Goal: Information Seeking & Learning: Learn about a topic

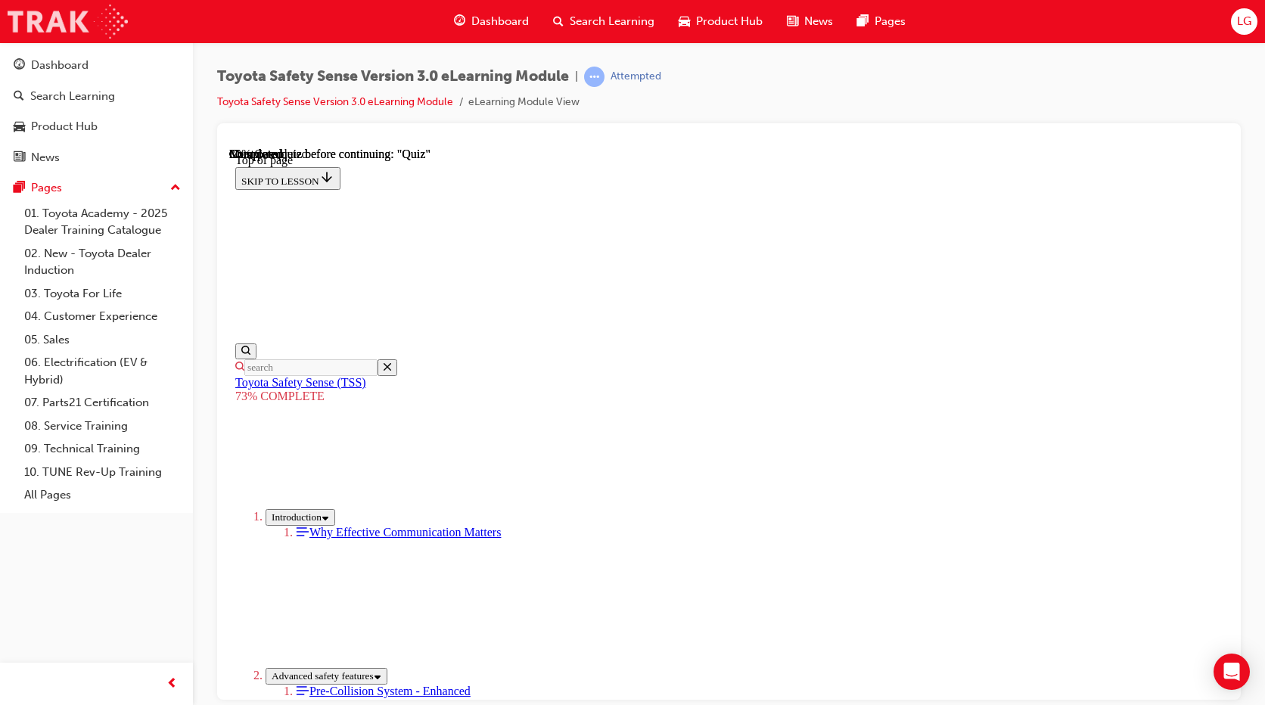
drag, startPoint x: 0, startPoint y: 0, endPoint x: 70, endPoint y: 14, distance: 71.8
click at [70, 14] on img at bounding box center [68, 22] width 120 height 34
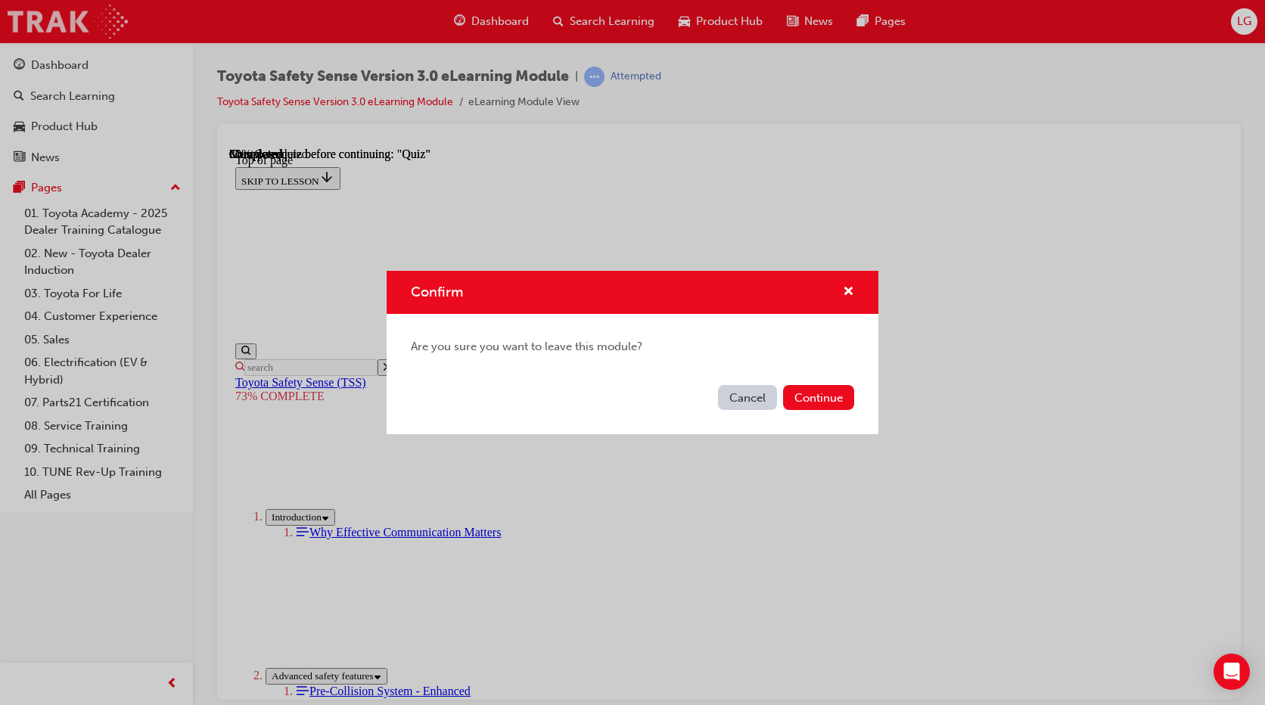
scroll to position [282, 0]
click at [807, 394] on button "Continue" at bounding box center [818, 397] width 71 height 25
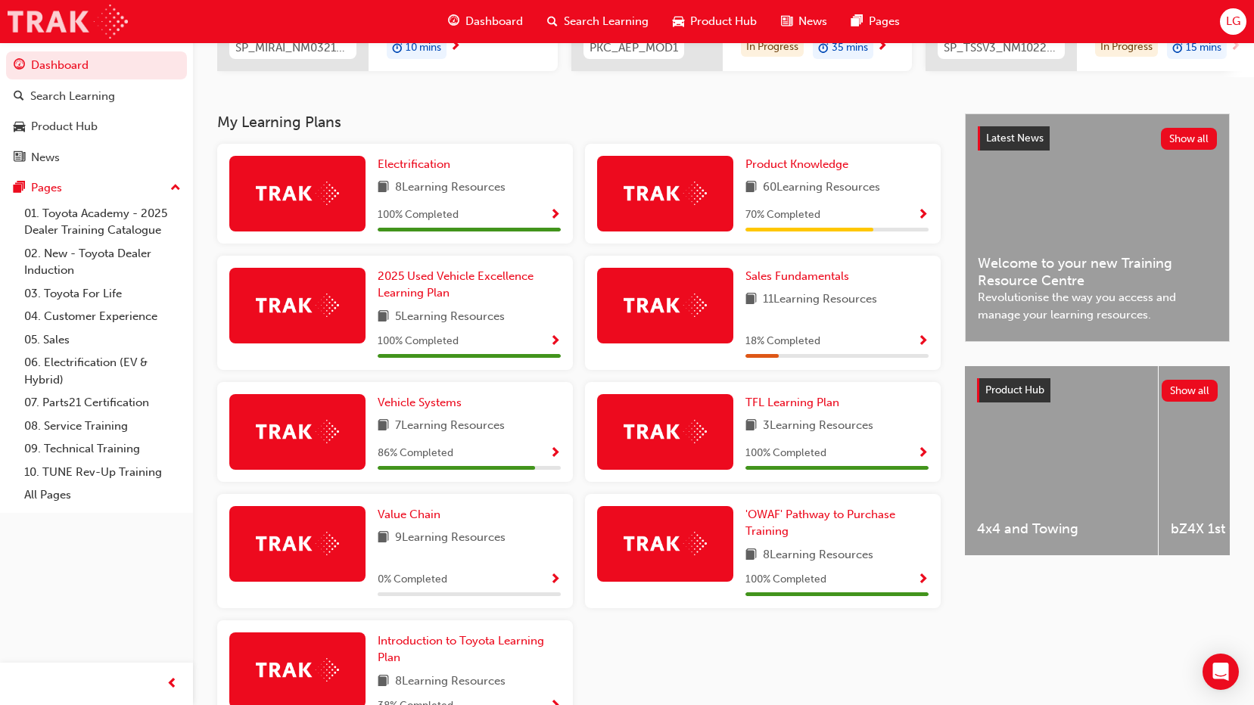
scroll to position [303, 0]
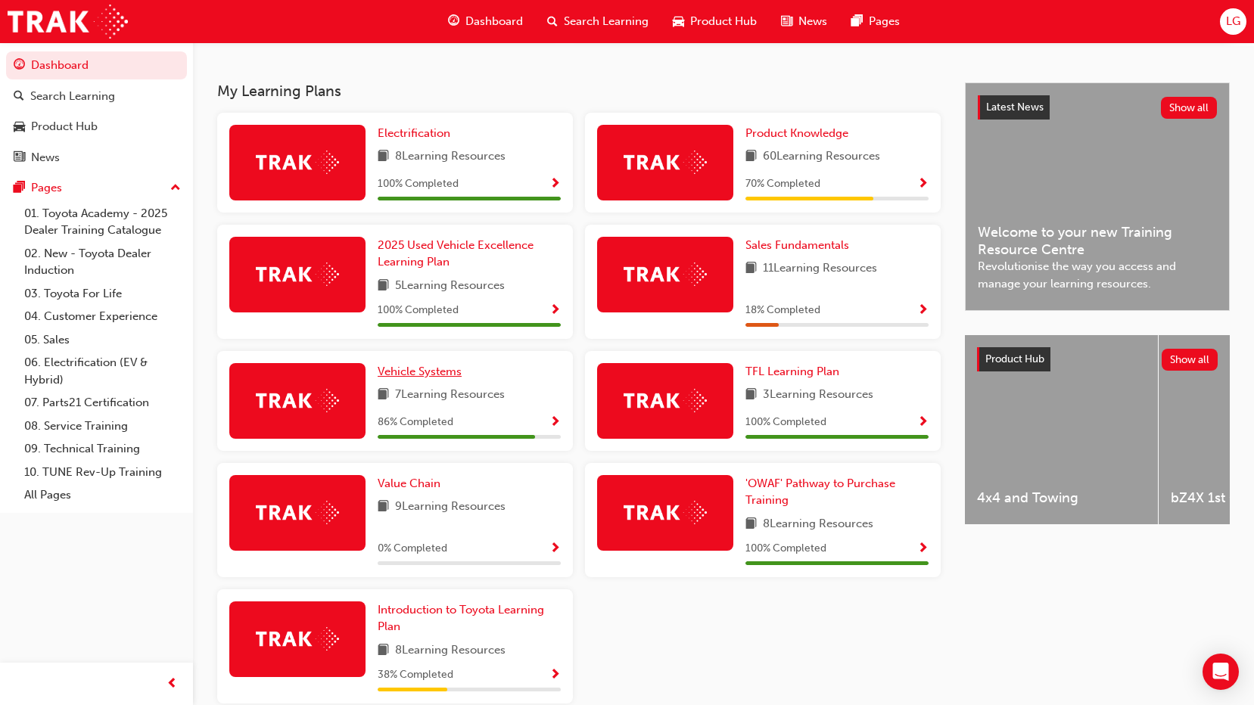
click at [412, 375] on span "Vehicle Systems" at bounding box center [420, 372] width 84 height 14
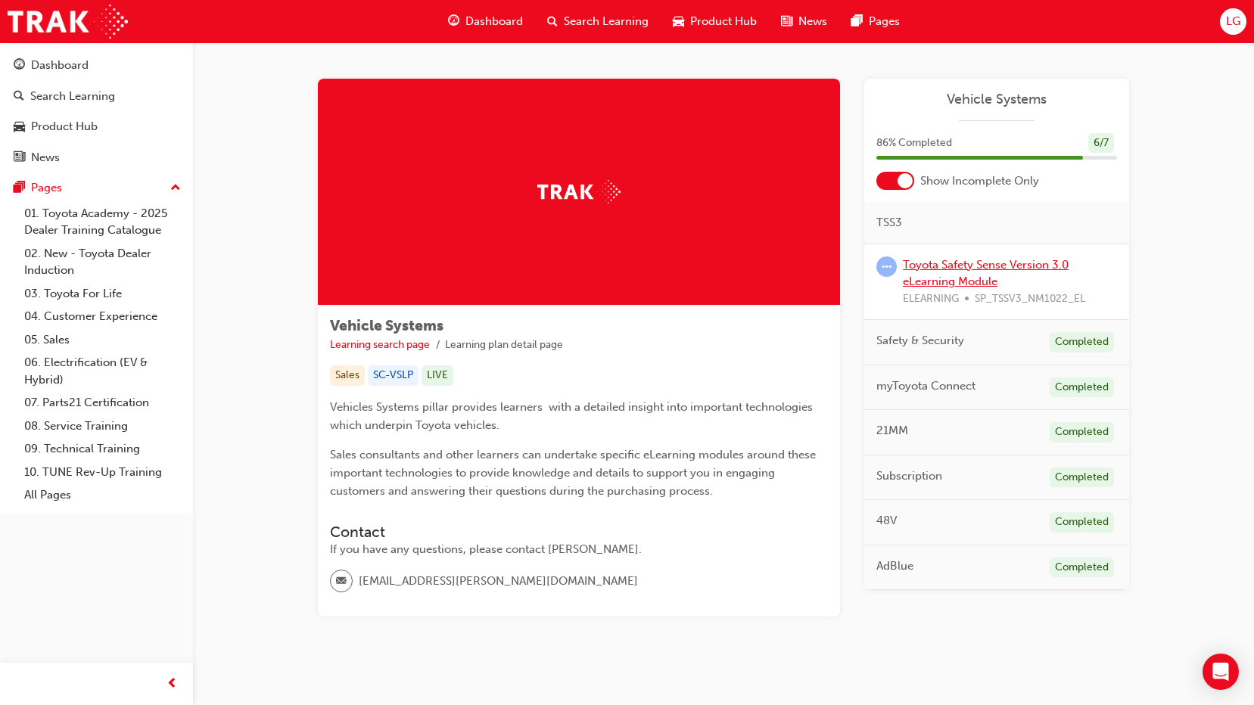
click at [957, 285] on link "Toyota Safety Sense Version 3.0 eLearning Module" at bounding box center [986, 273] width 166 height 31
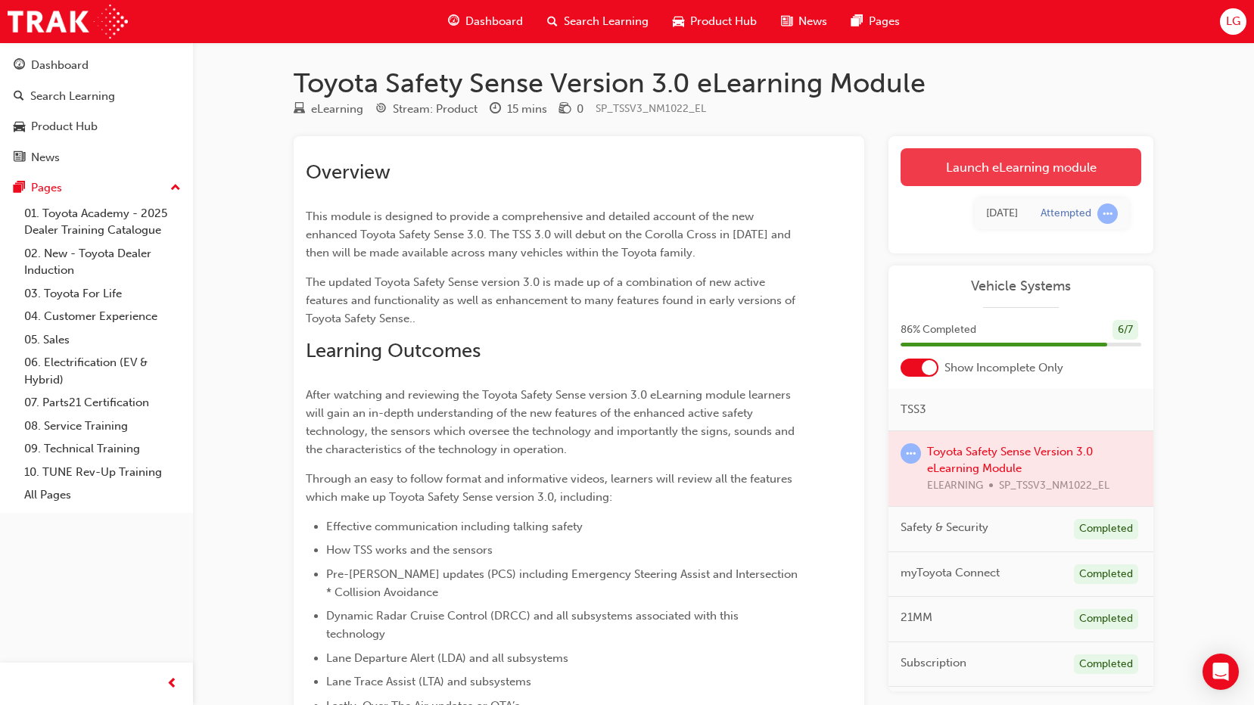
click at [976, 162] on link "Launch eLearning module" at bounding box center [1021, 167] width 241 height 38
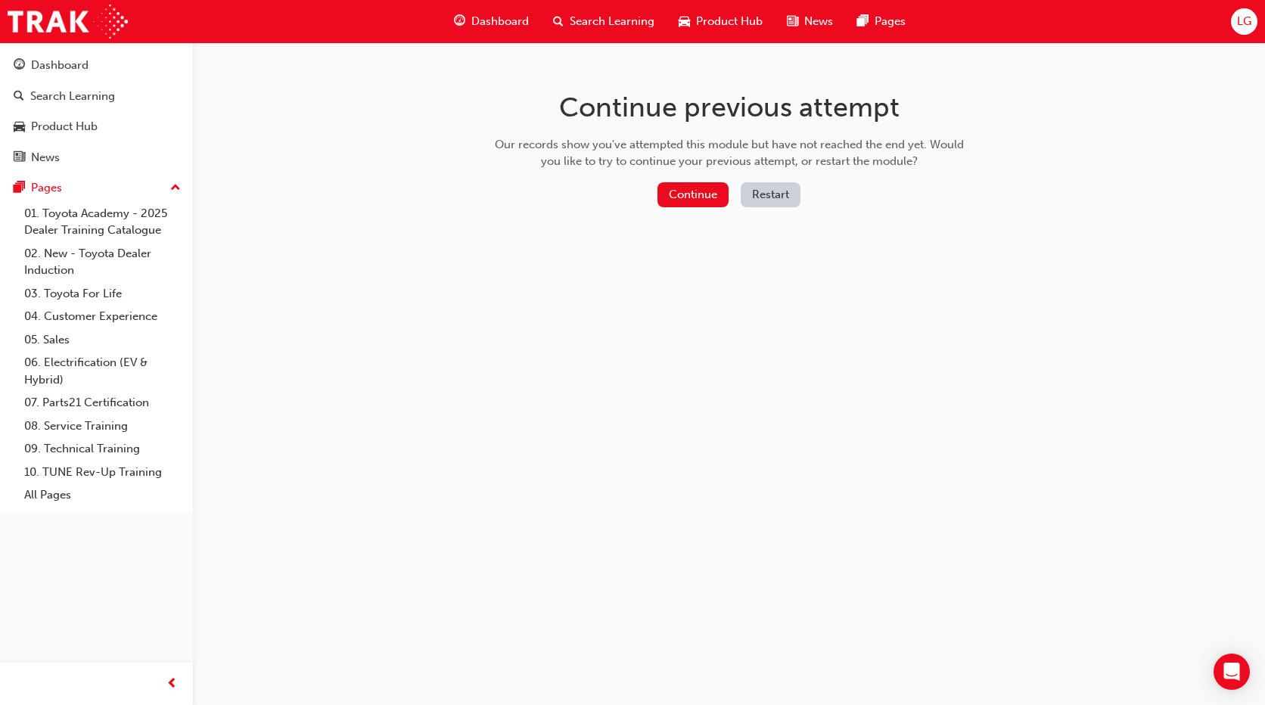
click at [691, 180] on div "Continue previous attempt Our records show you've attempted this module but hav…" at bounding box center [730, 151] width 492 height 219
click at [692, 196] on button "Continue" at bounding box center [693, 194] width 71 height 25
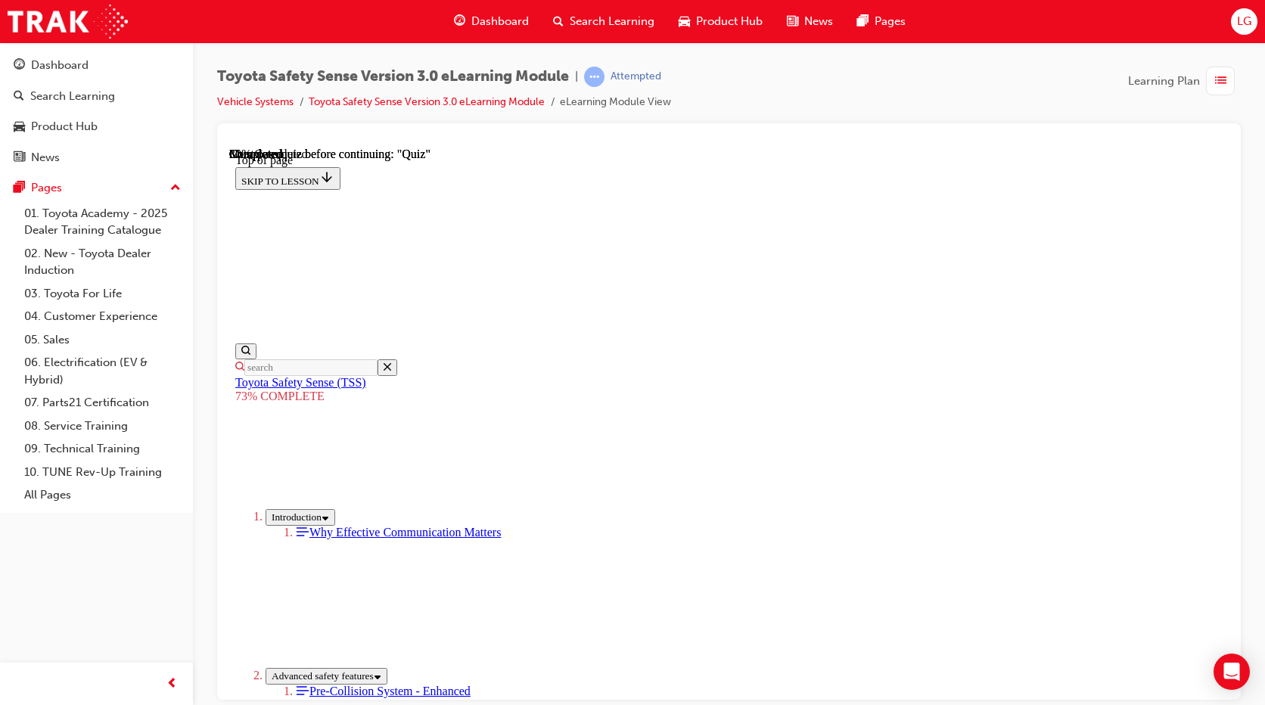
scroll to position [326, 0]
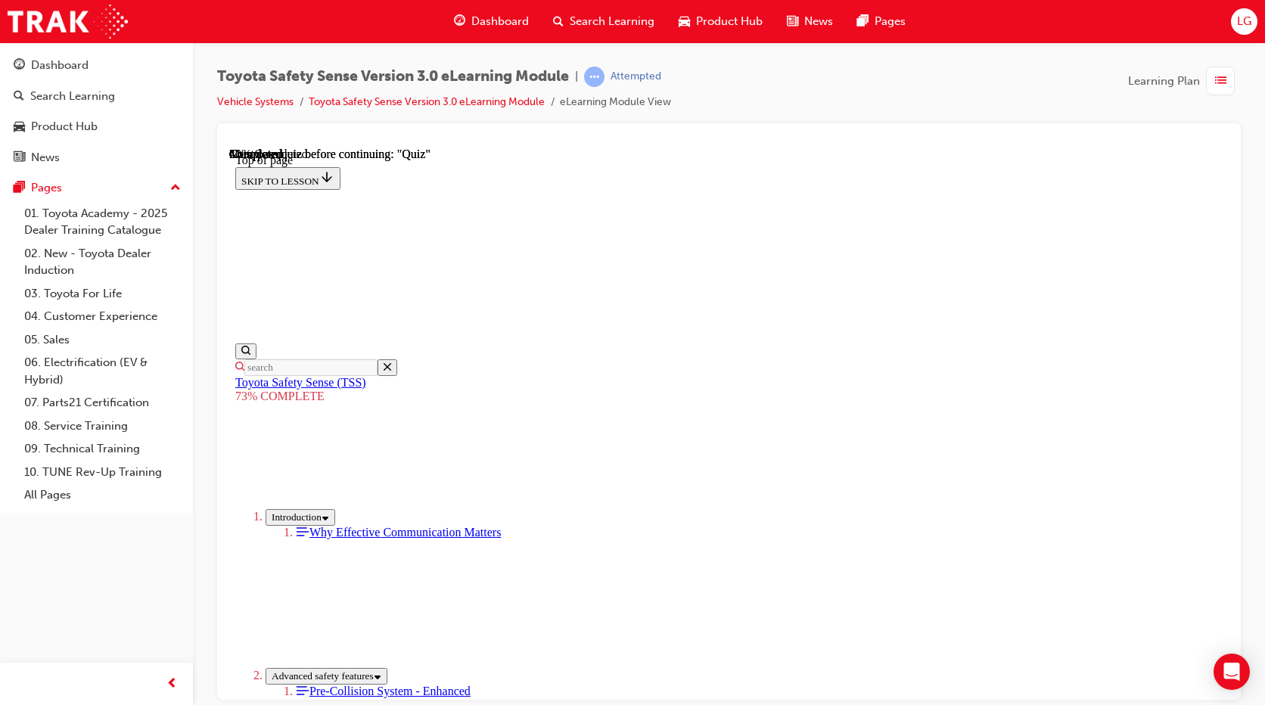
scroll to position [207, 0]
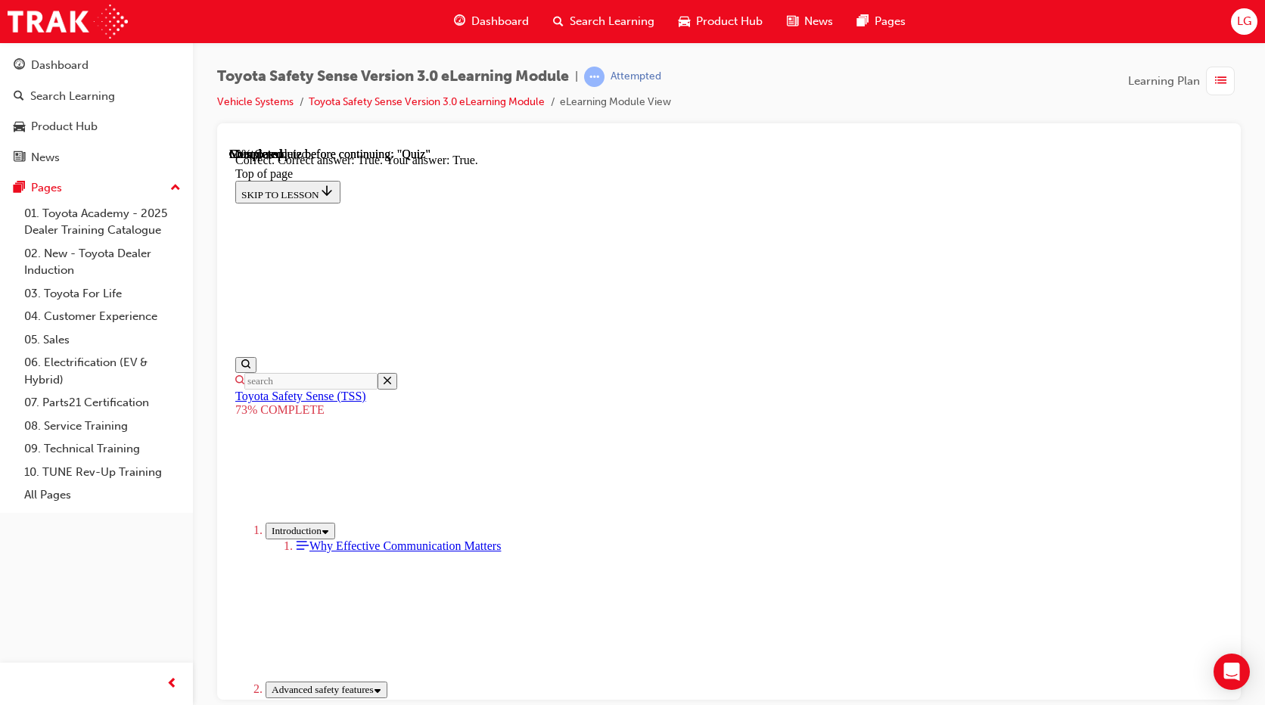
scroll to position [227, 0]
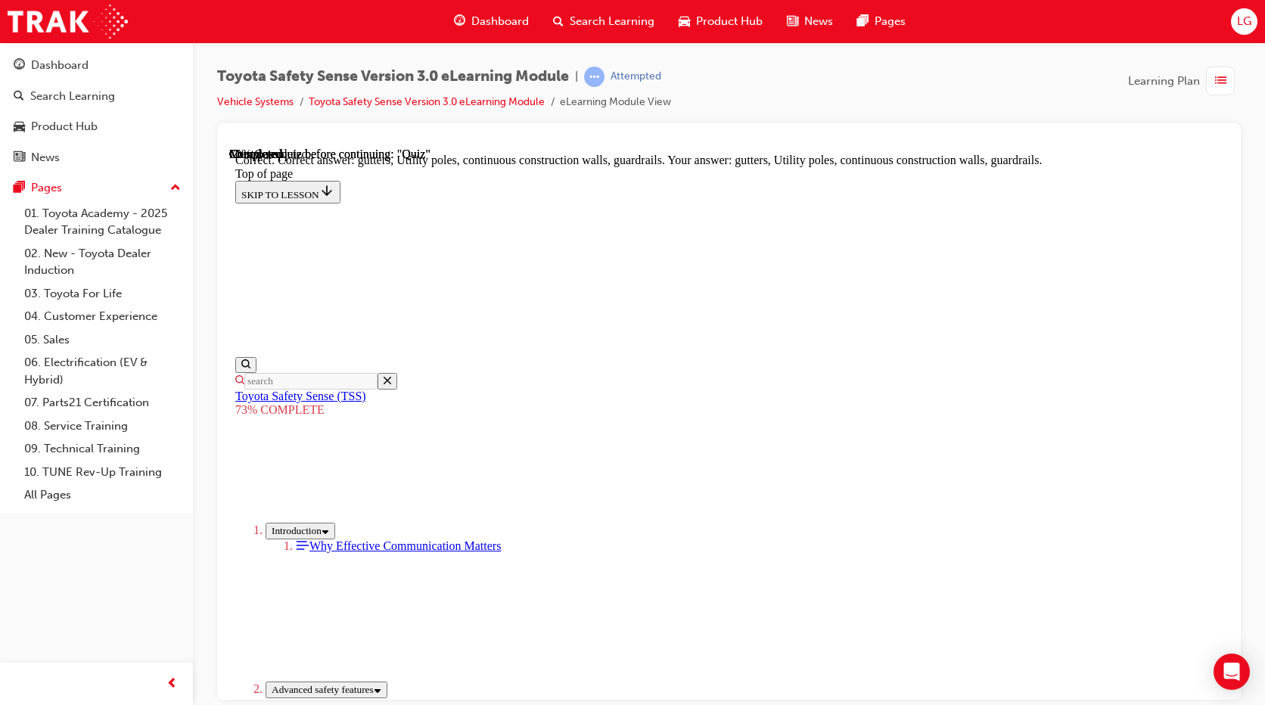
scroll to position [409, 0]
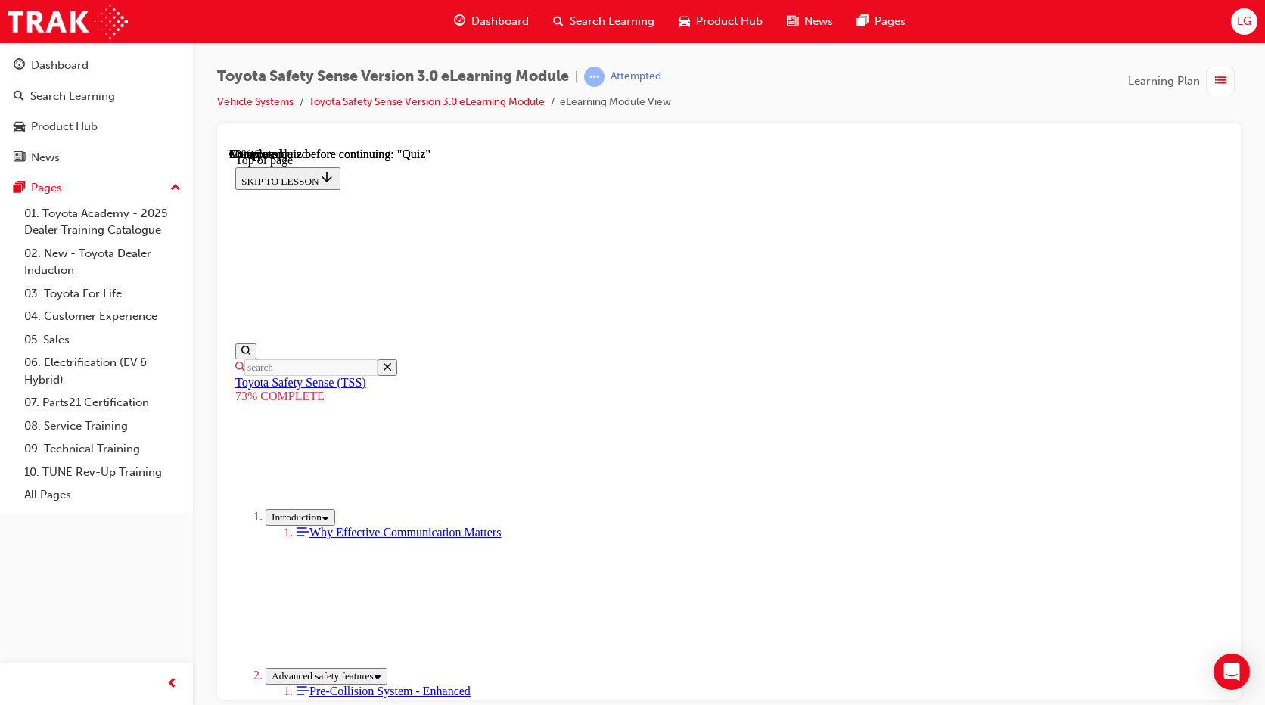
scroll to position [358, 0]
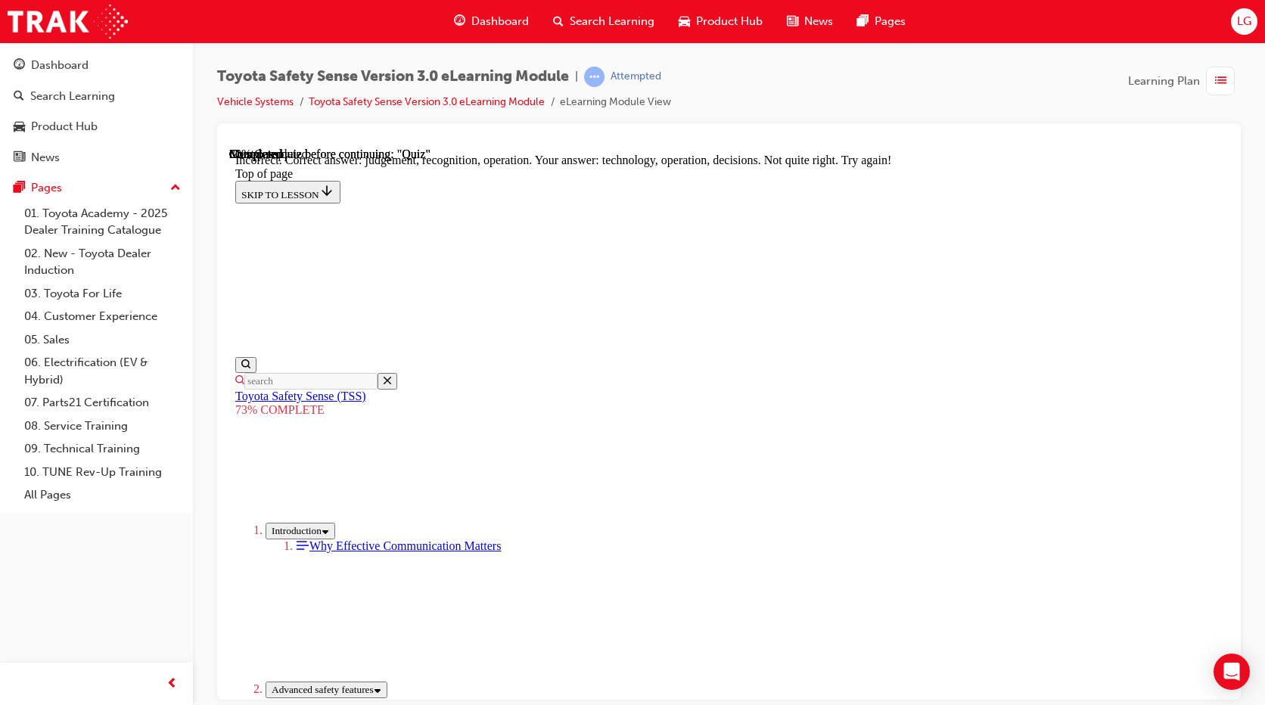
scroll to position [647, 0]
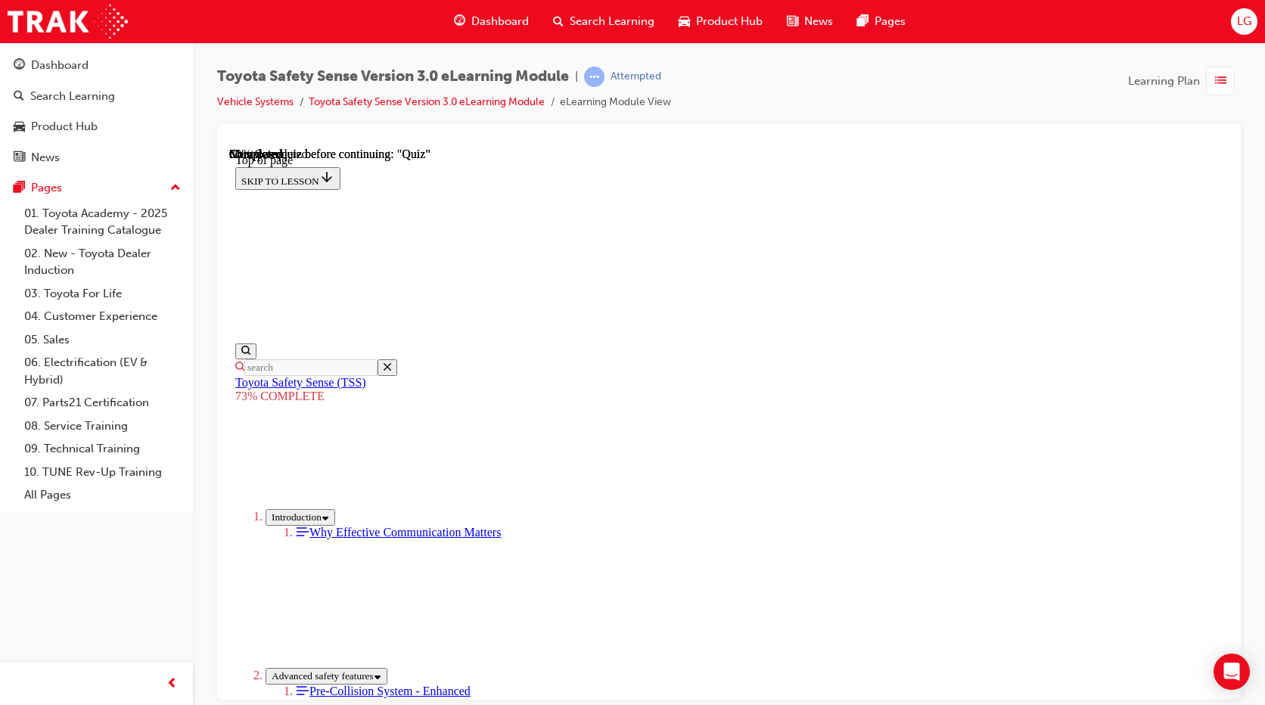
scroll to position [282, 0]
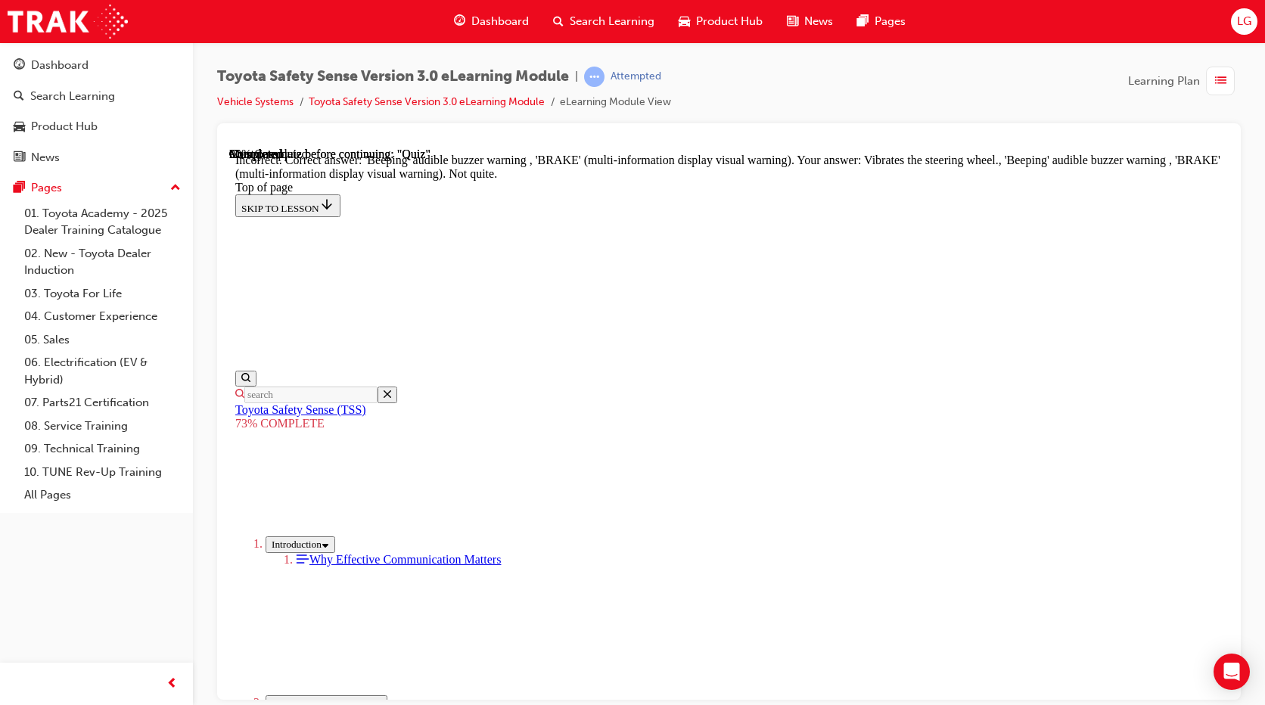
scroll to position [490, 0]
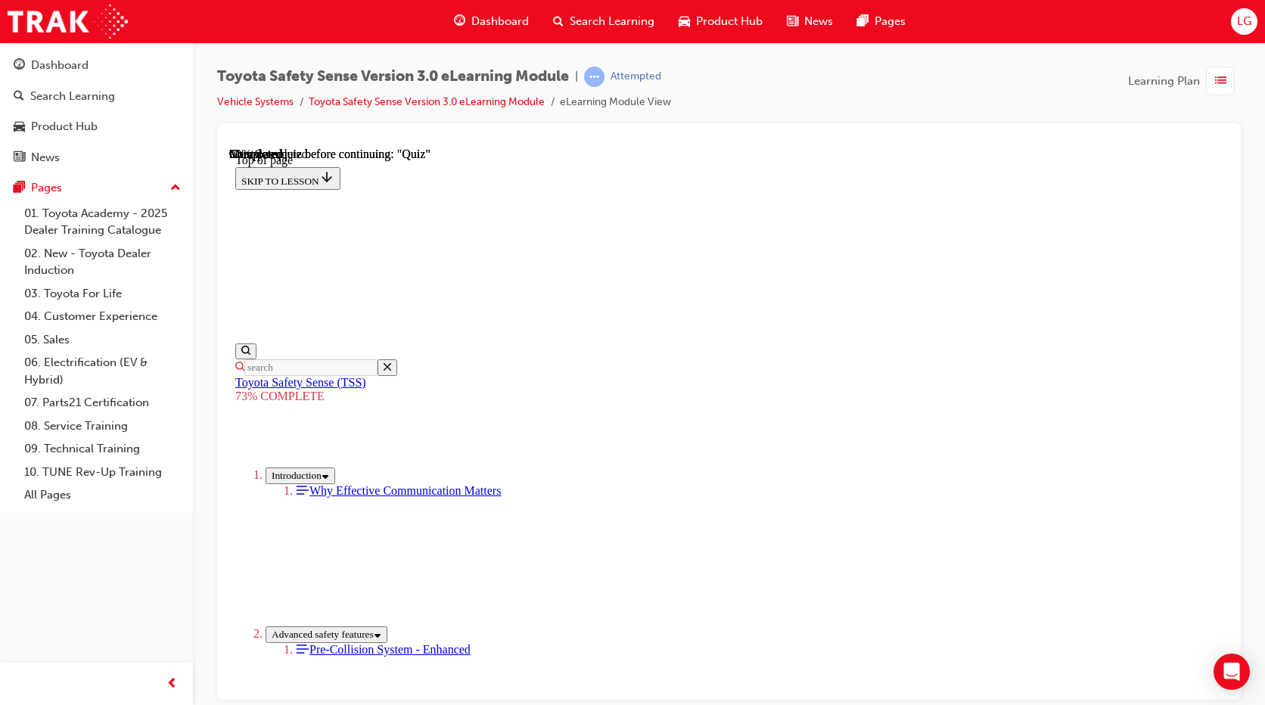
scroll to position [207, 0]
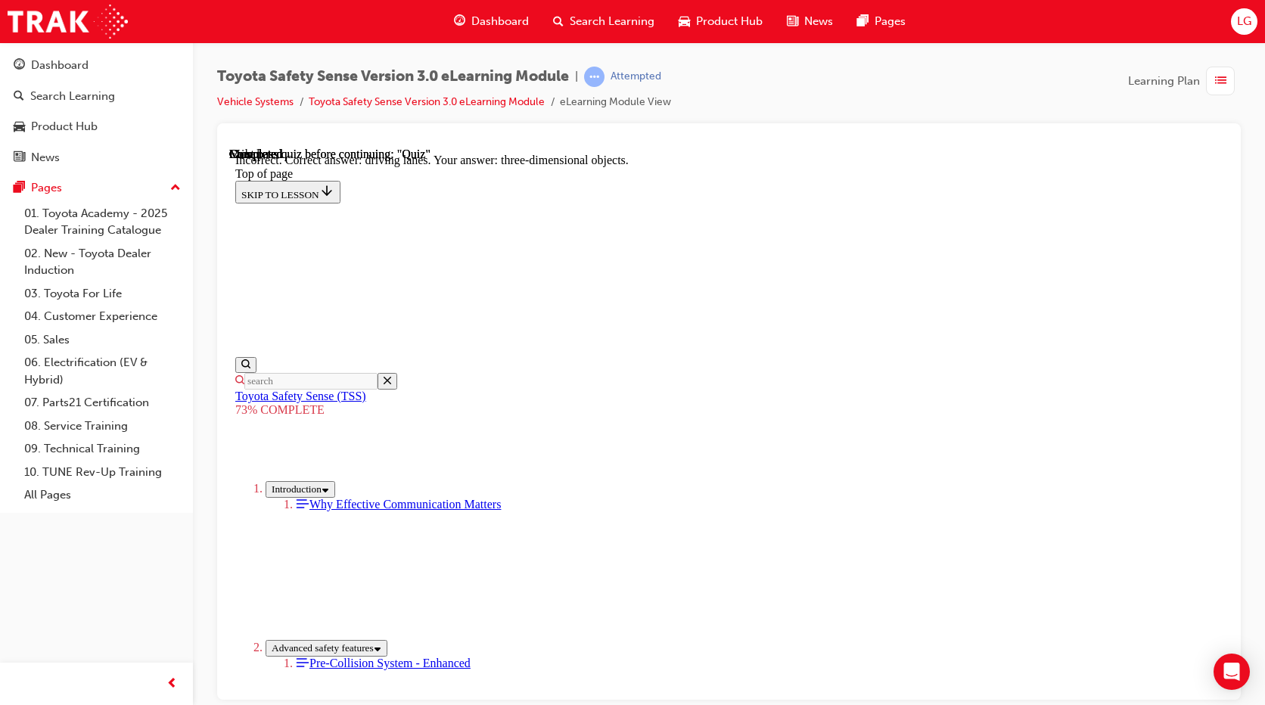
scroll to position [374, 0]
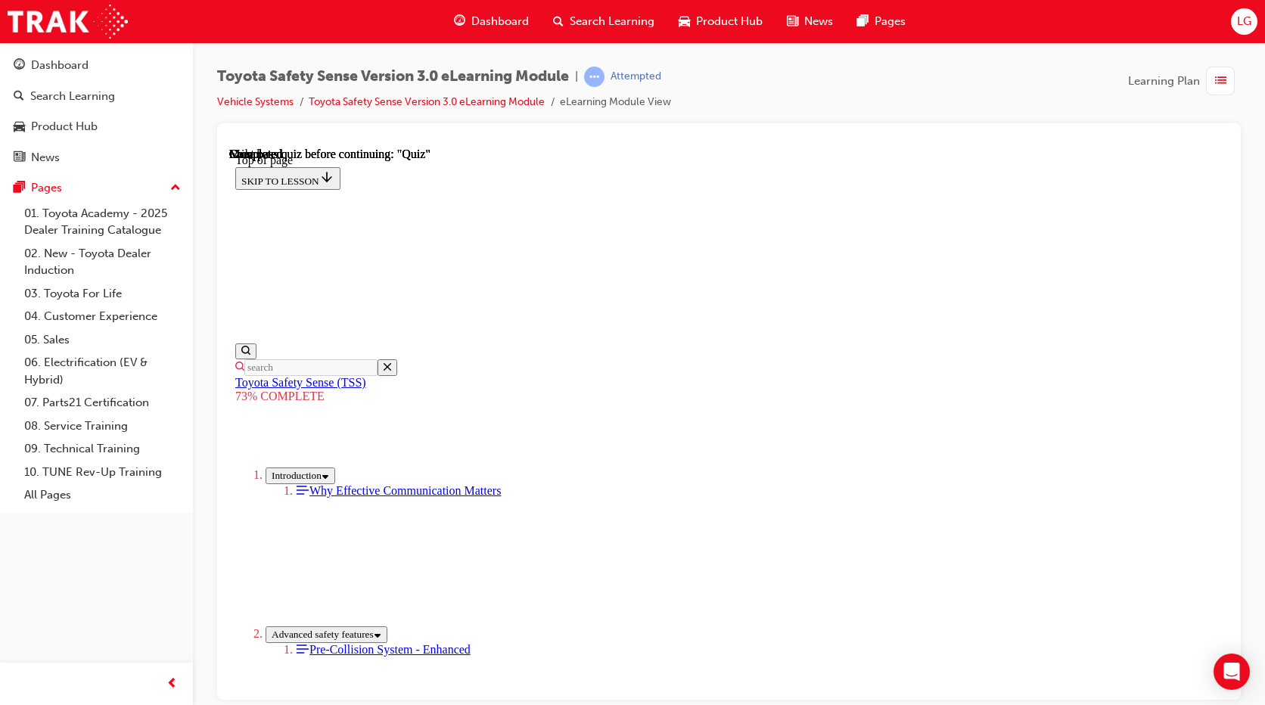
scroll to position [207, 0]
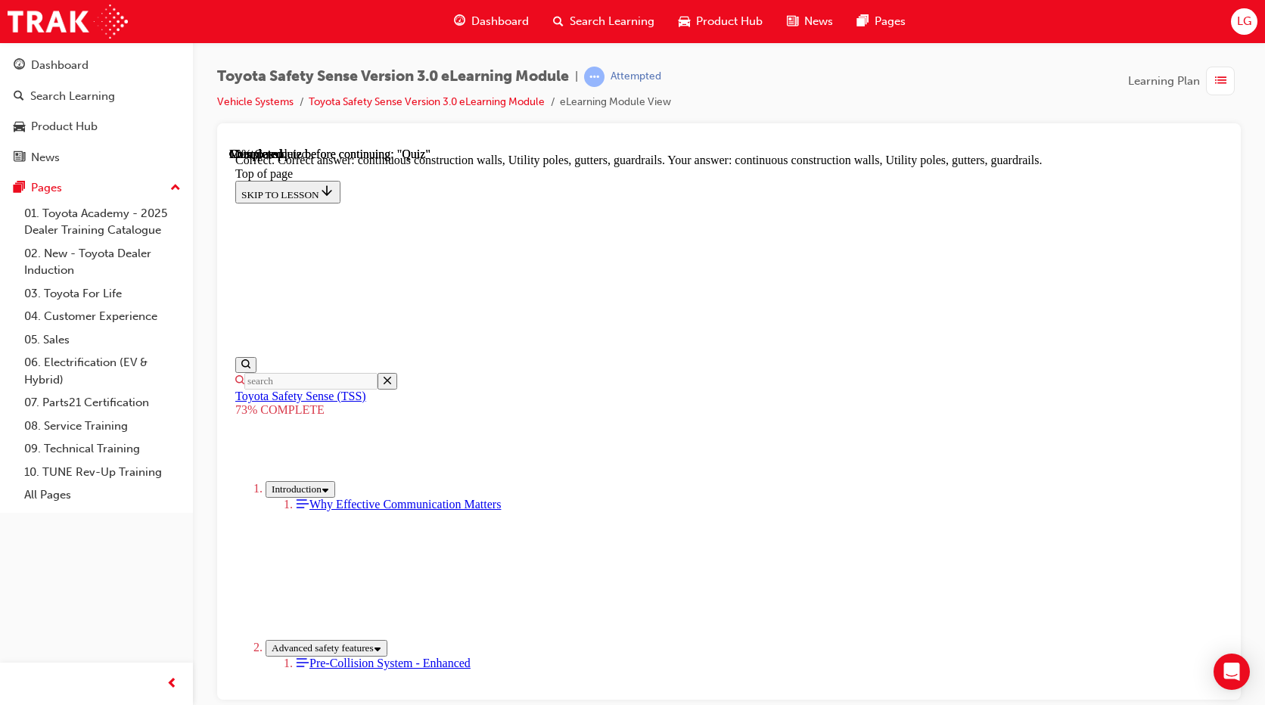
scroll to position [409, 0]
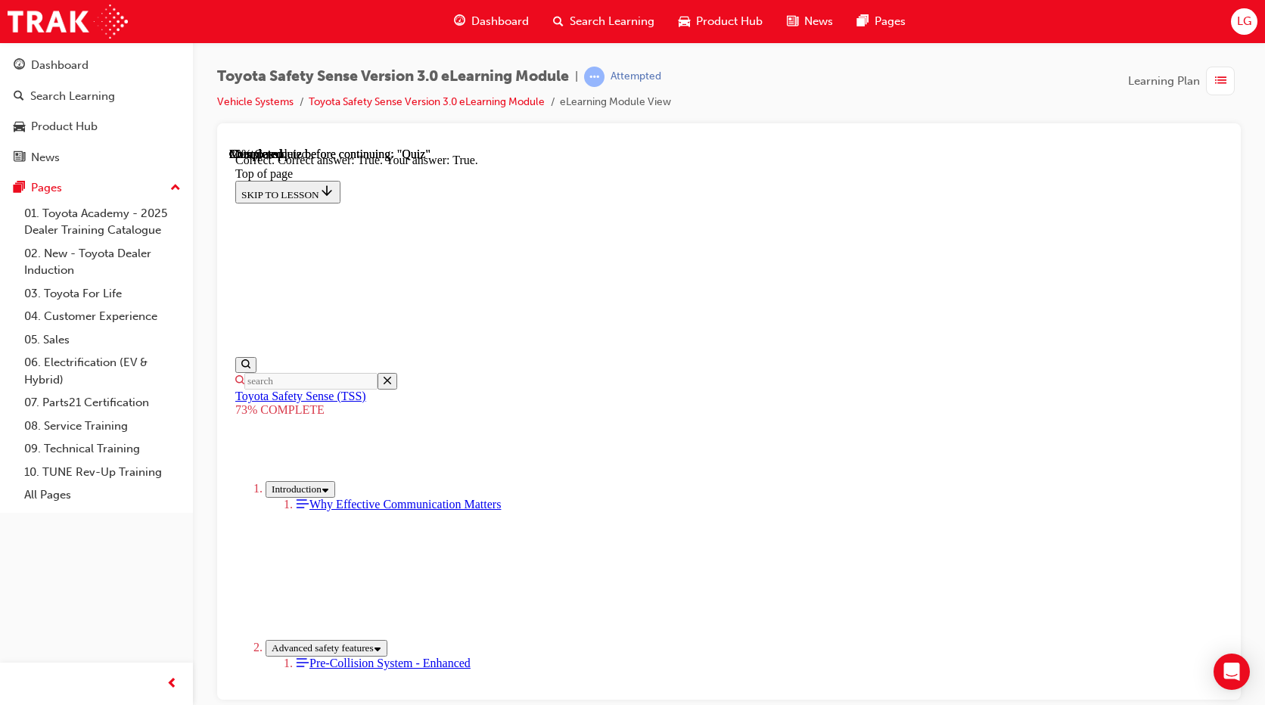
scroll to position [227, 0]
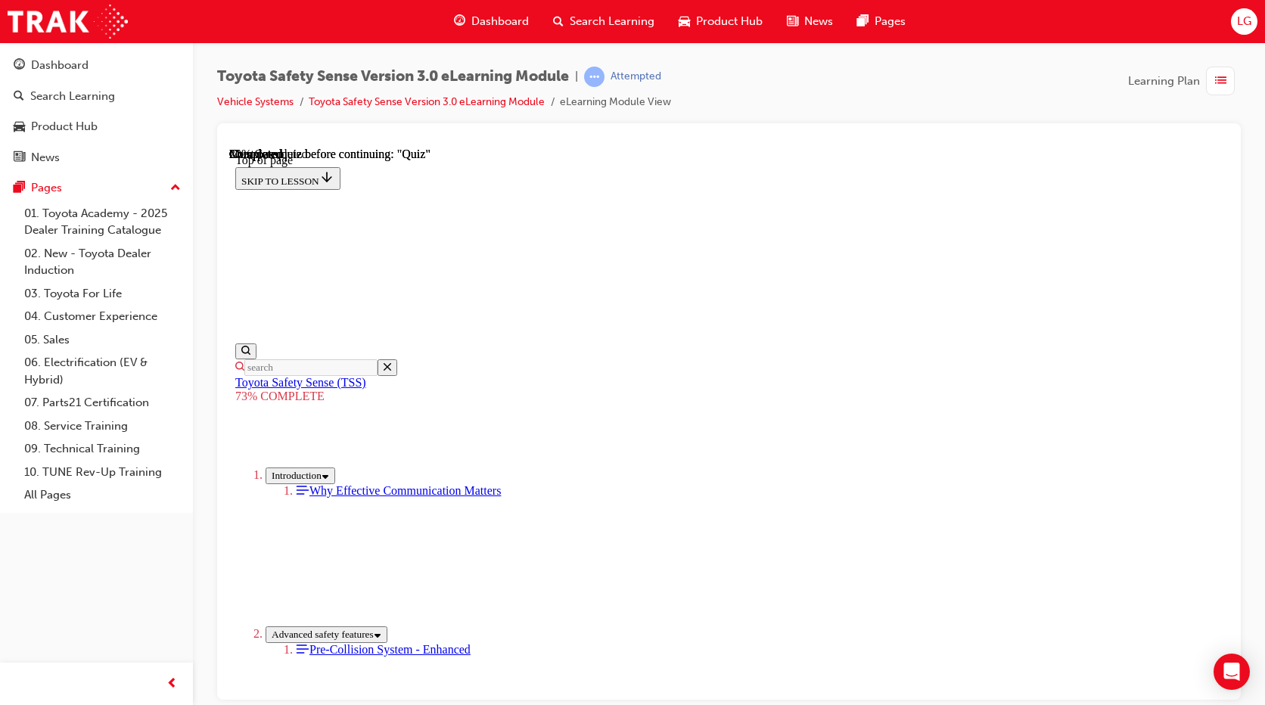
scroll to position [200, 0]
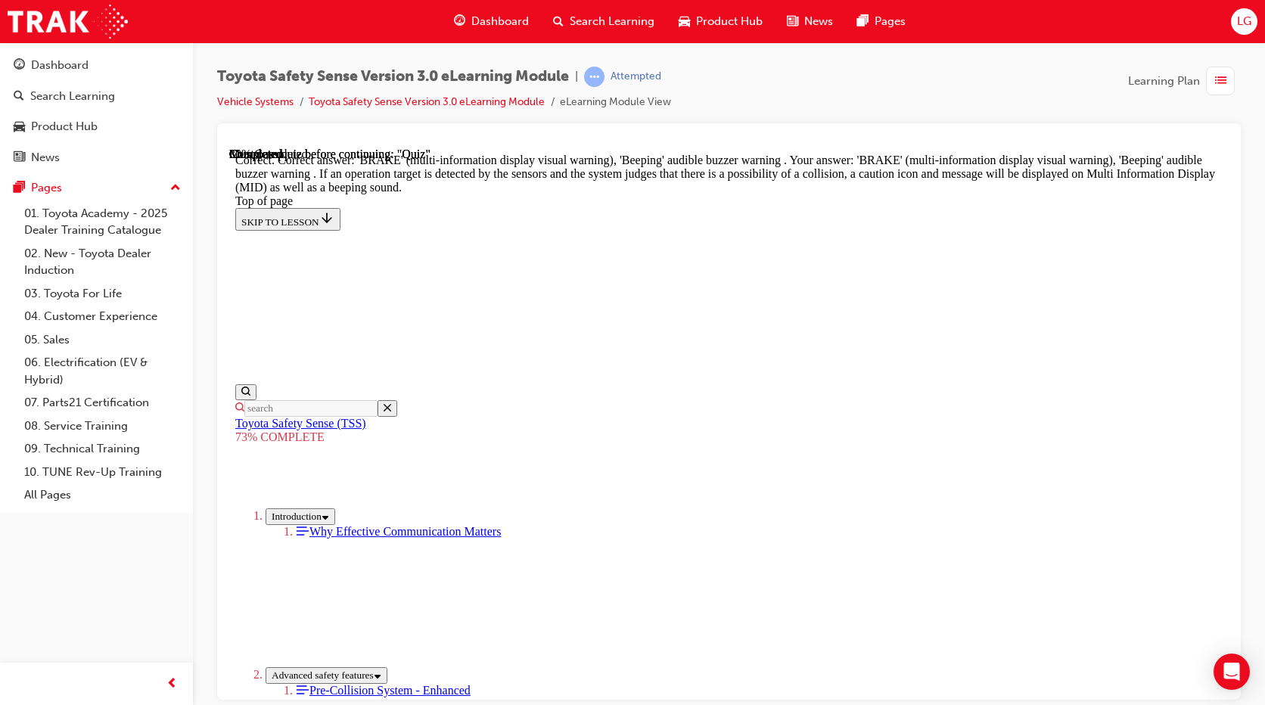
scroll to position [543, 0]
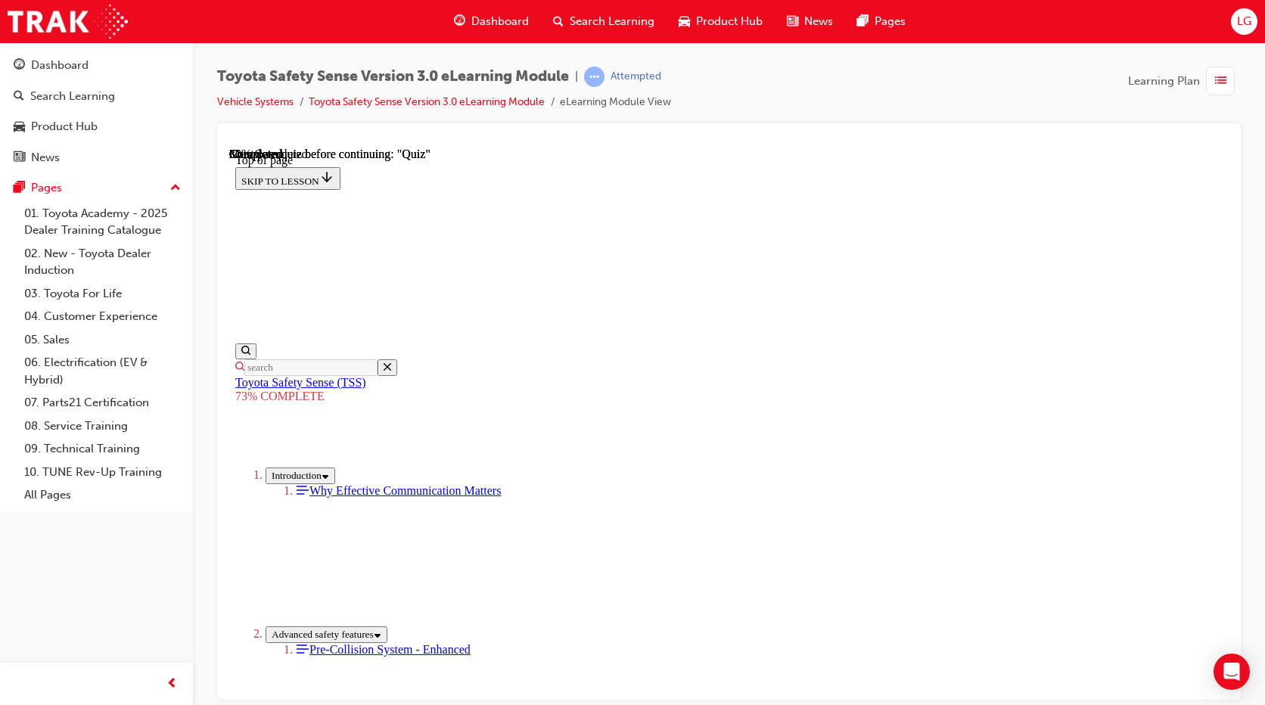
scroll to position [207, 0]
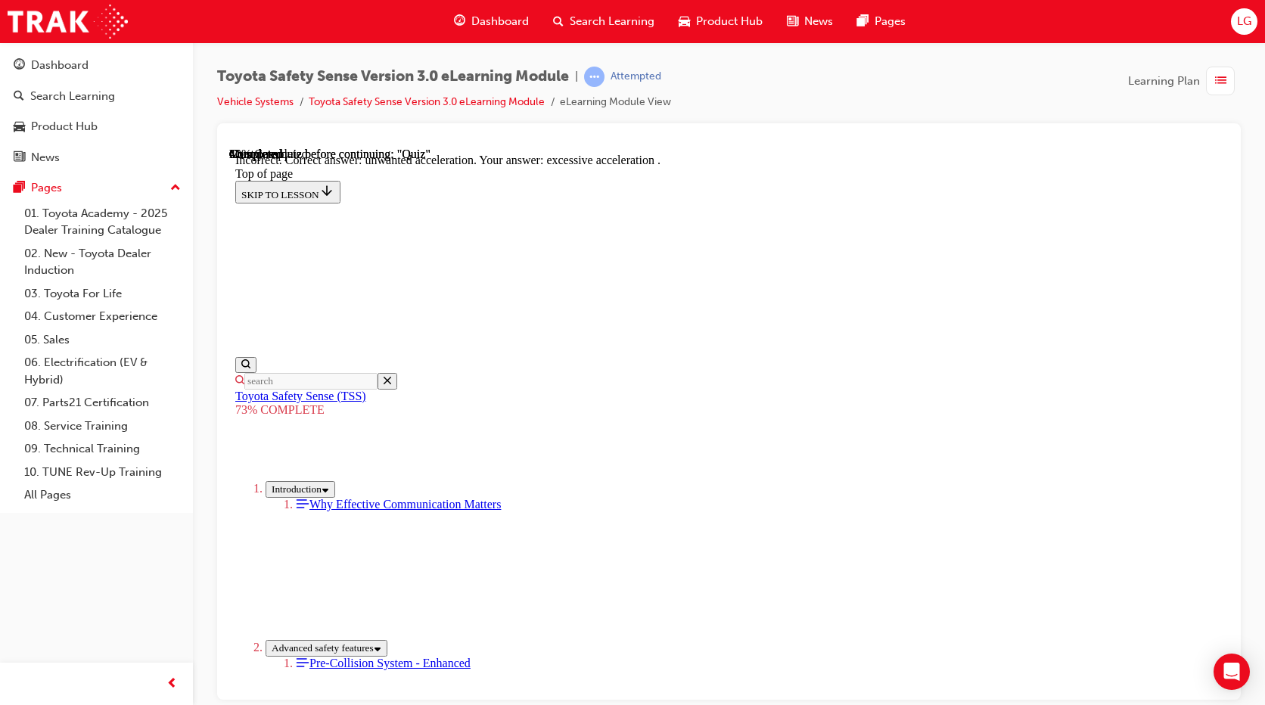
scroll to position [374, 0]
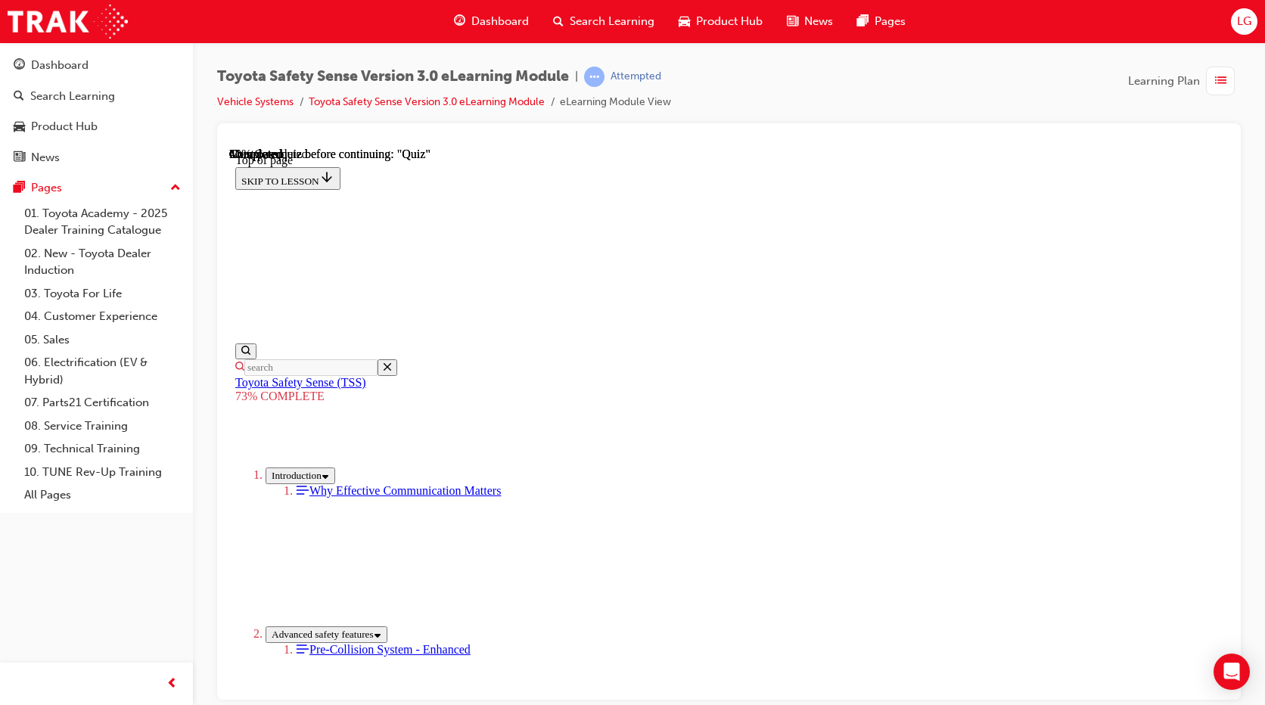
scroll to position [358, 0]
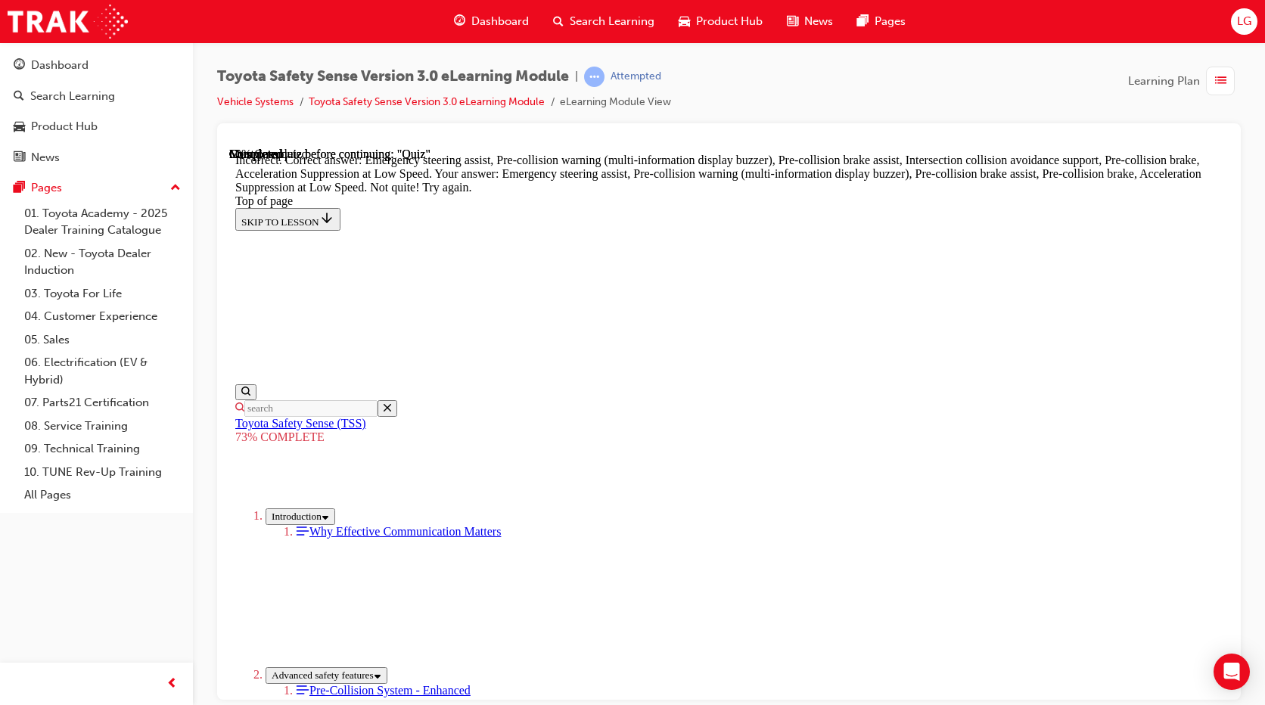
scroll to position [403, 0]
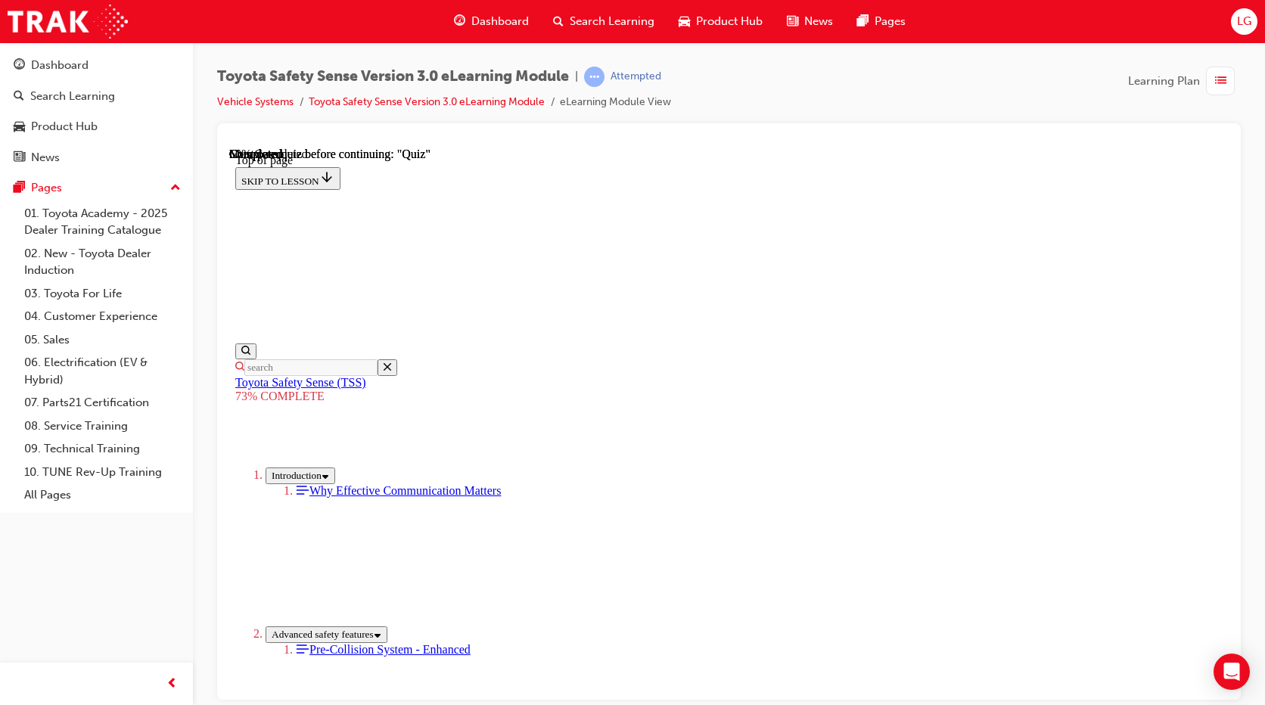
scroll to position [282, 0]
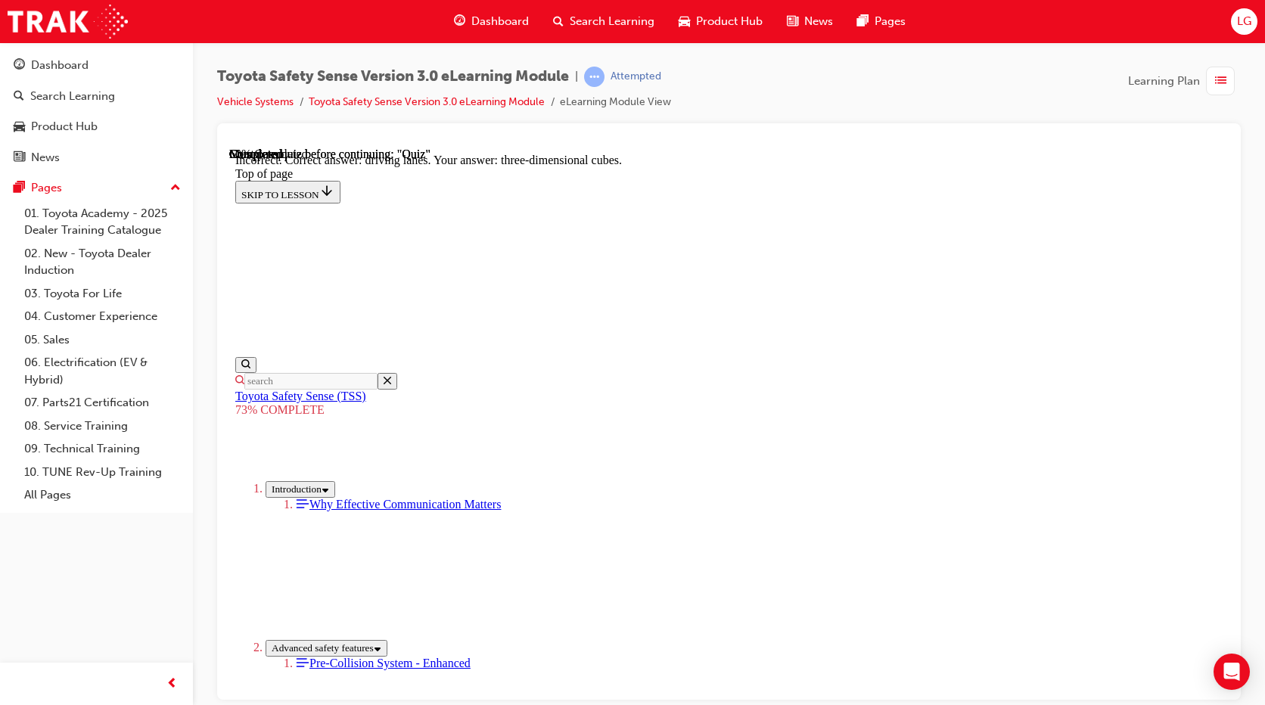
scroll to position [374, 0]
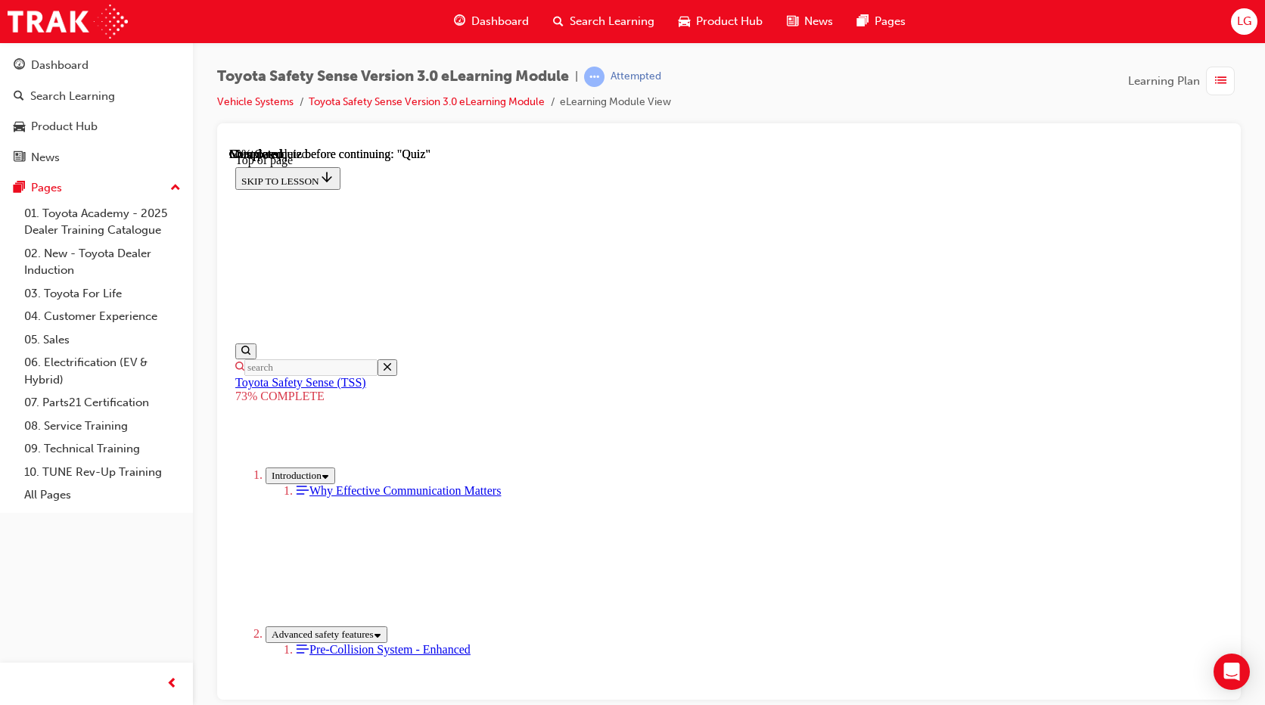
scroll to position [207, 0]
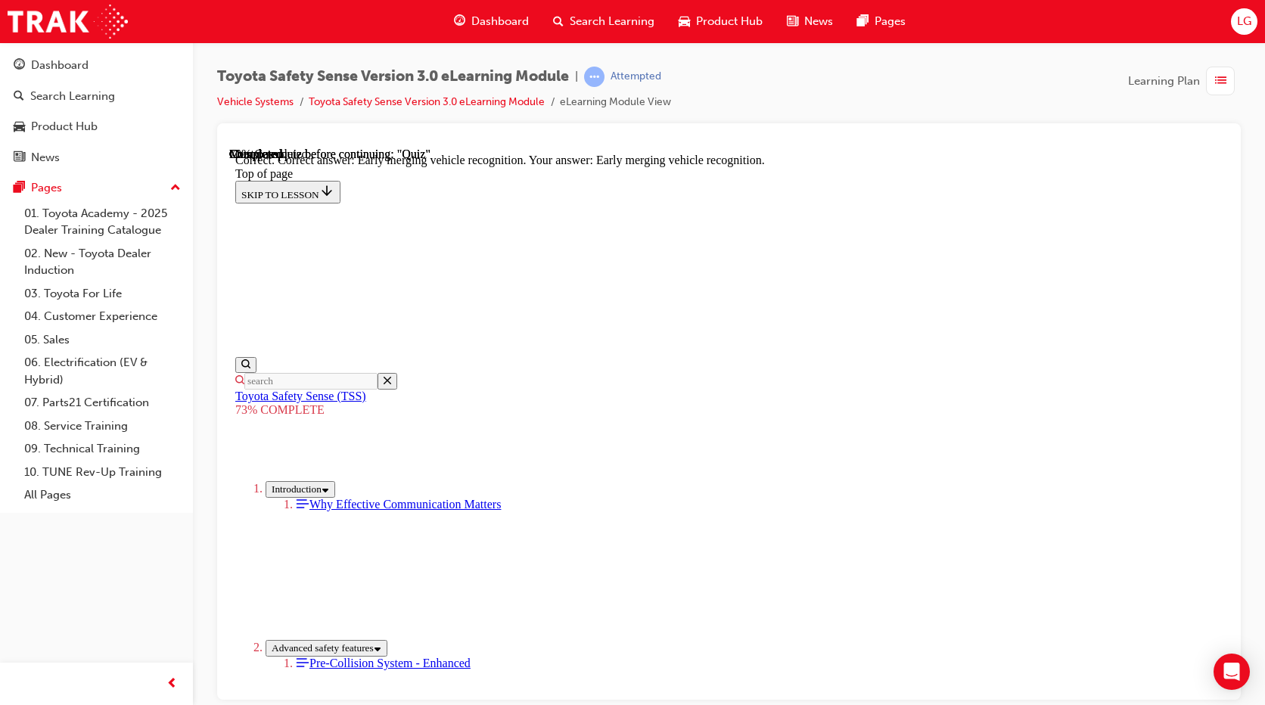
scroll to position [374, 0]
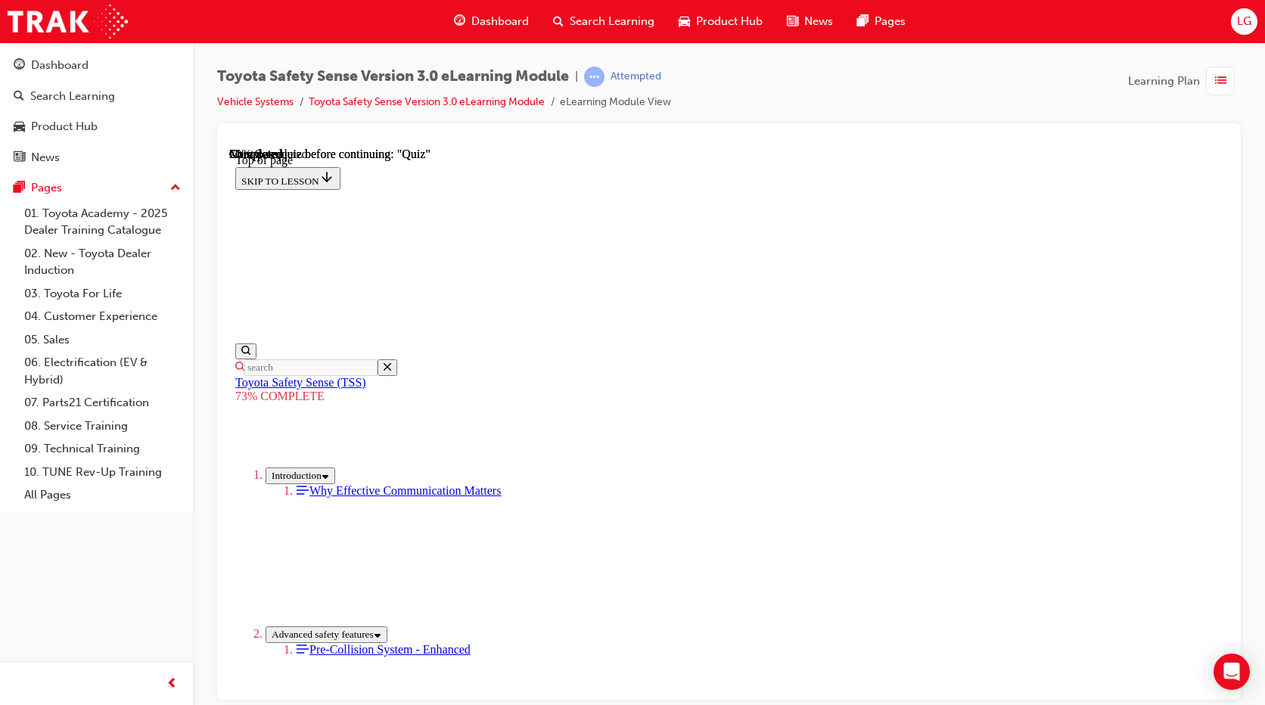
scroll to position [434, 0]
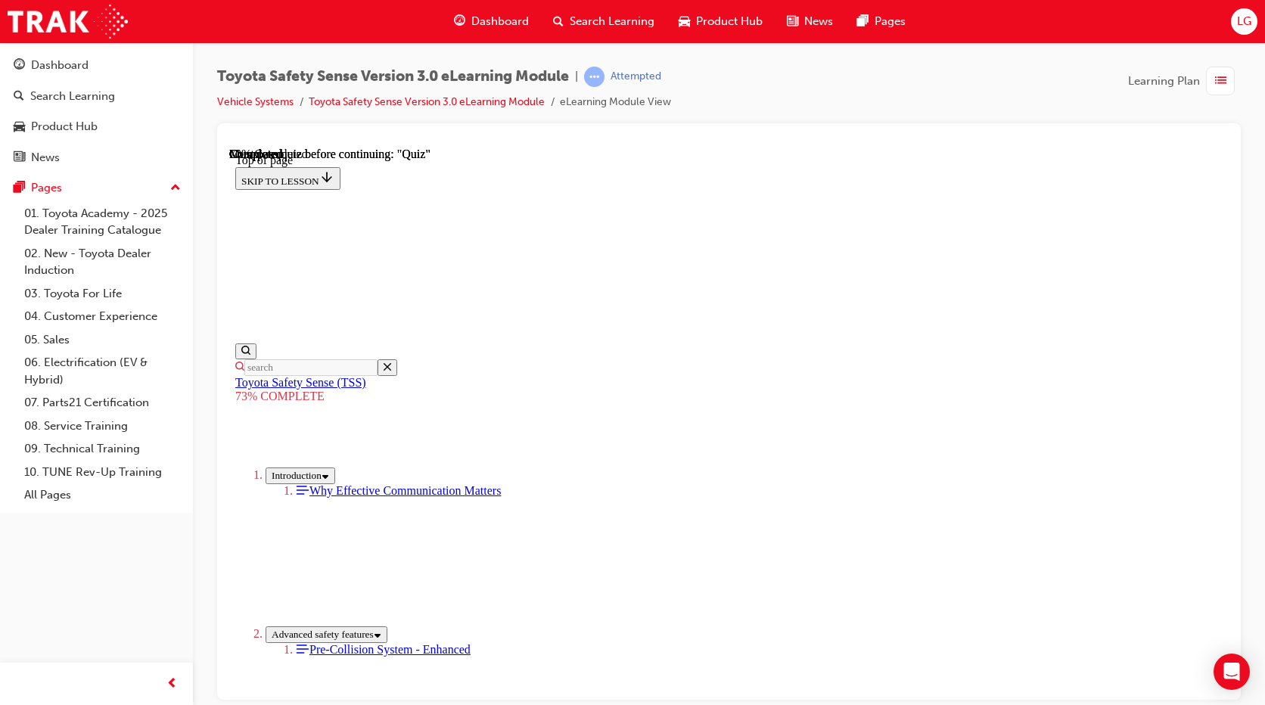
drag, startPoint x: 849, startPoint y: 523, endPoint x: 858, endPoint y: 578, distance: 56.0
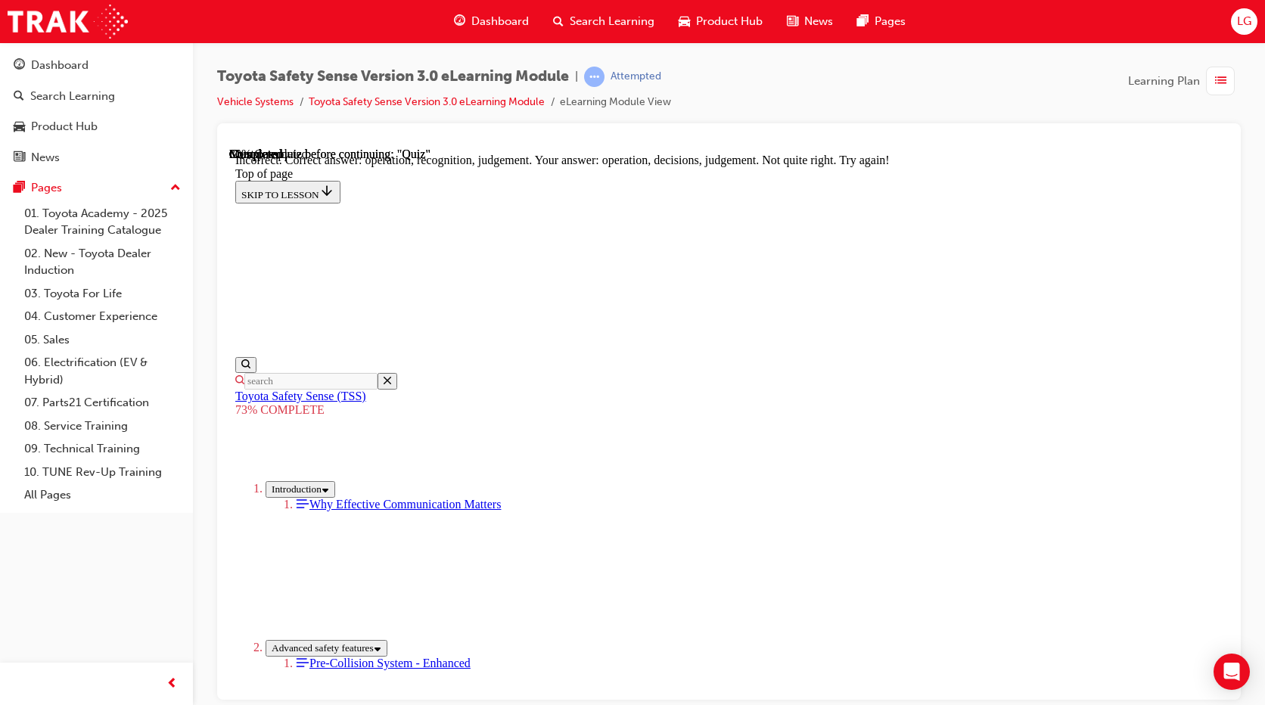
scroll to position [647, 0]
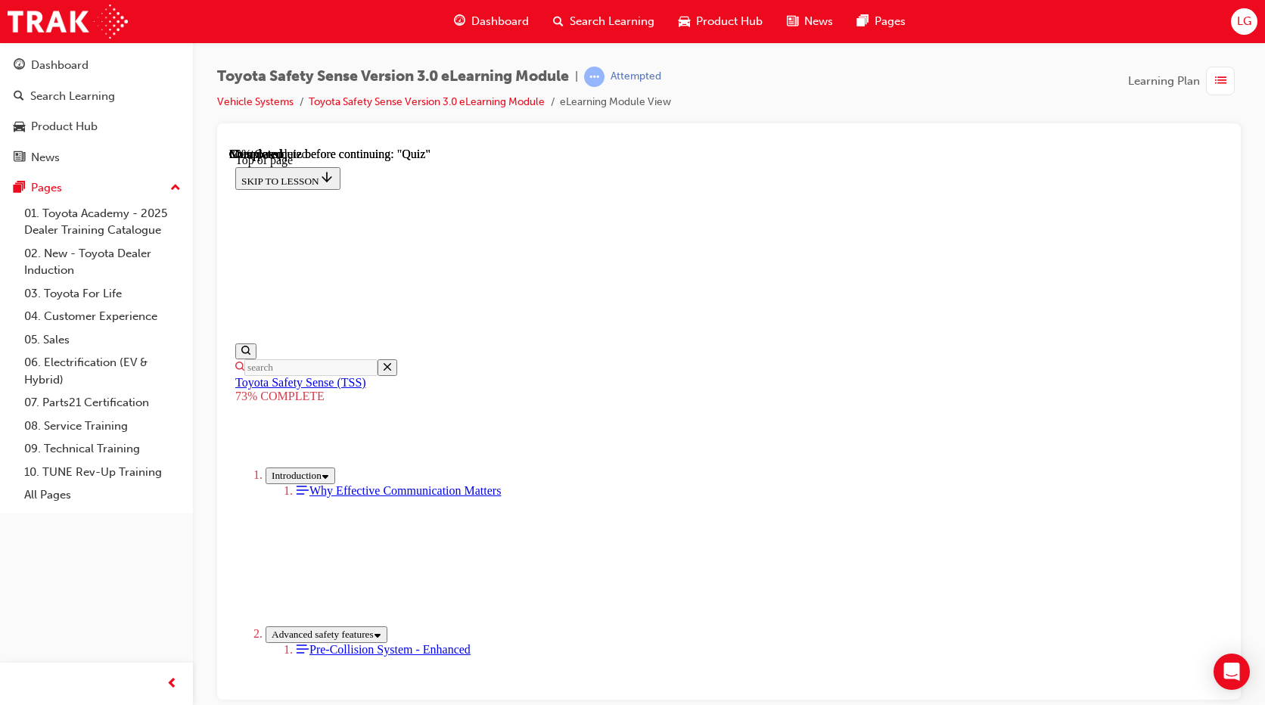
scroll to position [55, 0]
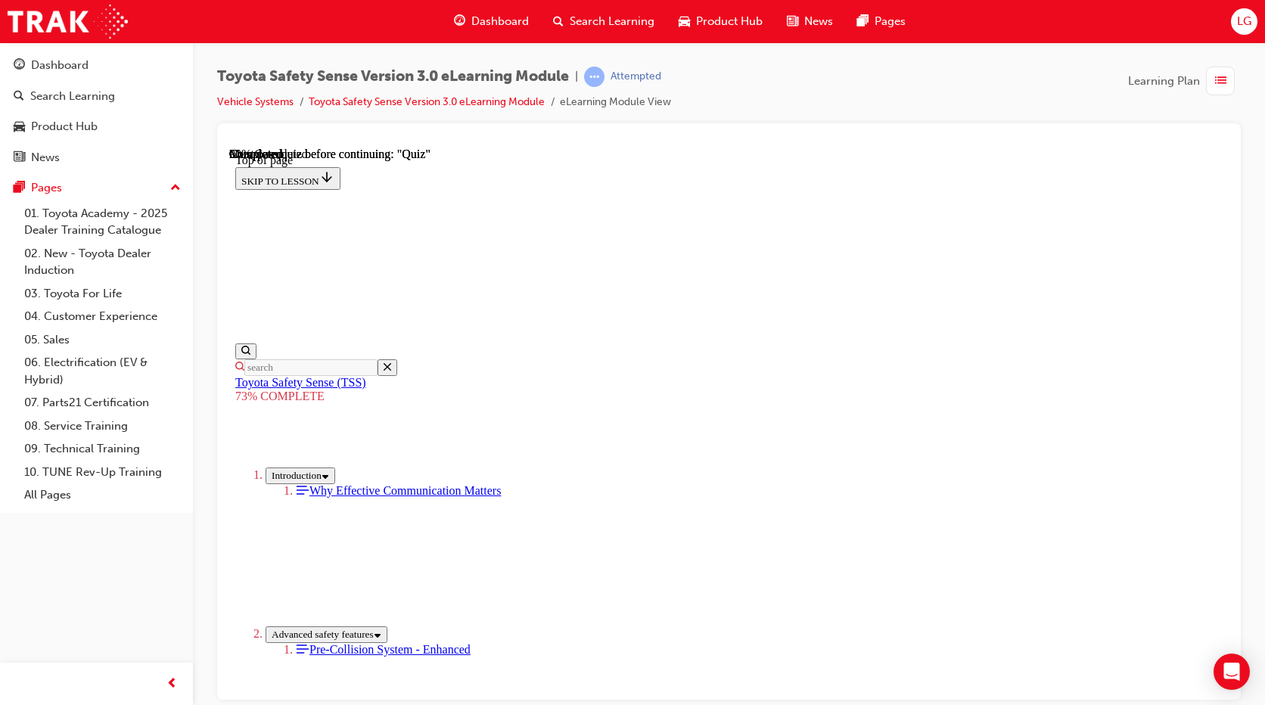
scroll to position [92, 0]
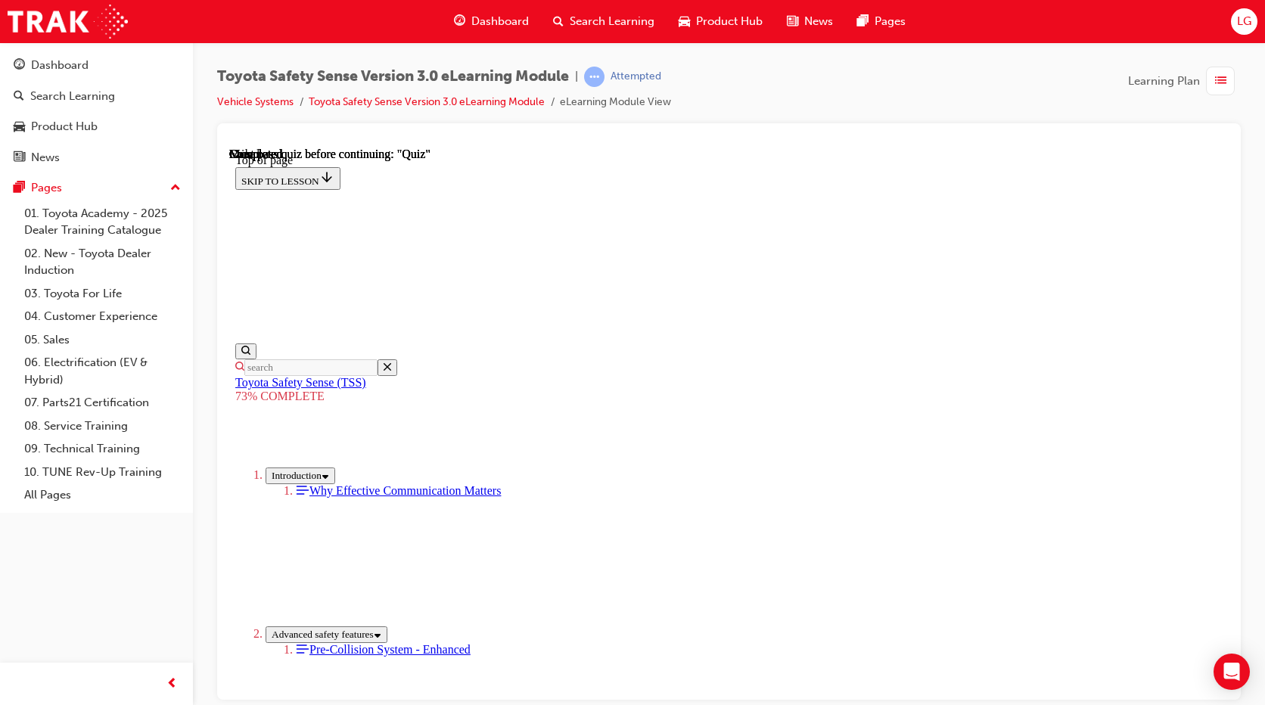
scroll to position [223, 0]
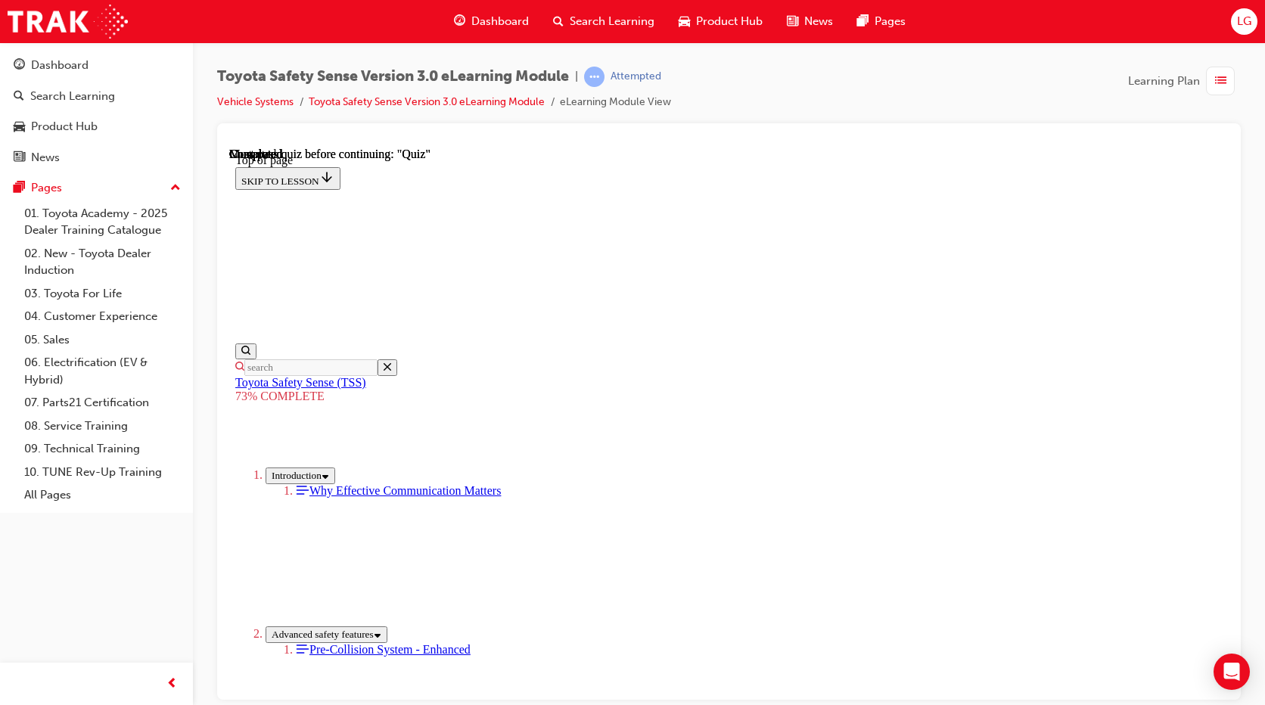
scroll to position [207, 0]
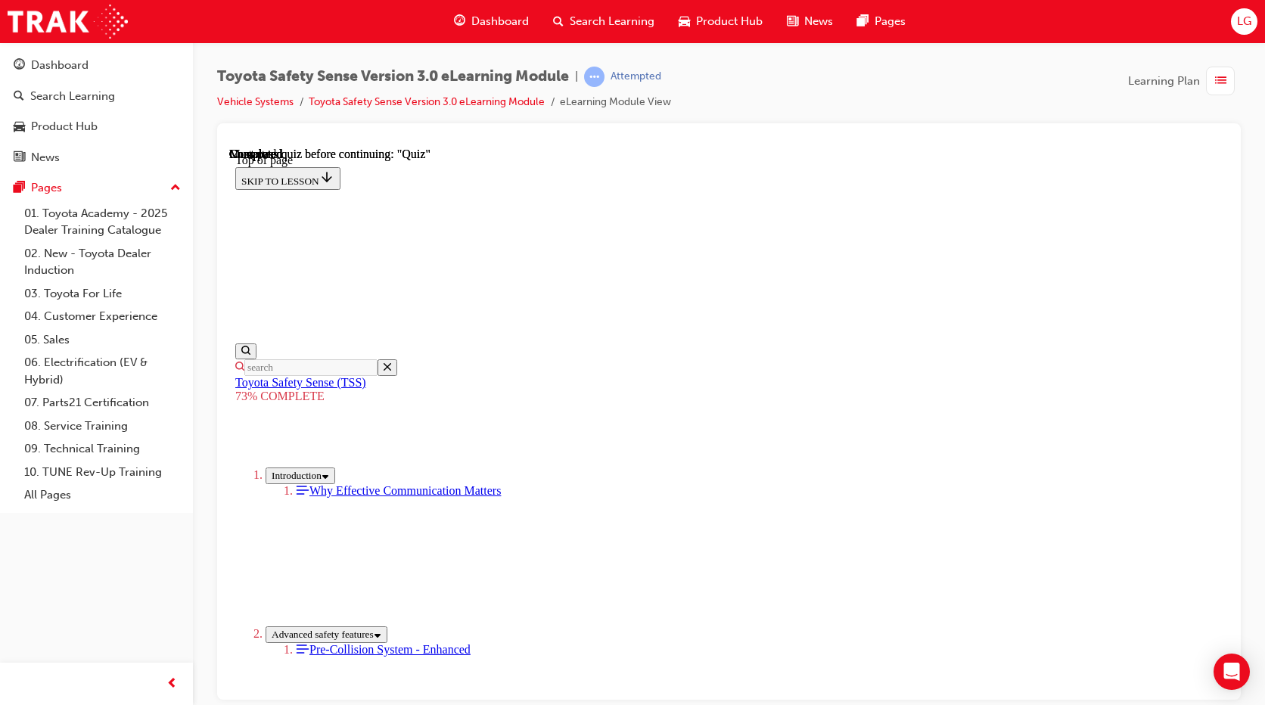
drag, startPoint x: 776, startPoint y: 616, endPoint x: 796, endPoint y: 696, distance: 82.6
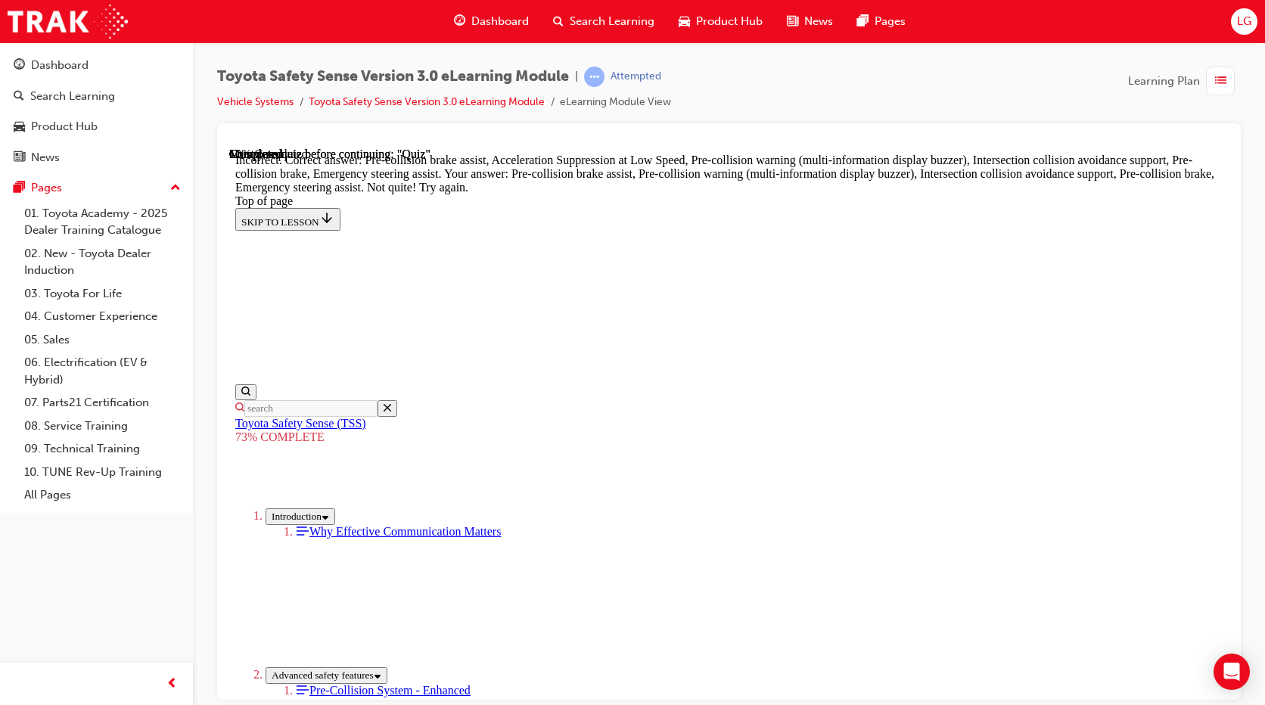
scroll to position [275, 0]
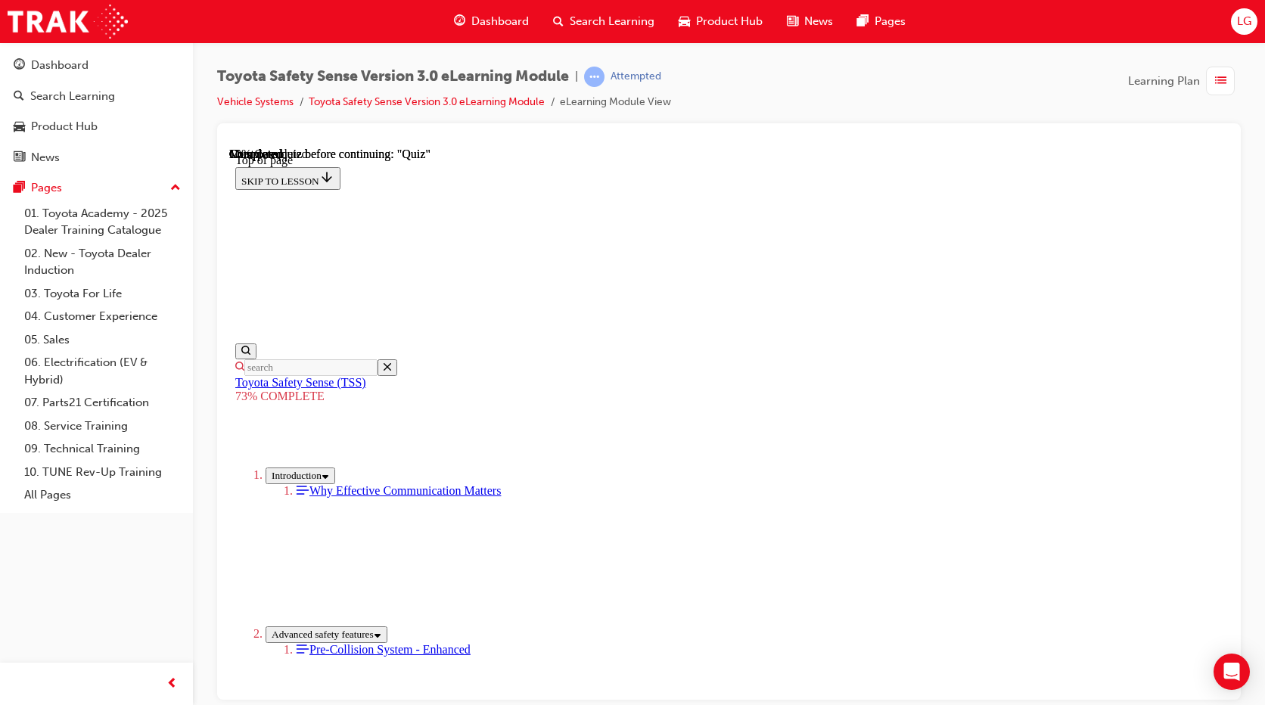
scroll to position [576, 0]
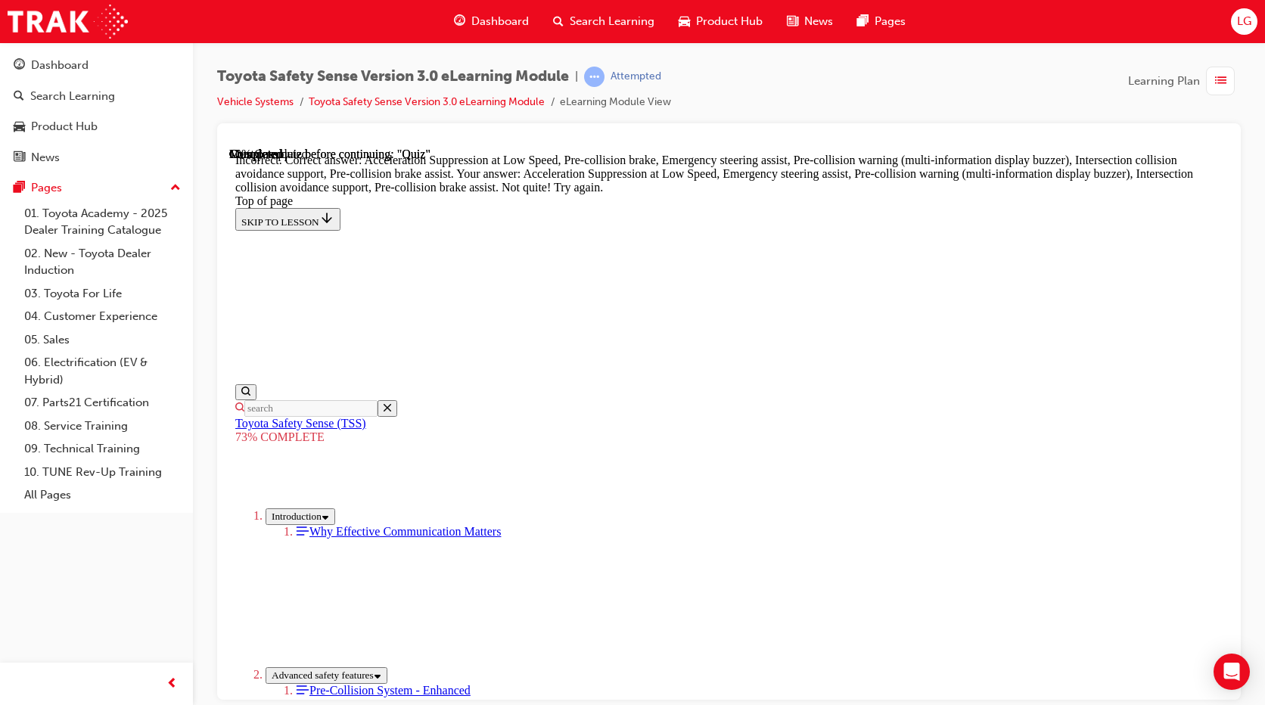
scroll to position [1082, 0]
drag, startPoint x: 807, startPoint y: 604, endPoint x: 815, endPoint y: 635, distance: 31.9
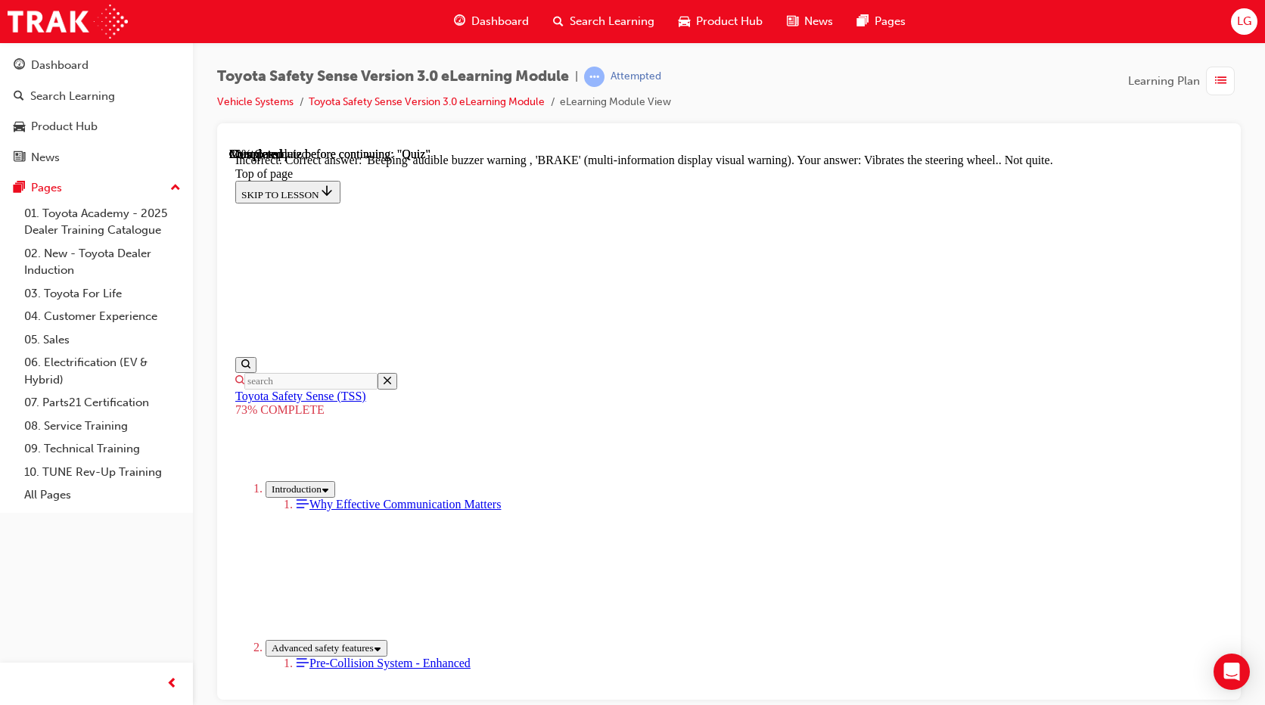
scroll to position [490, 0]
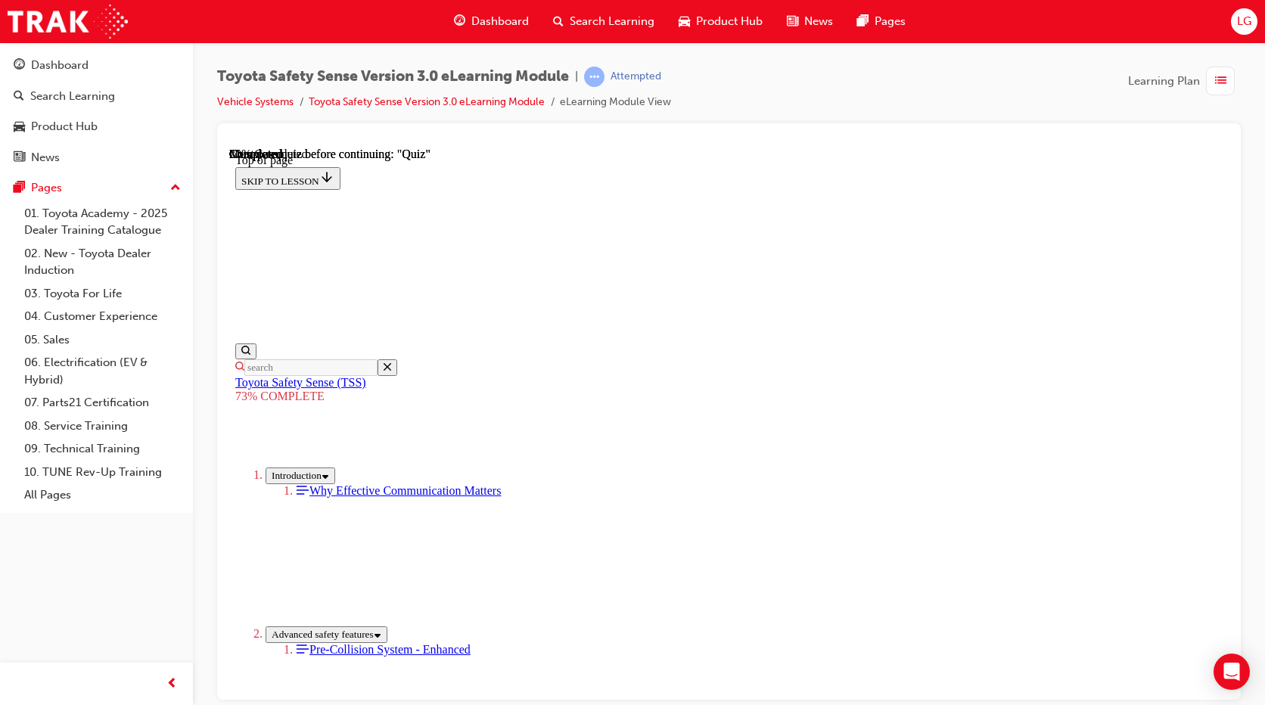
scroll to position [55, 0]
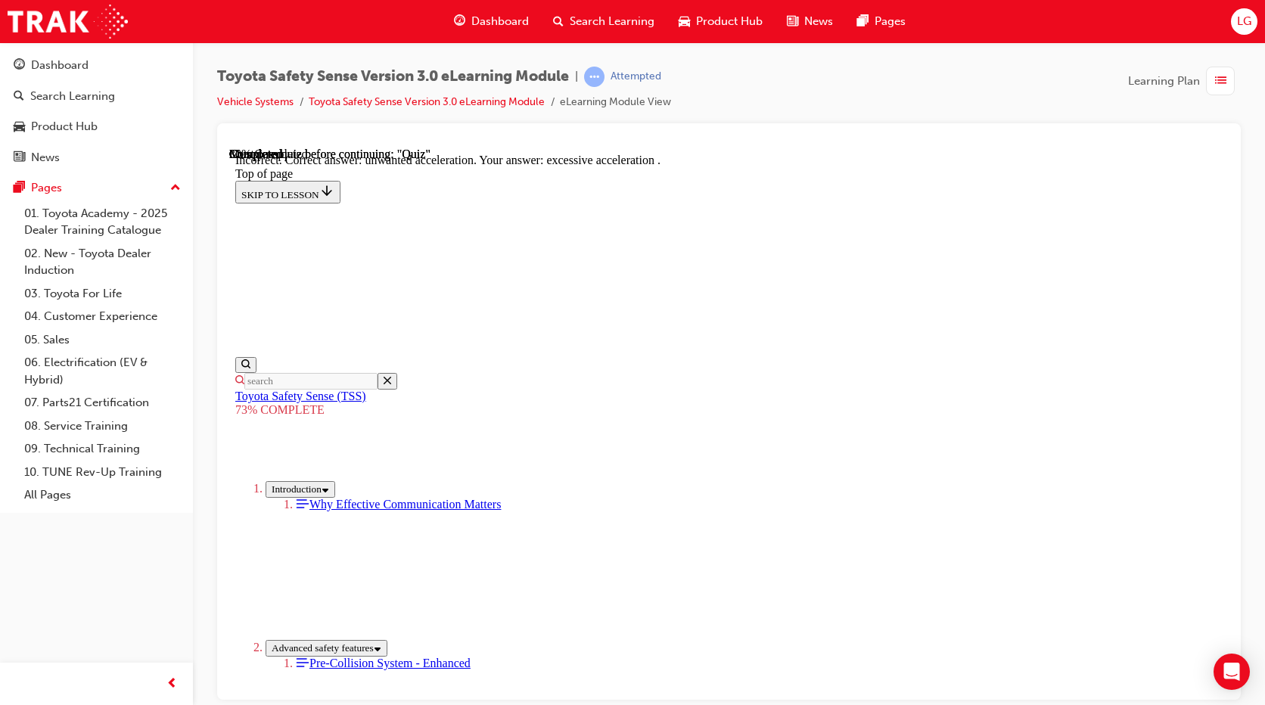
scroll to position [374, 0]
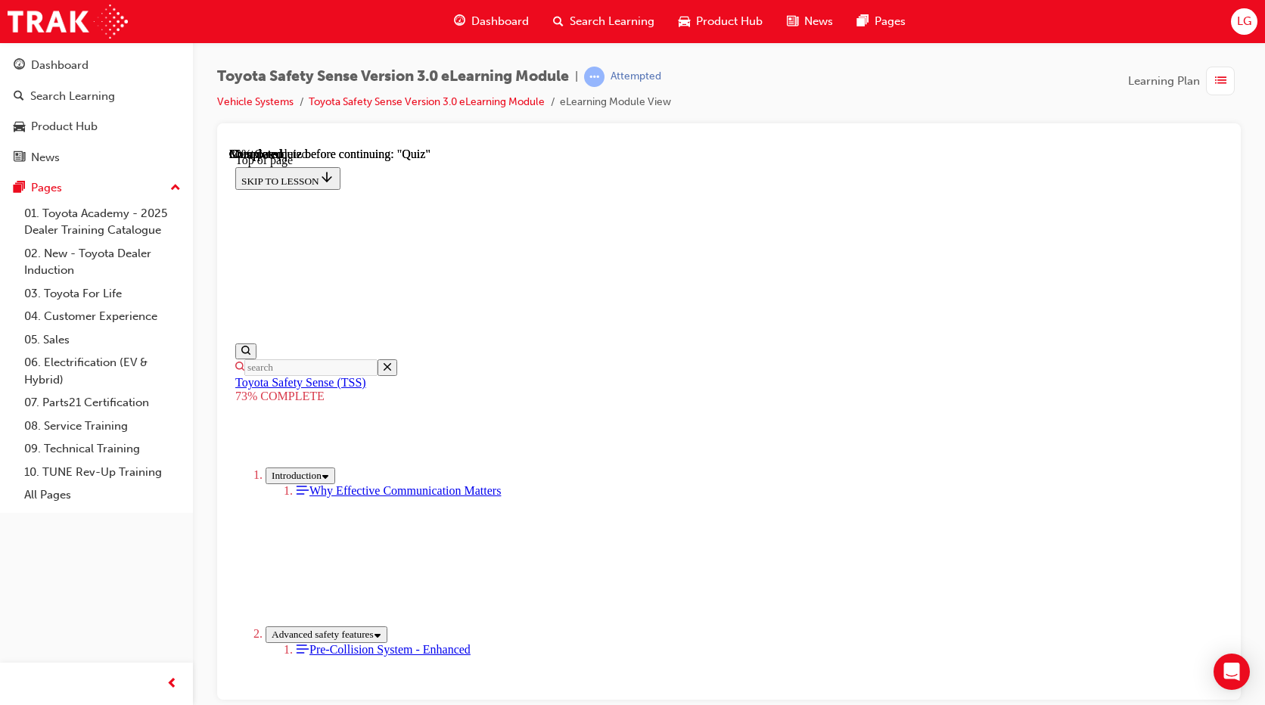
scroll to position [55, 0]
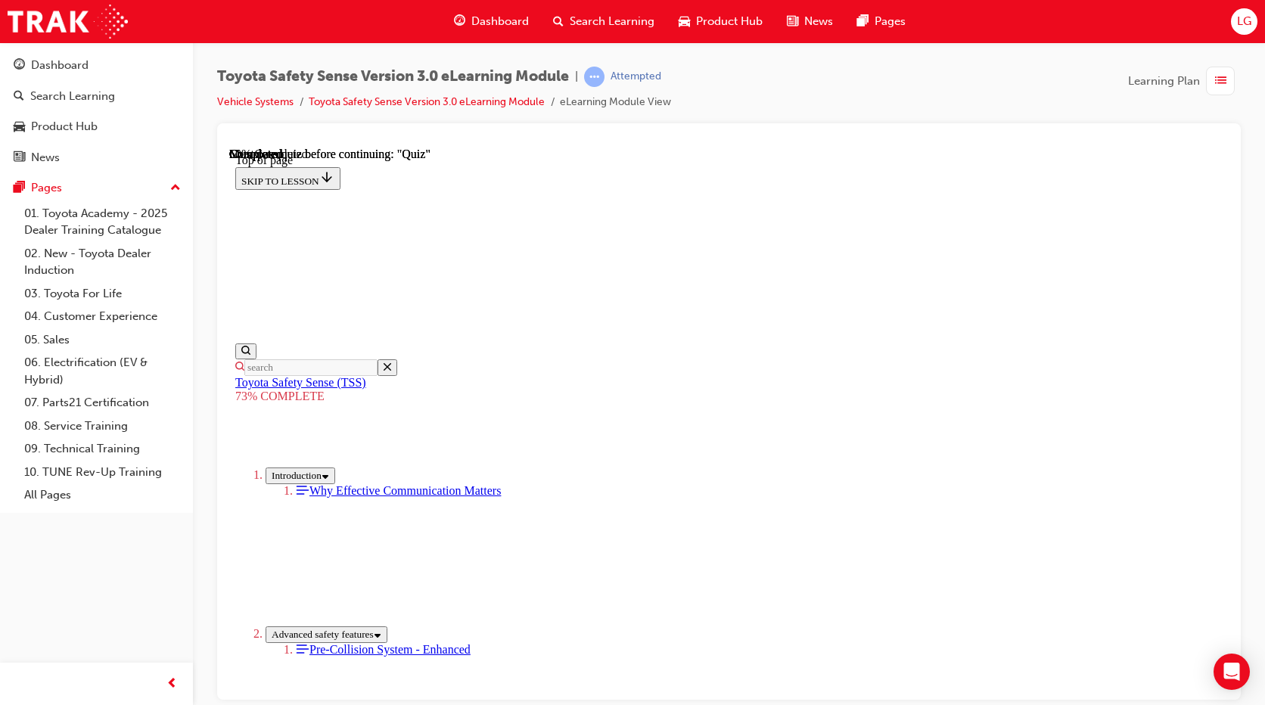
scroll to position [225, 0]
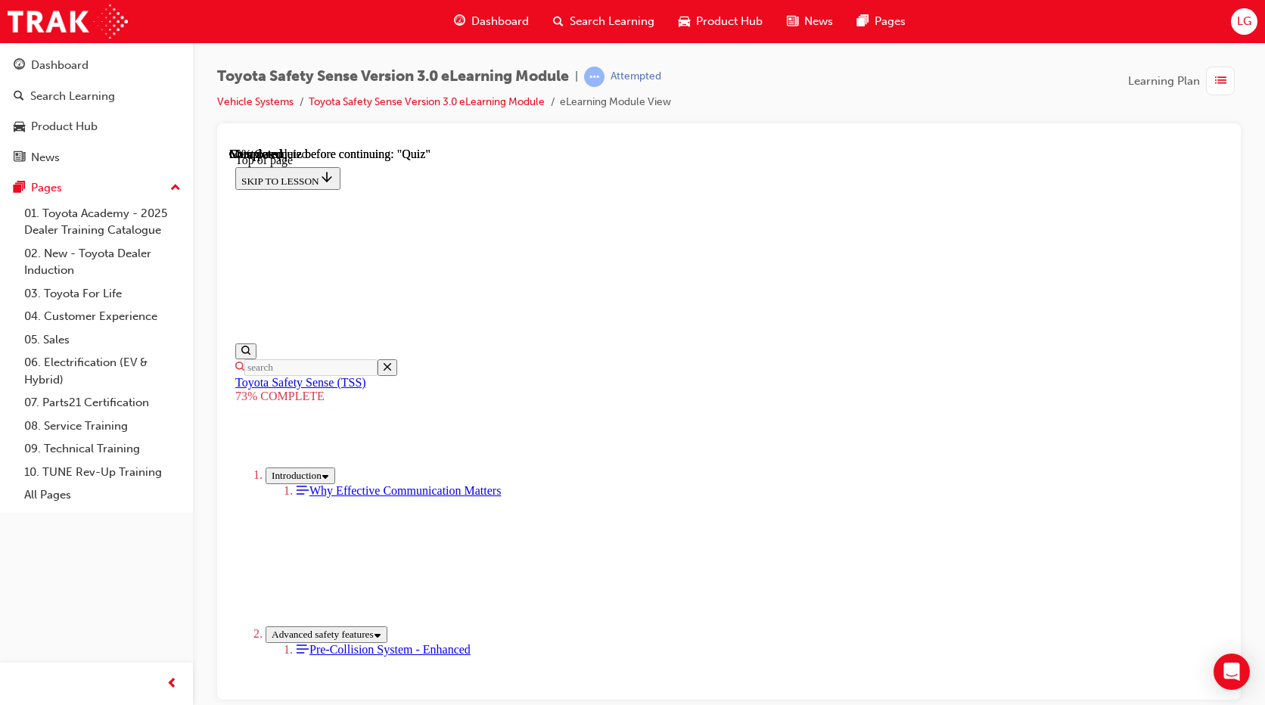
scroll to position [207, 0]
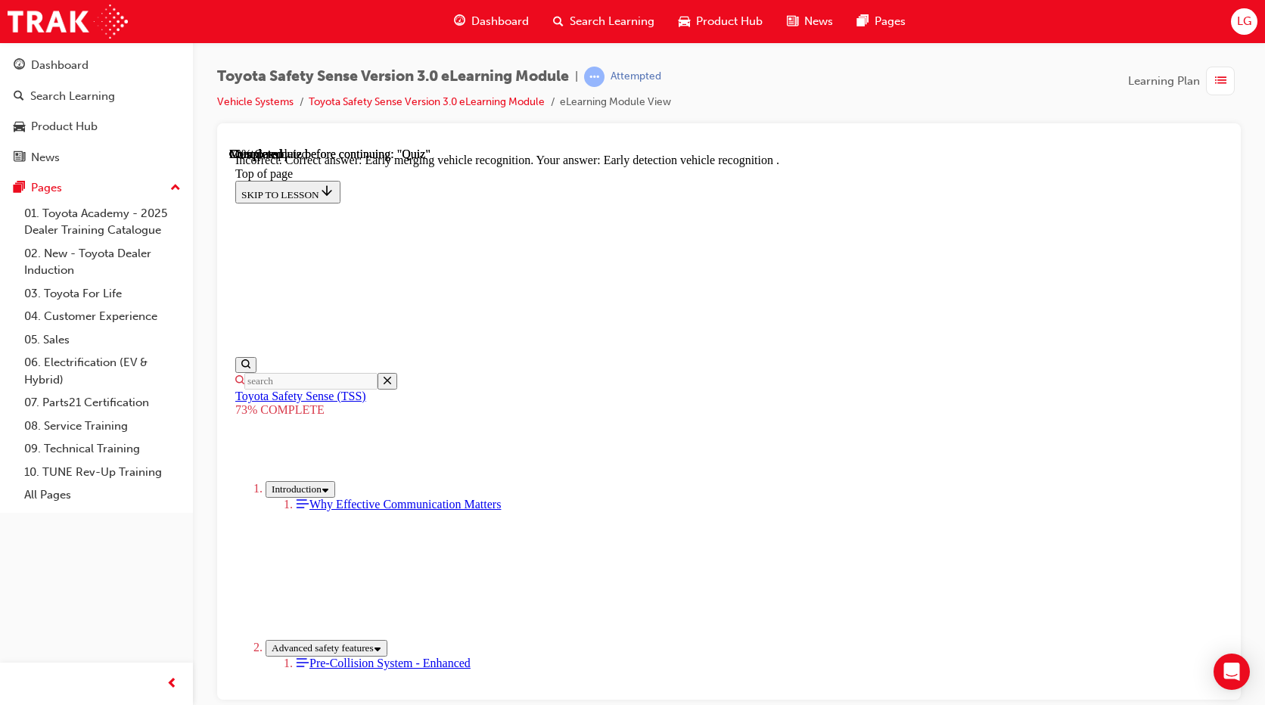
scroll to position [374, 0]
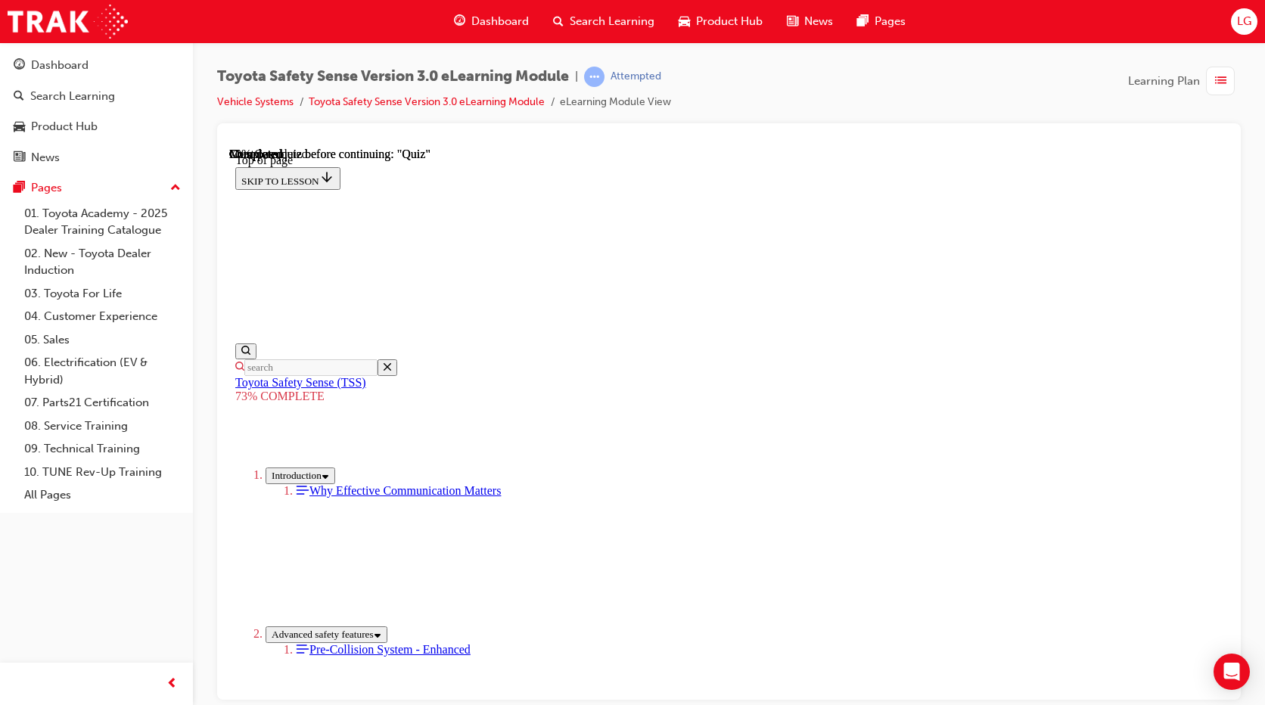
scroll to position [434, 0]
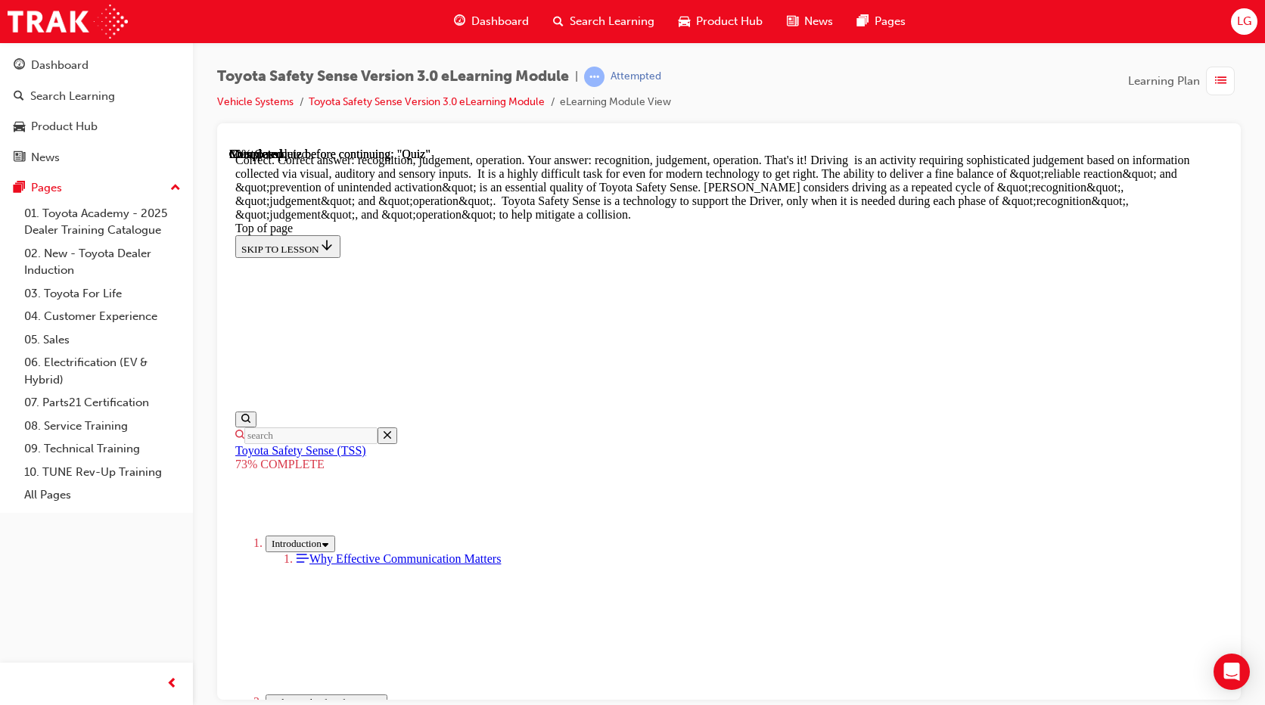
scroll to position [751, 0]
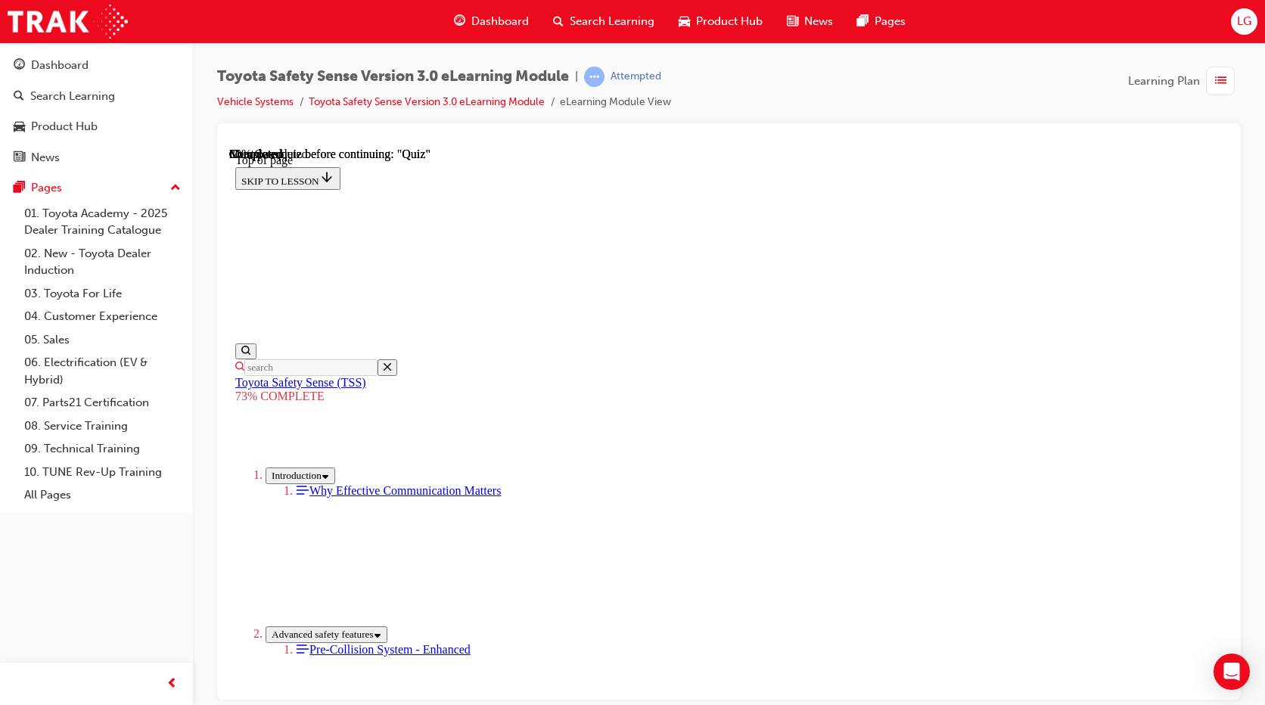
scroll to position [207, 0]
drag, startPoint x: 838, startPoint y: 418, endPoint x: 837, endPoint y: 393, distance: 25.0
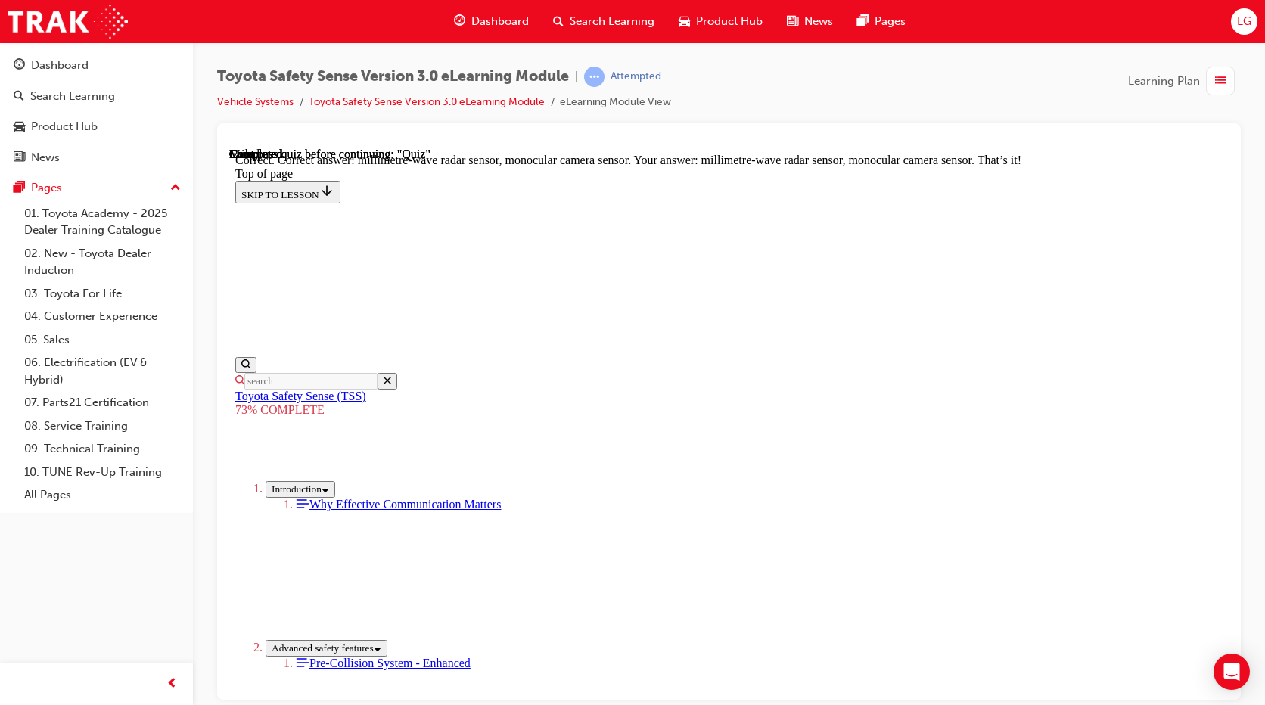
scroll to position [509, 0]
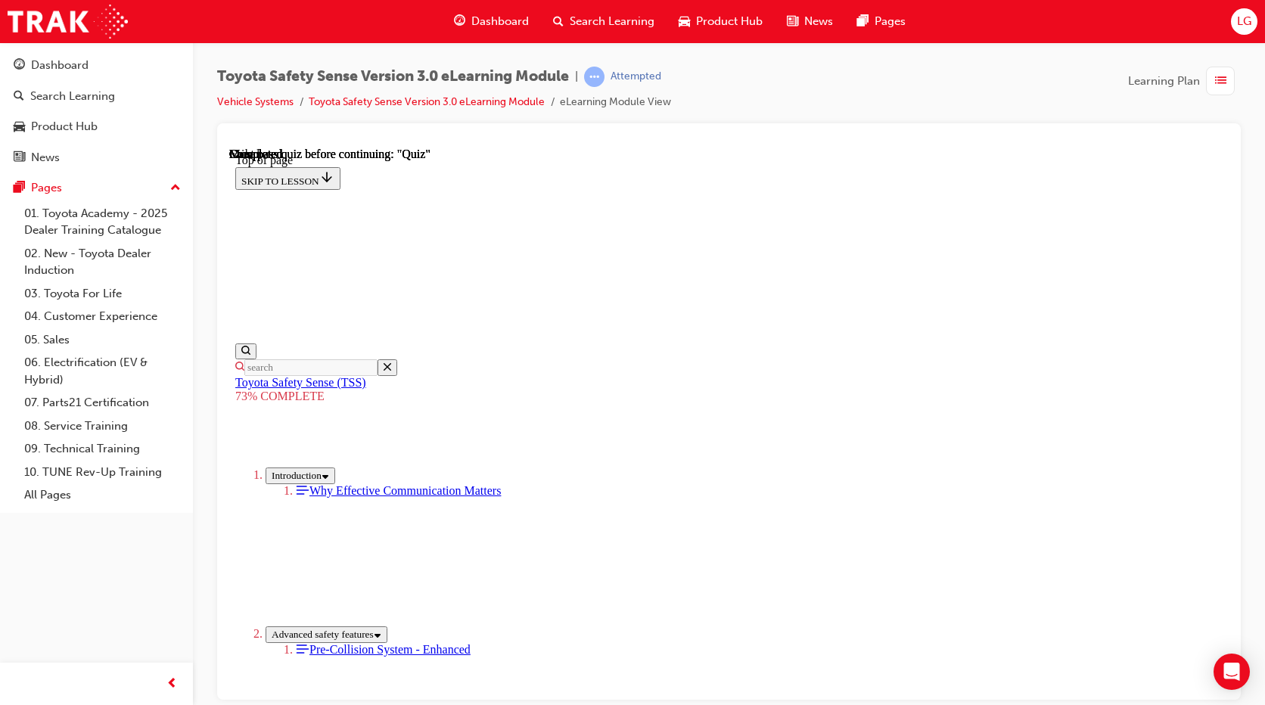
scroll to position [55, 0]
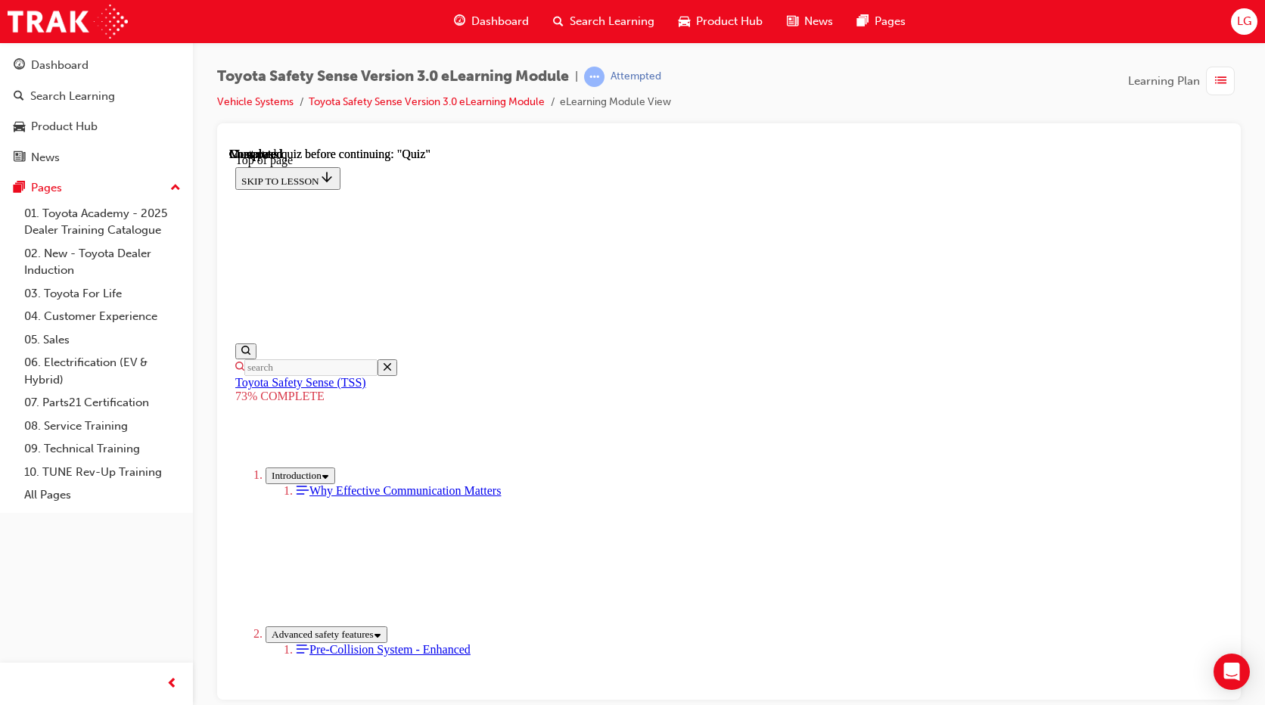
scroll to position [207, 0]
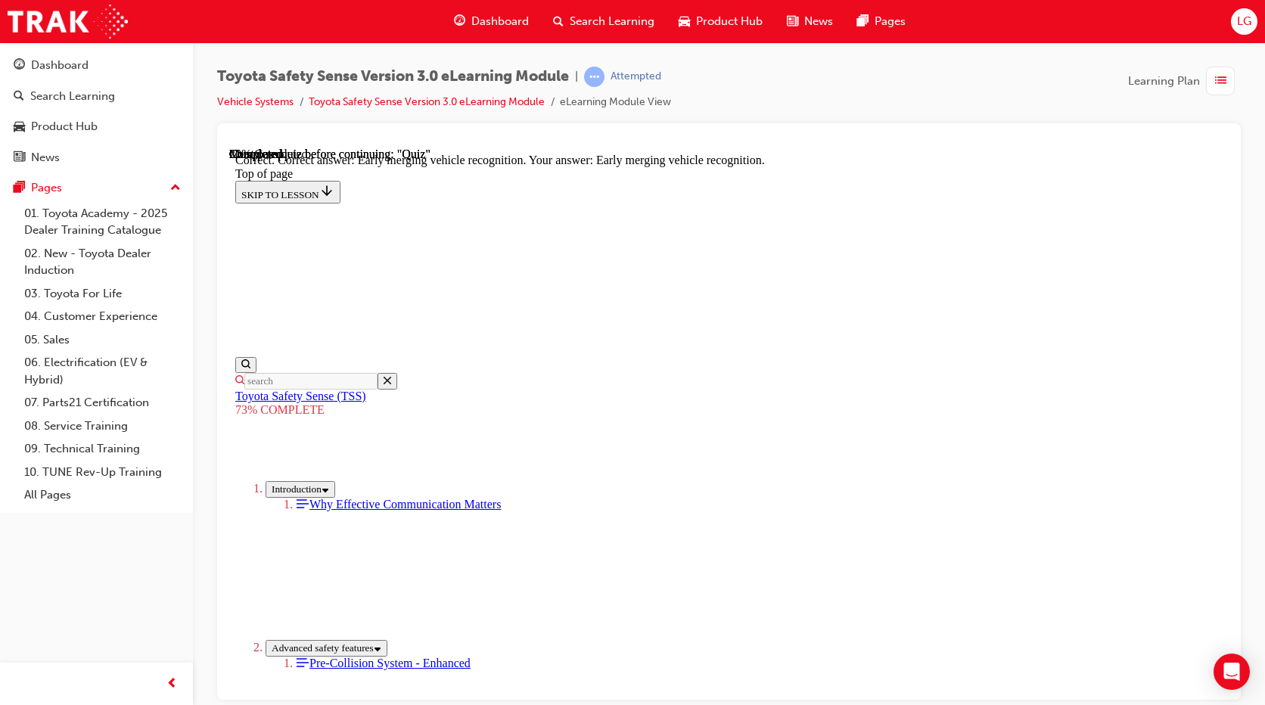
scroll to position [374, 0]
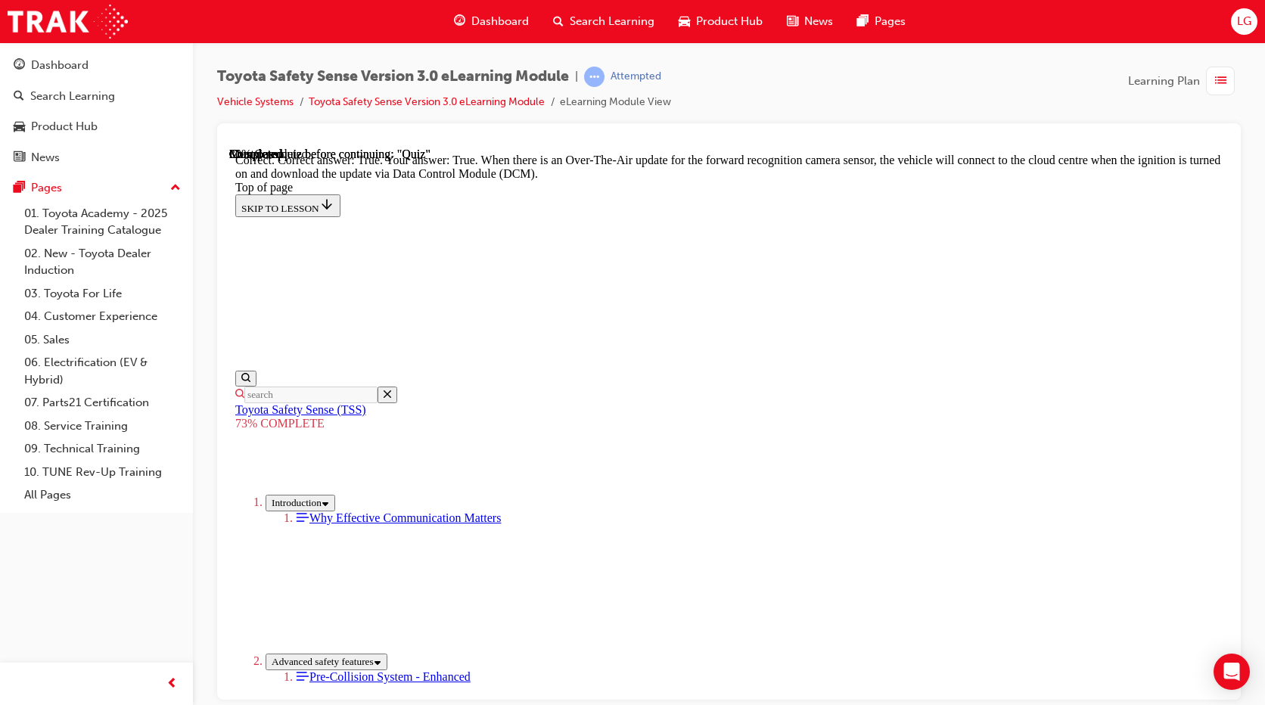
scroll to position [304, 0]
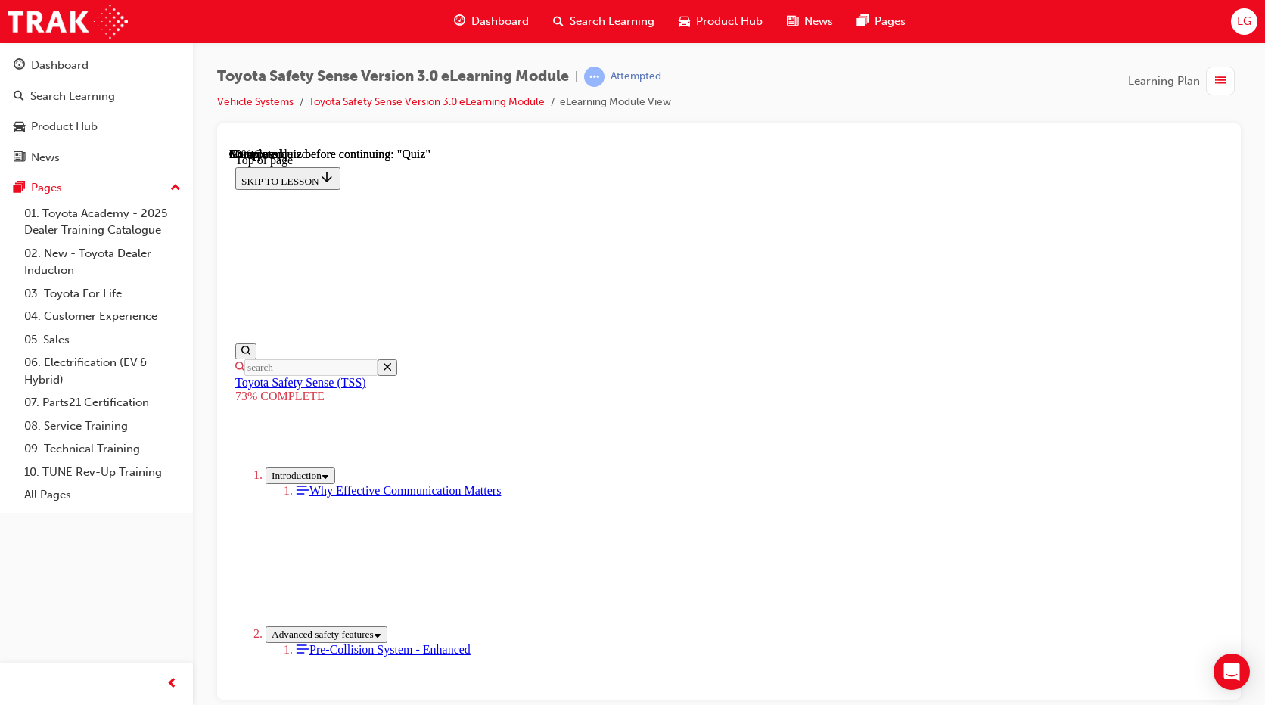
scroll to position [207, 0]
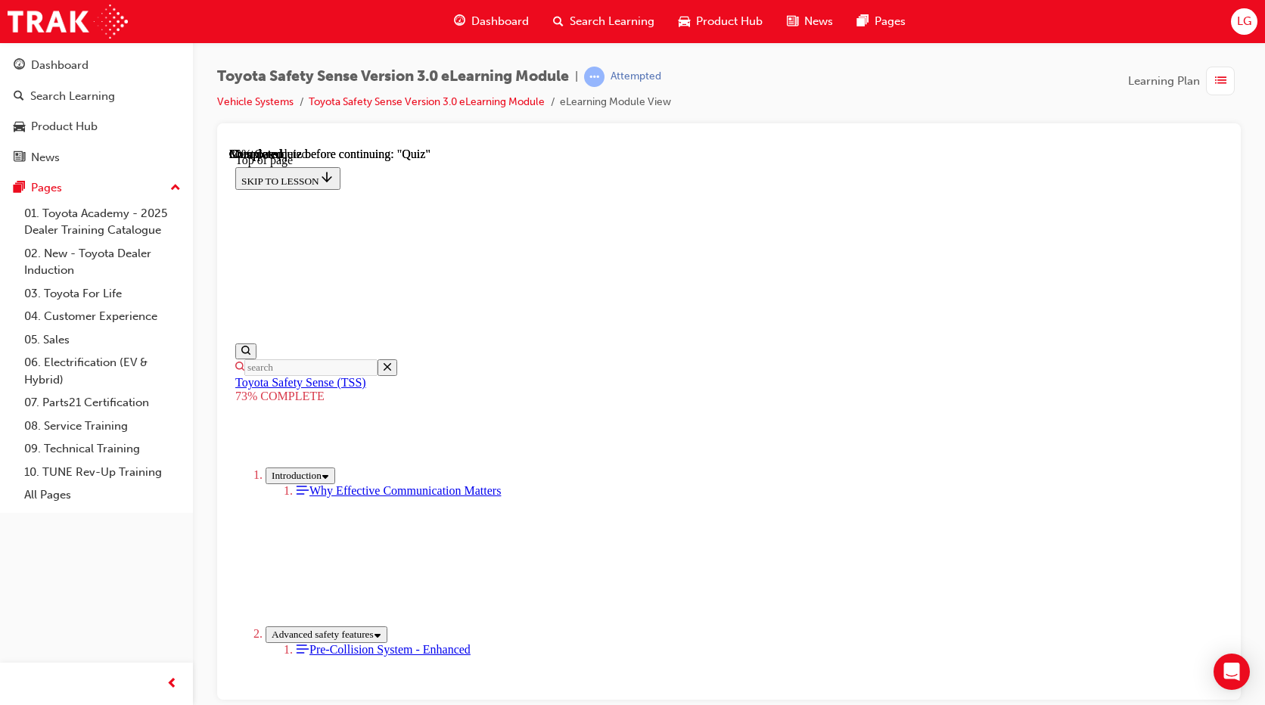
scroll to position [358, 0]
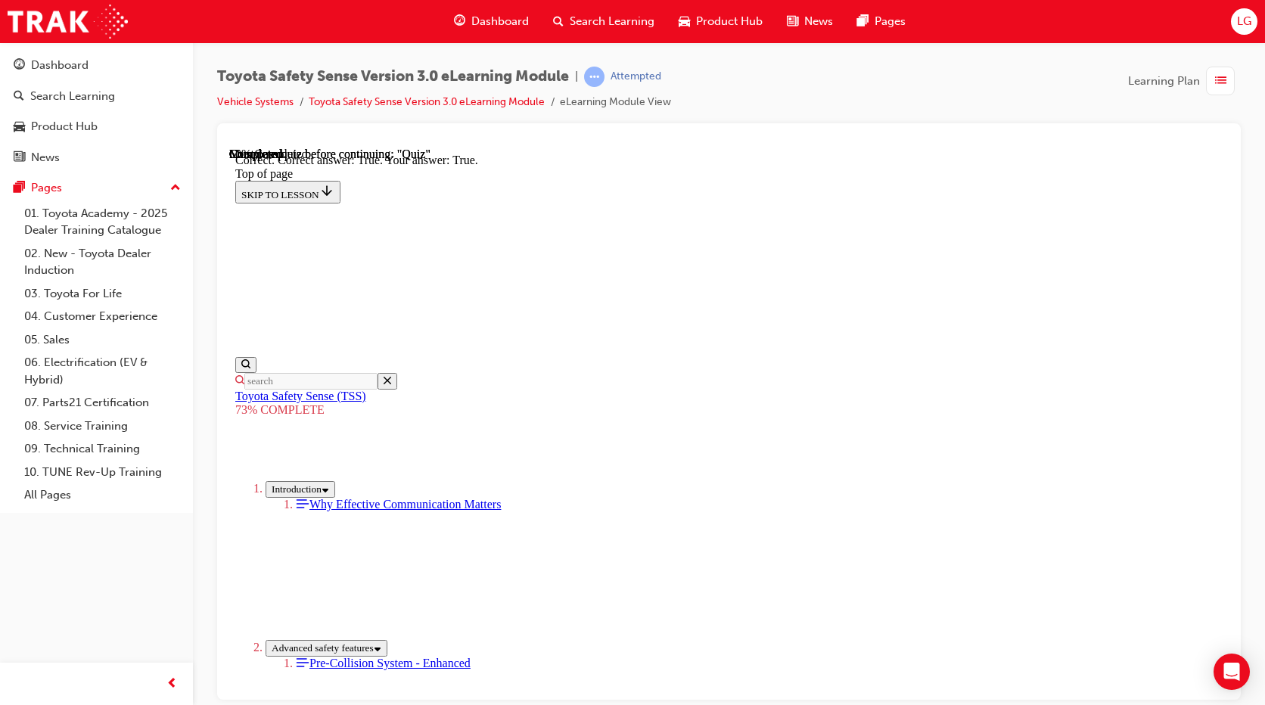
scroll to position [227, 0]
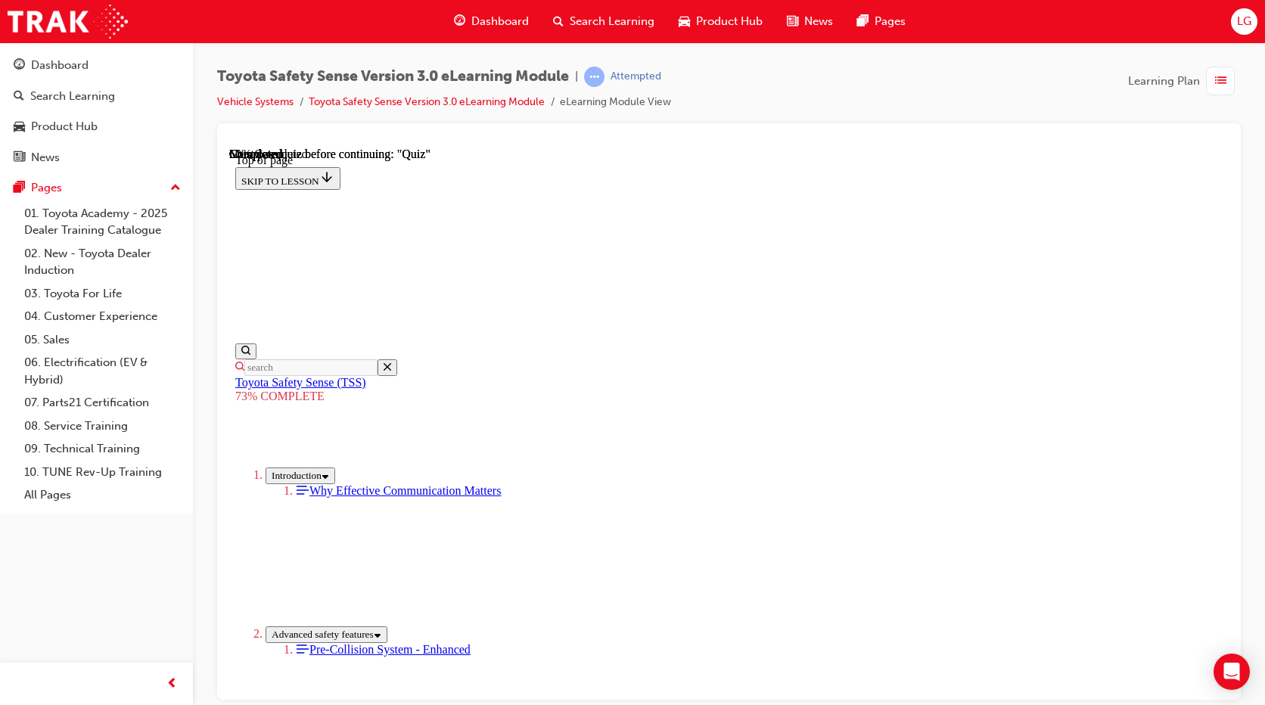
scroll to position [277, 0]
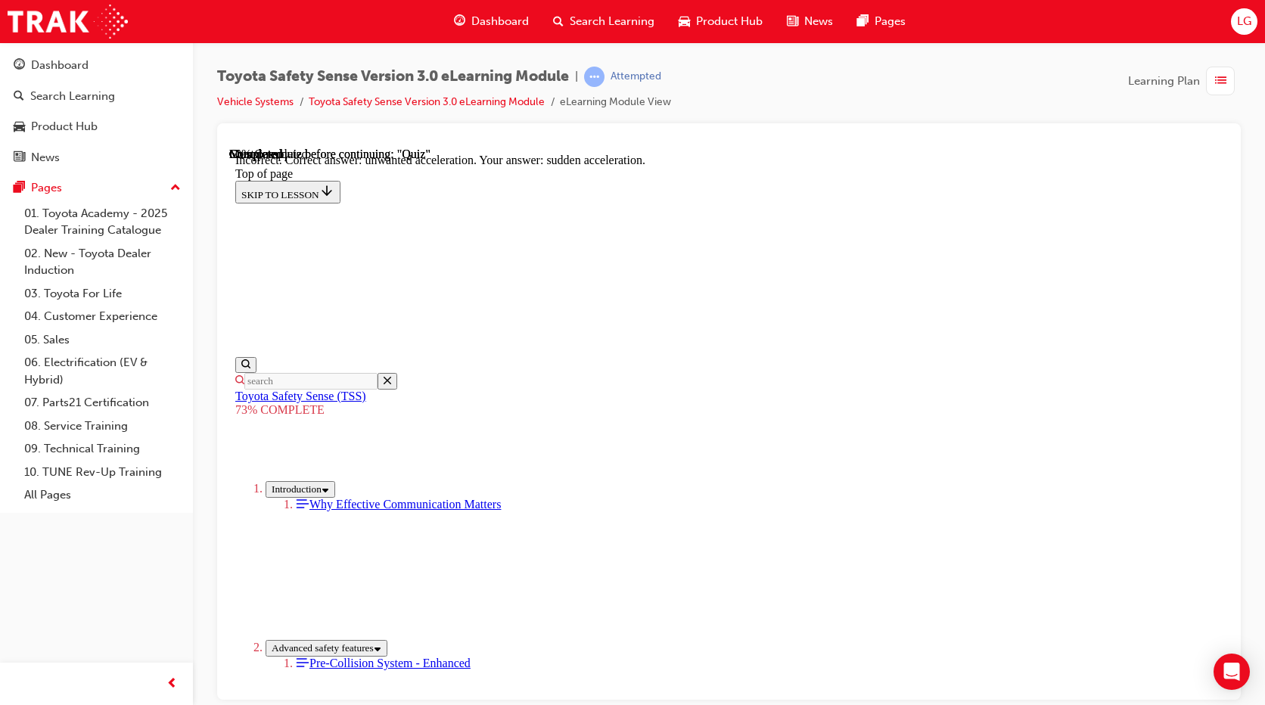
scroll to position [374, 0]
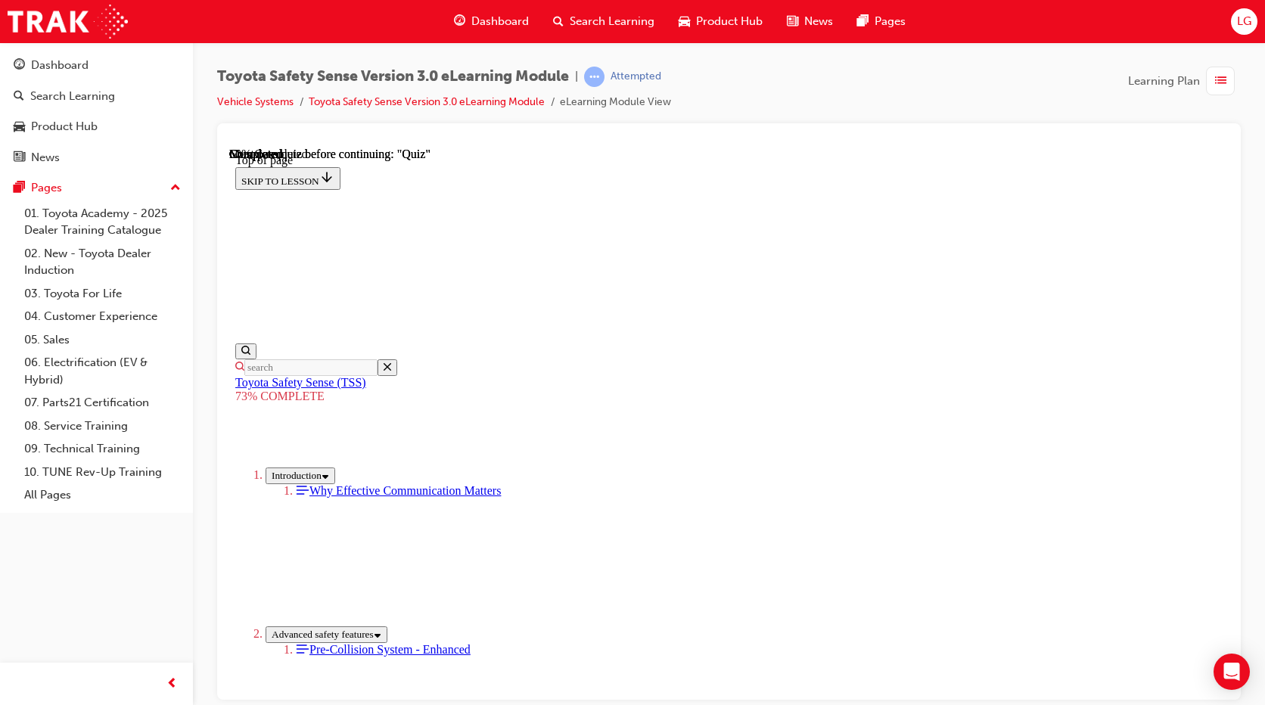
scroll to position [207, 0]
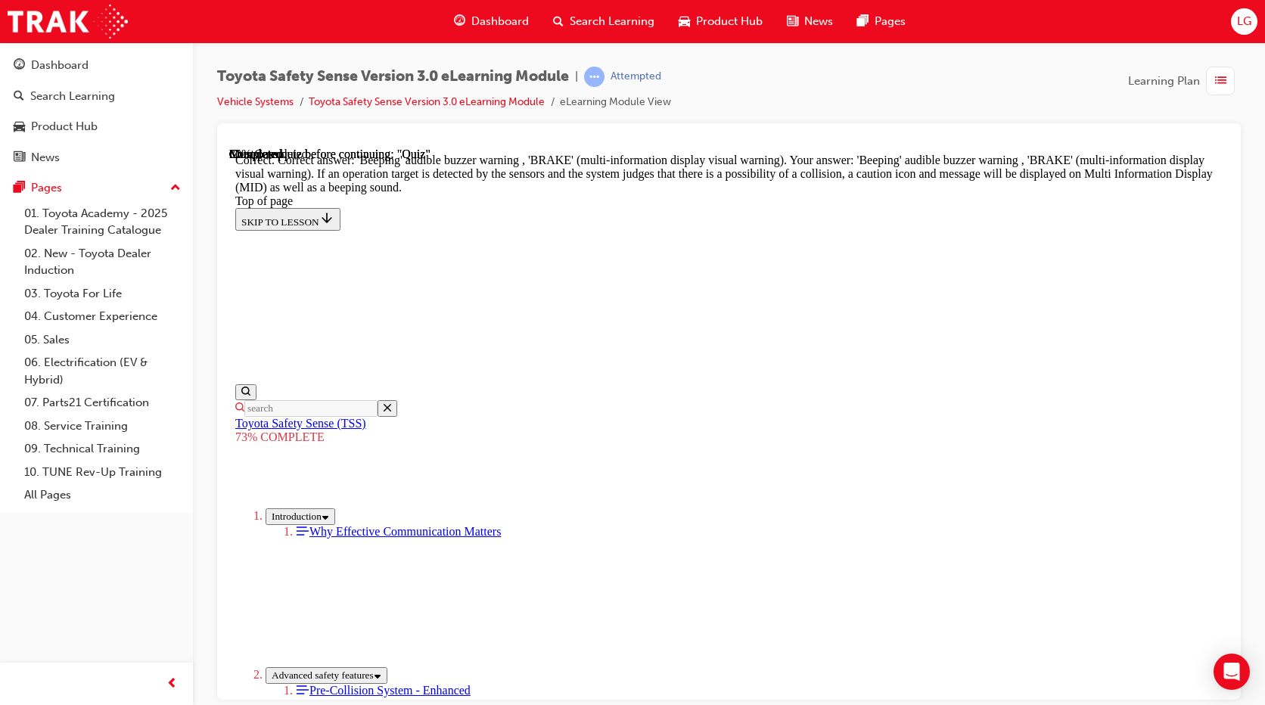
scroll to position [493, 0]
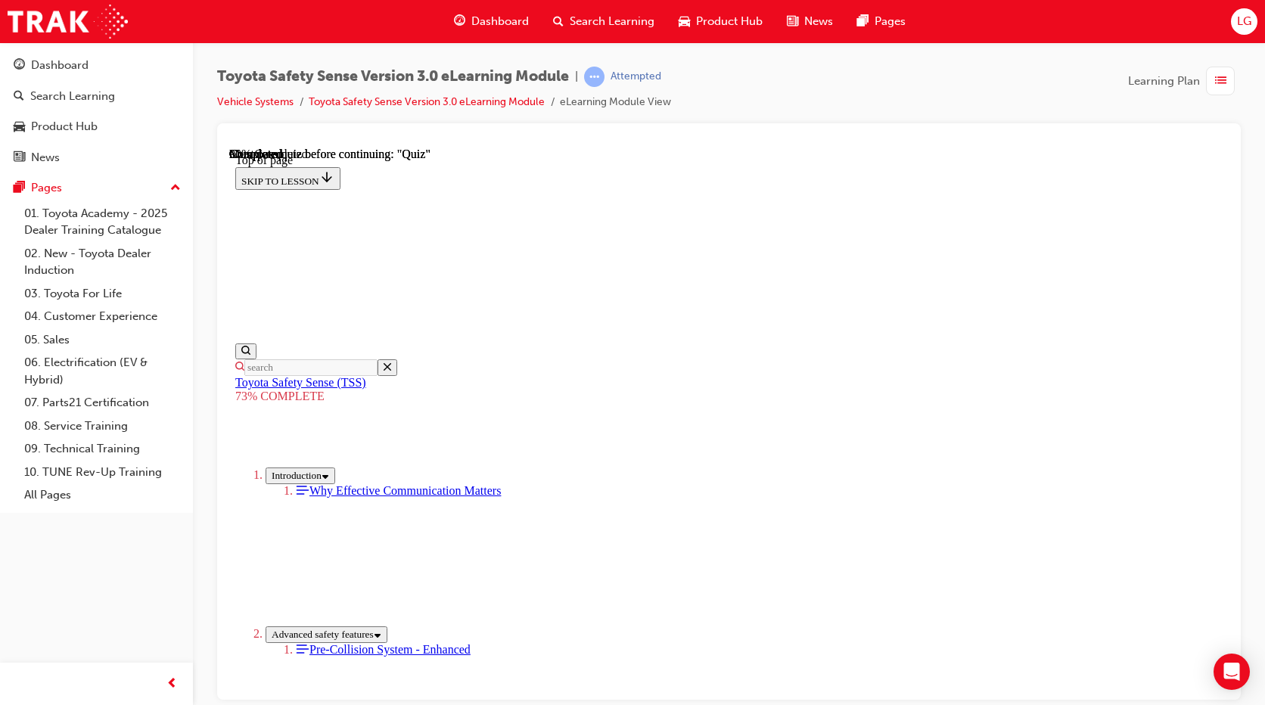
scroll to position [207, 0]
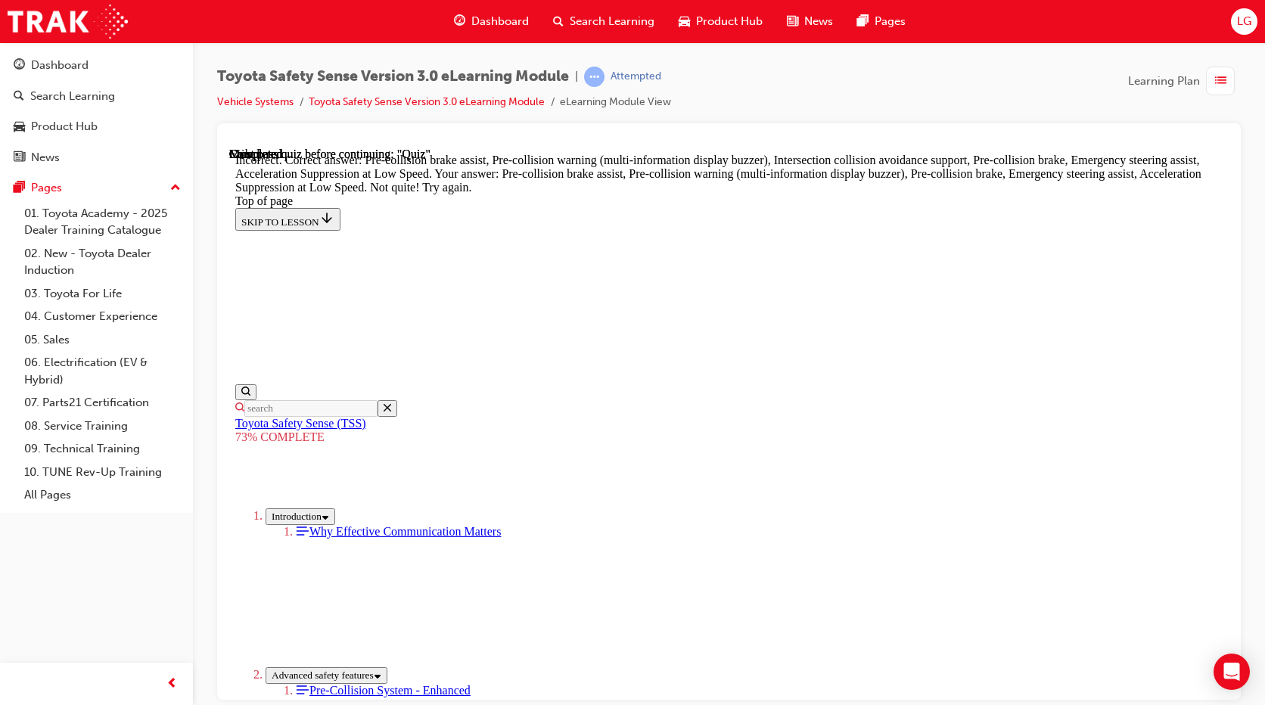
scroll to position [630, 0]
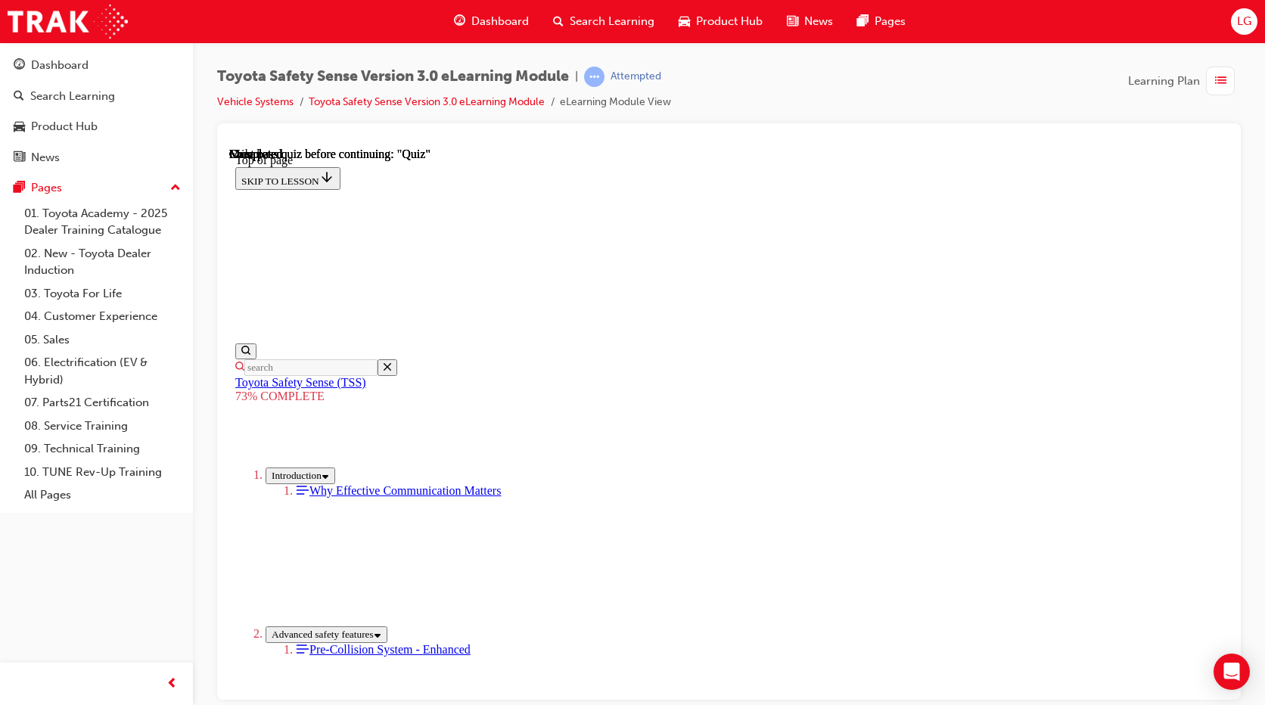
scroll to position [223, 0]
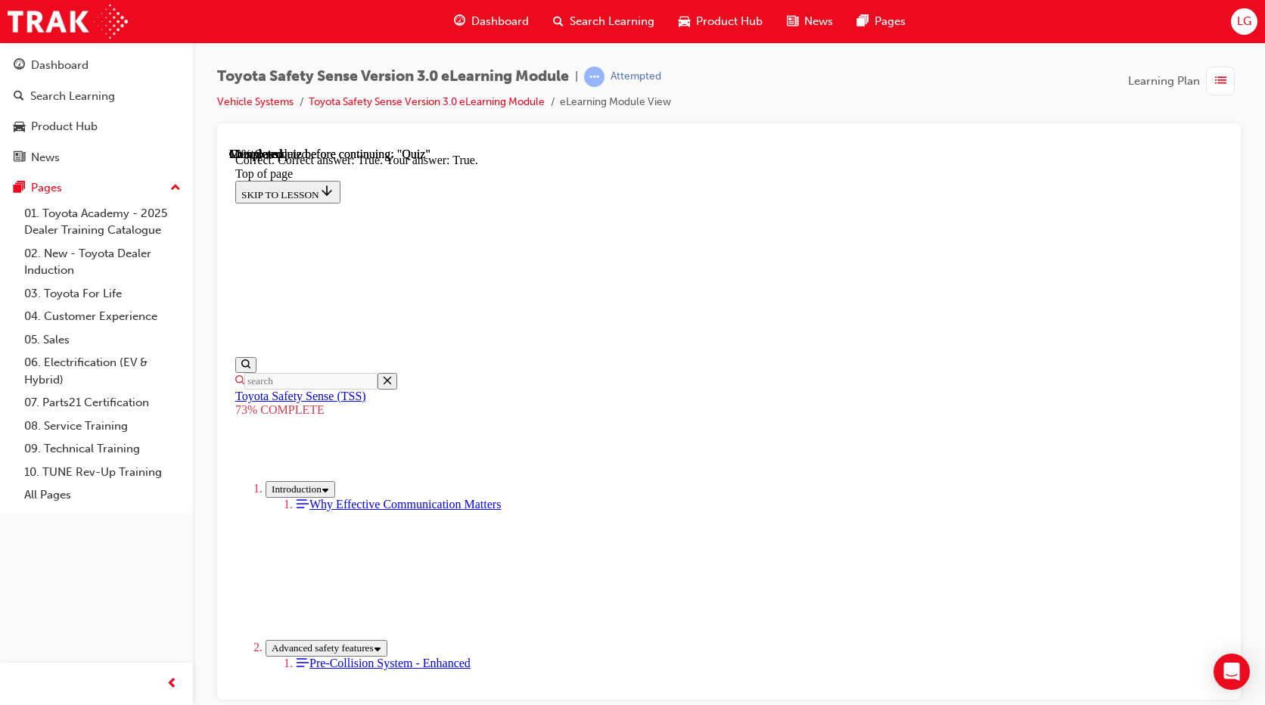
scroll to position [227, 0]
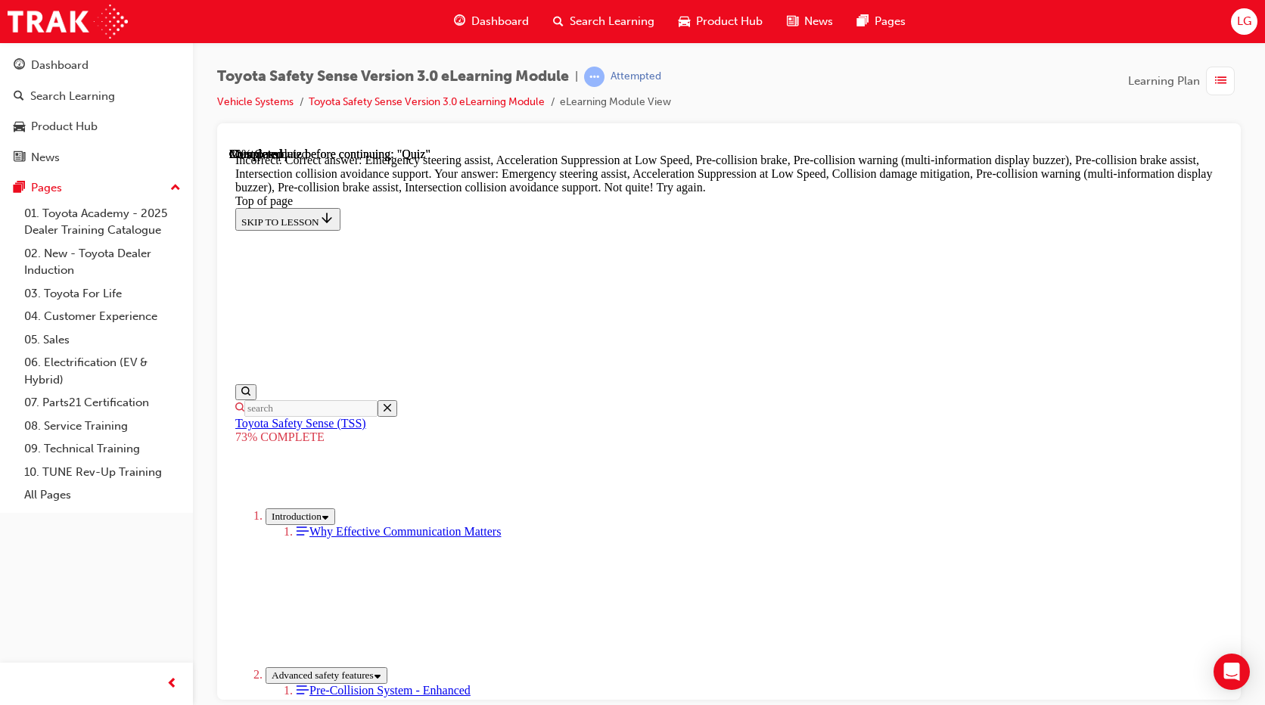
scroll to position [403, 0]
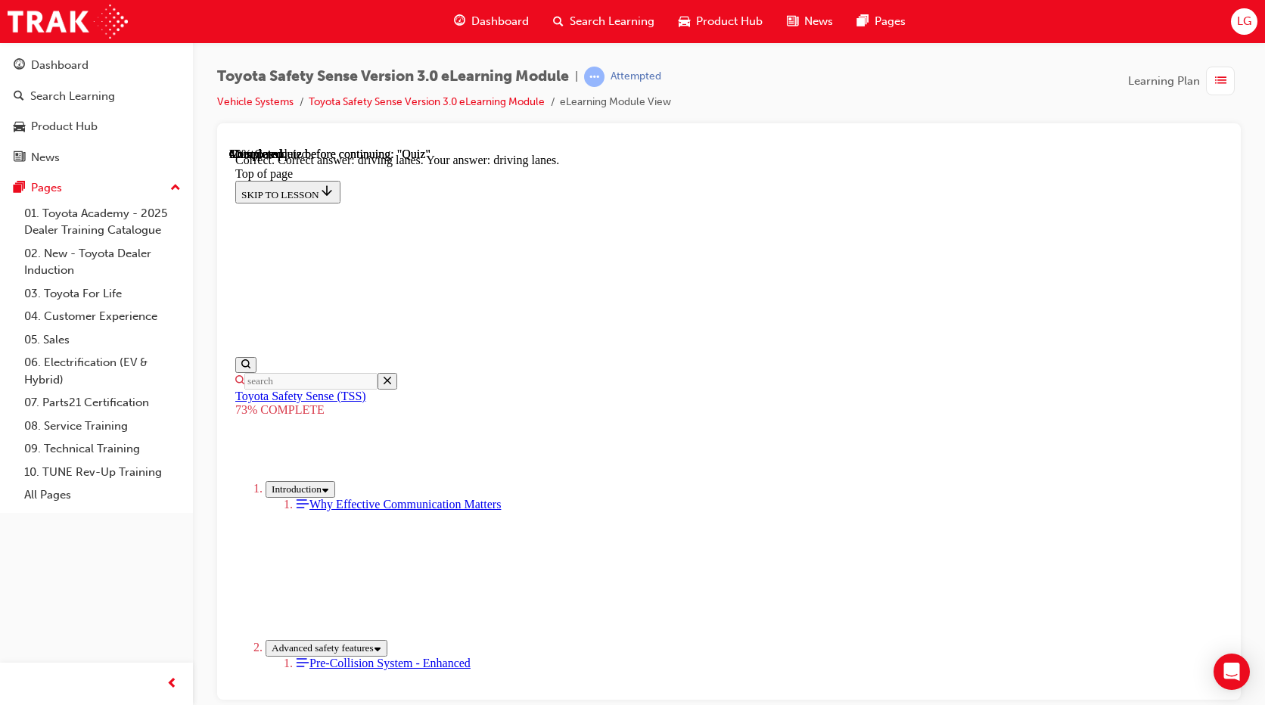
scroll to position [374, 0]
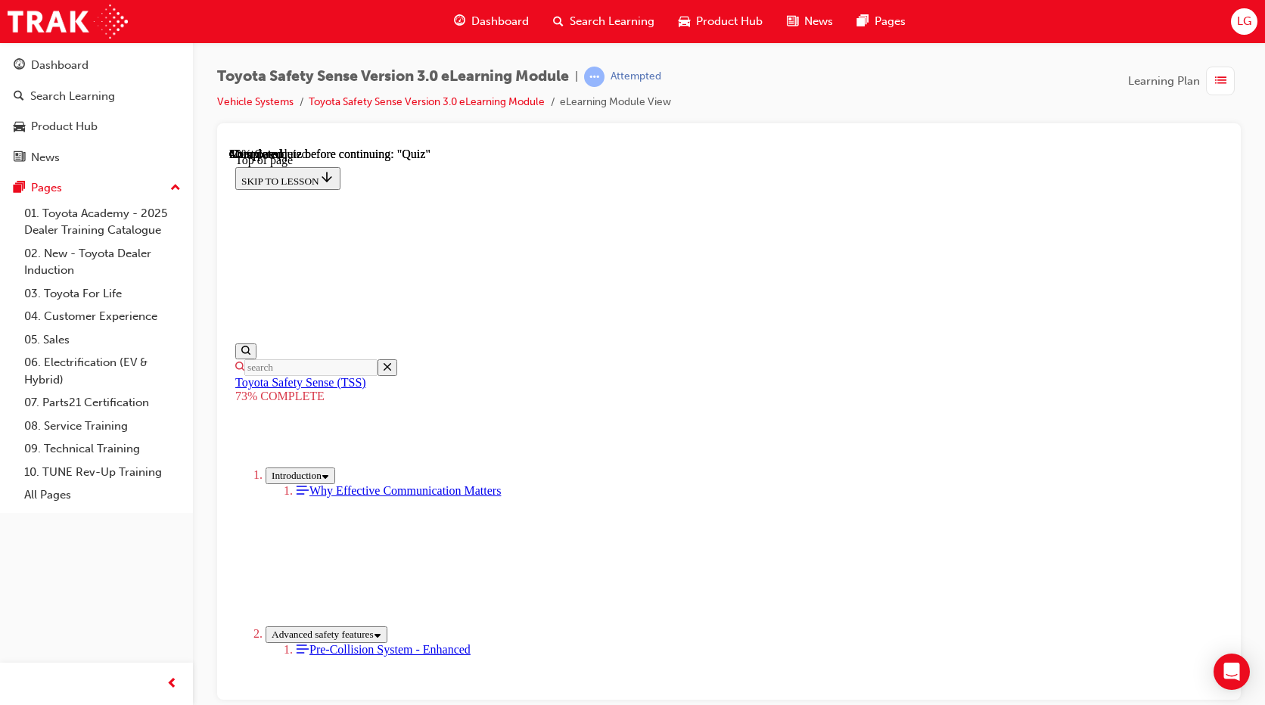
scroll to position [282, 0]
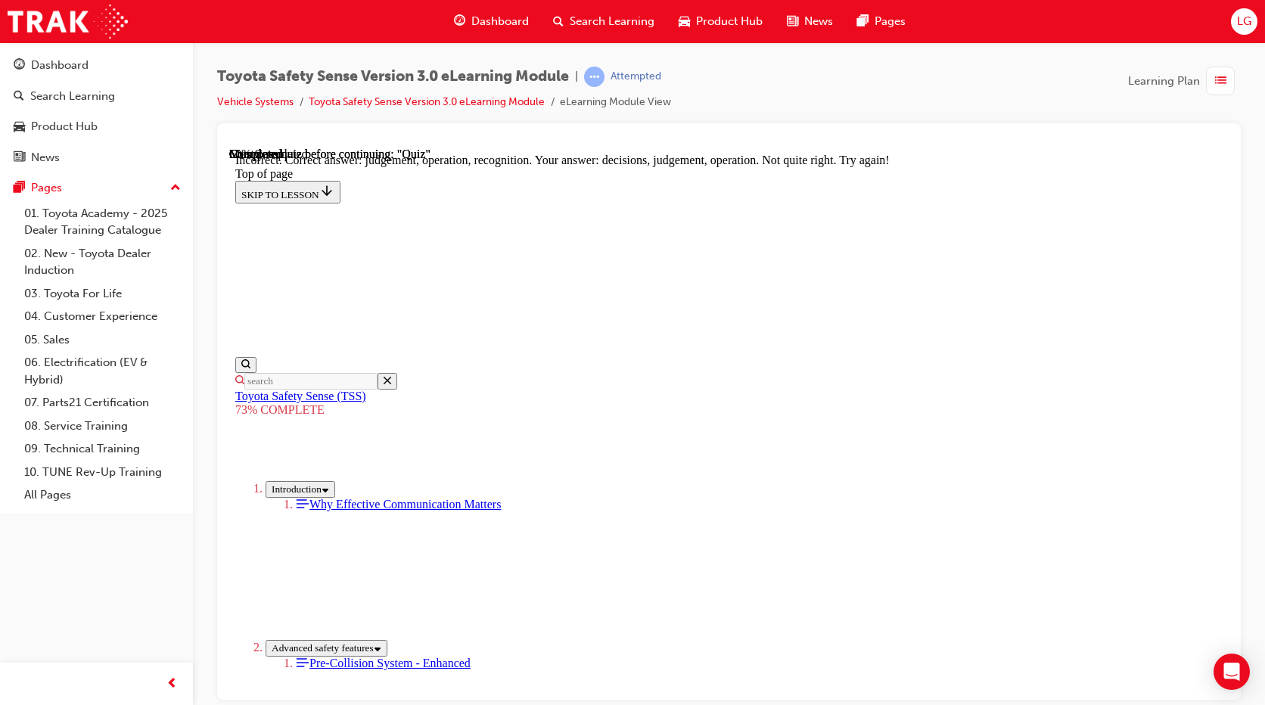
scroll to position [647, 0]
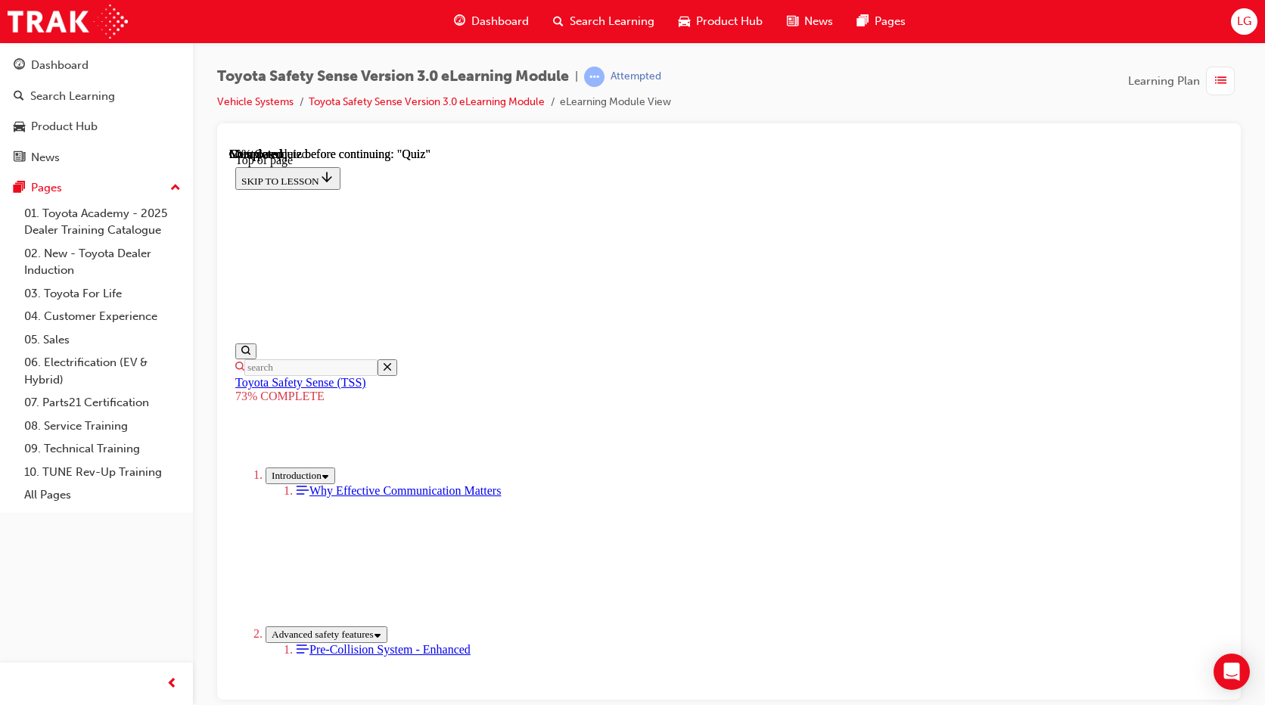
scroll to position [207, 0]
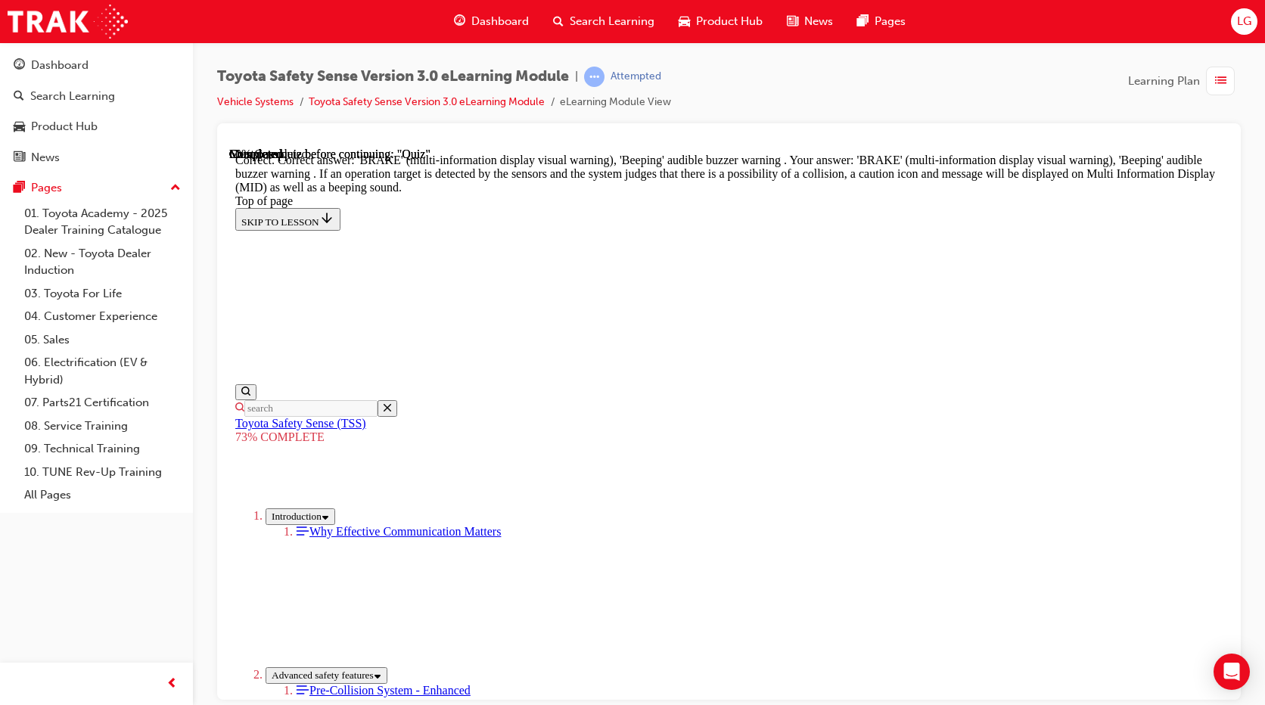
scroll to position [543, 0]
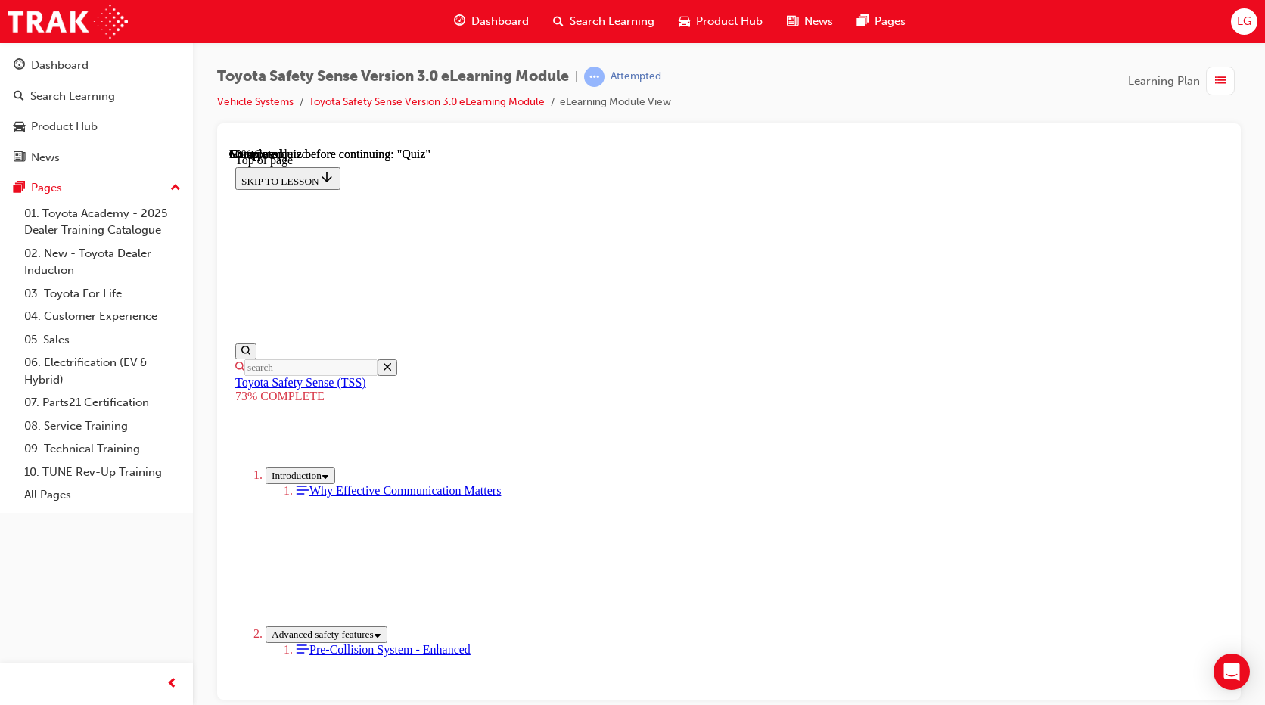
scroll to position [282, 0]
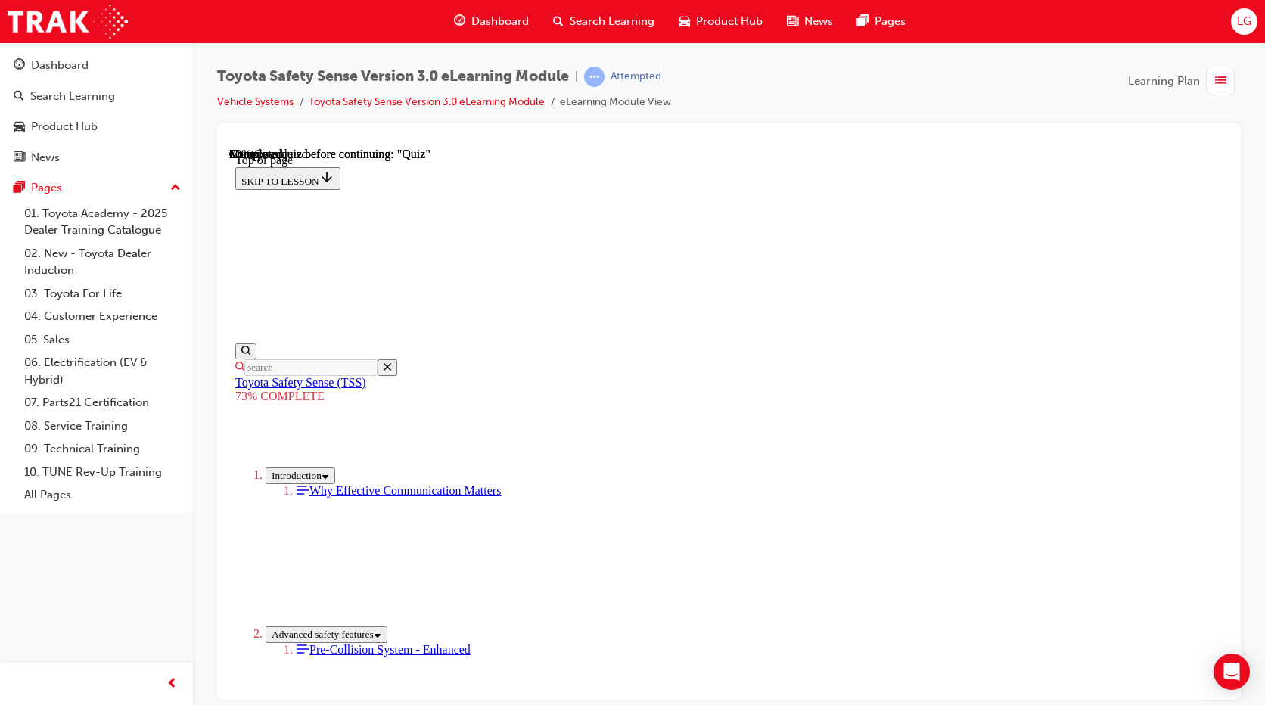
scroll to position [207, 0]
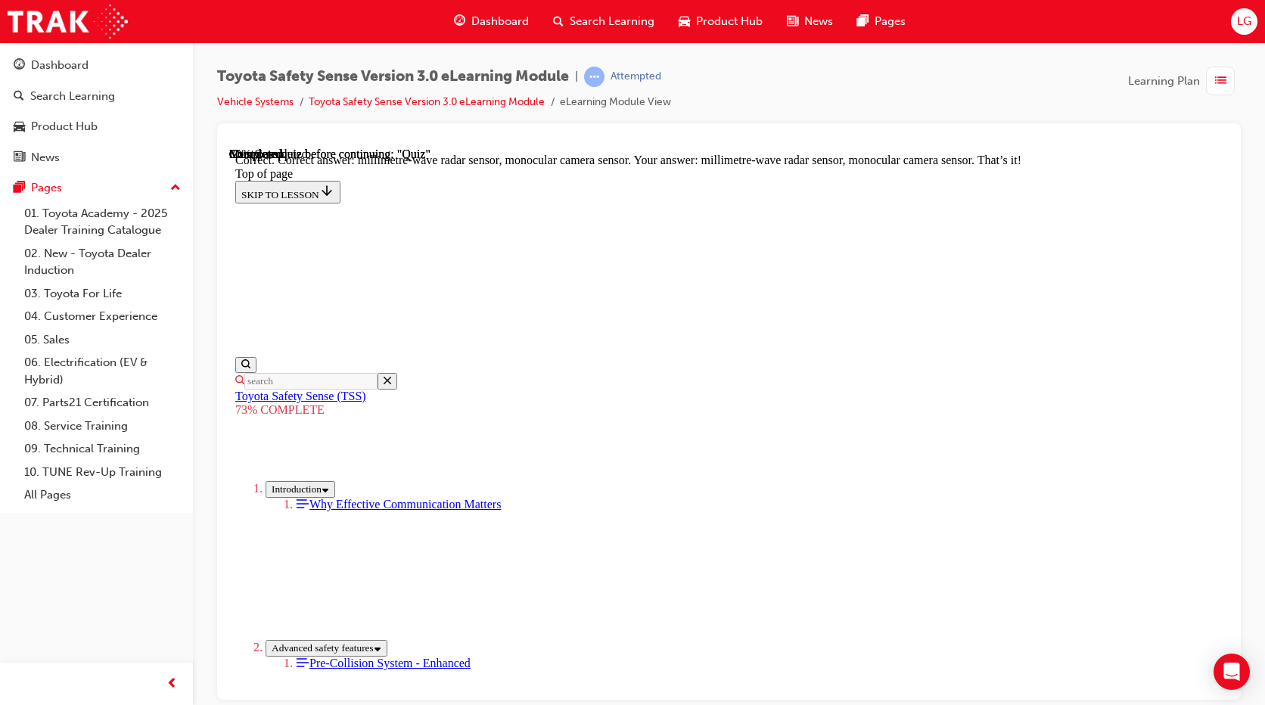
scroll to position [509, 0]
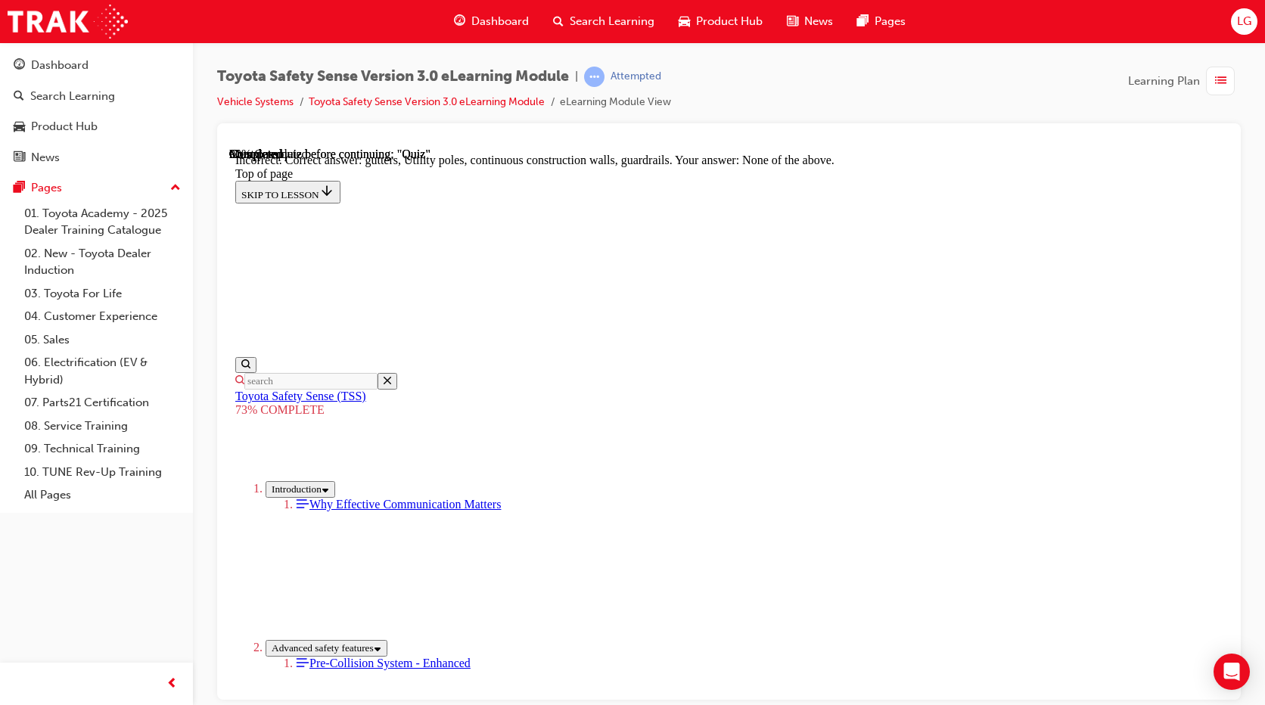
scroll to position [409, 0]
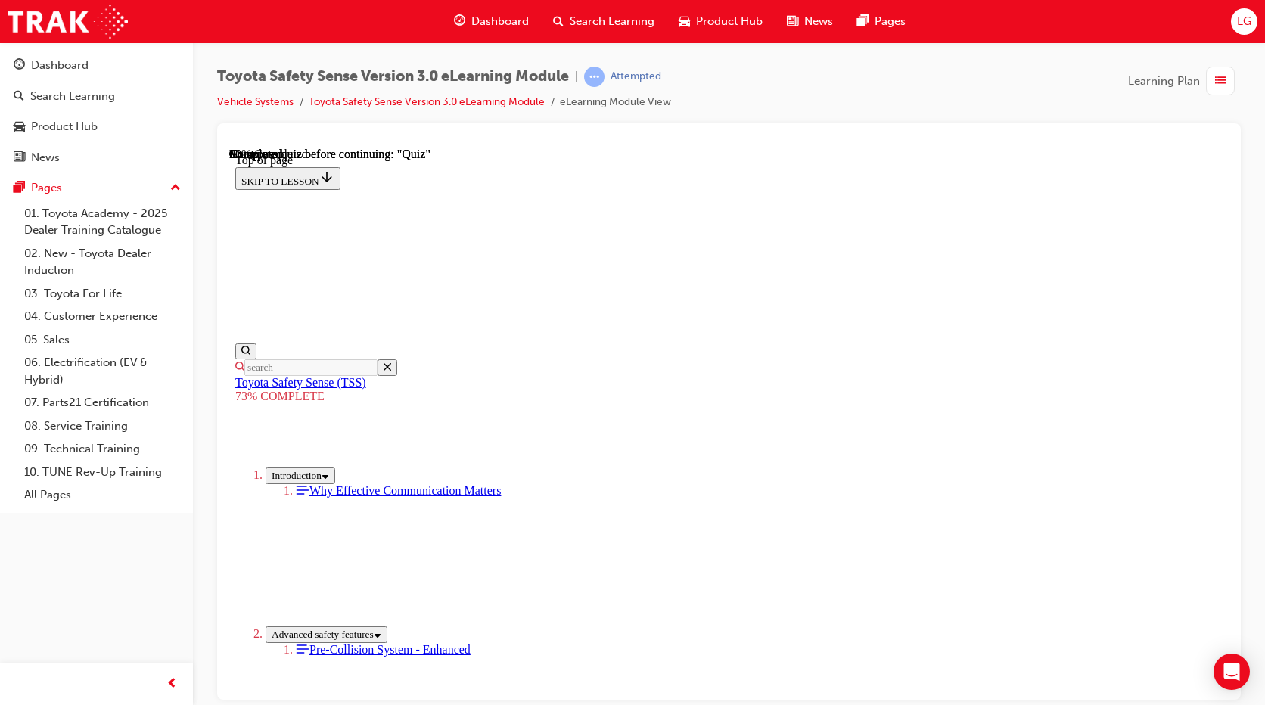
scroll to position [207, 0]
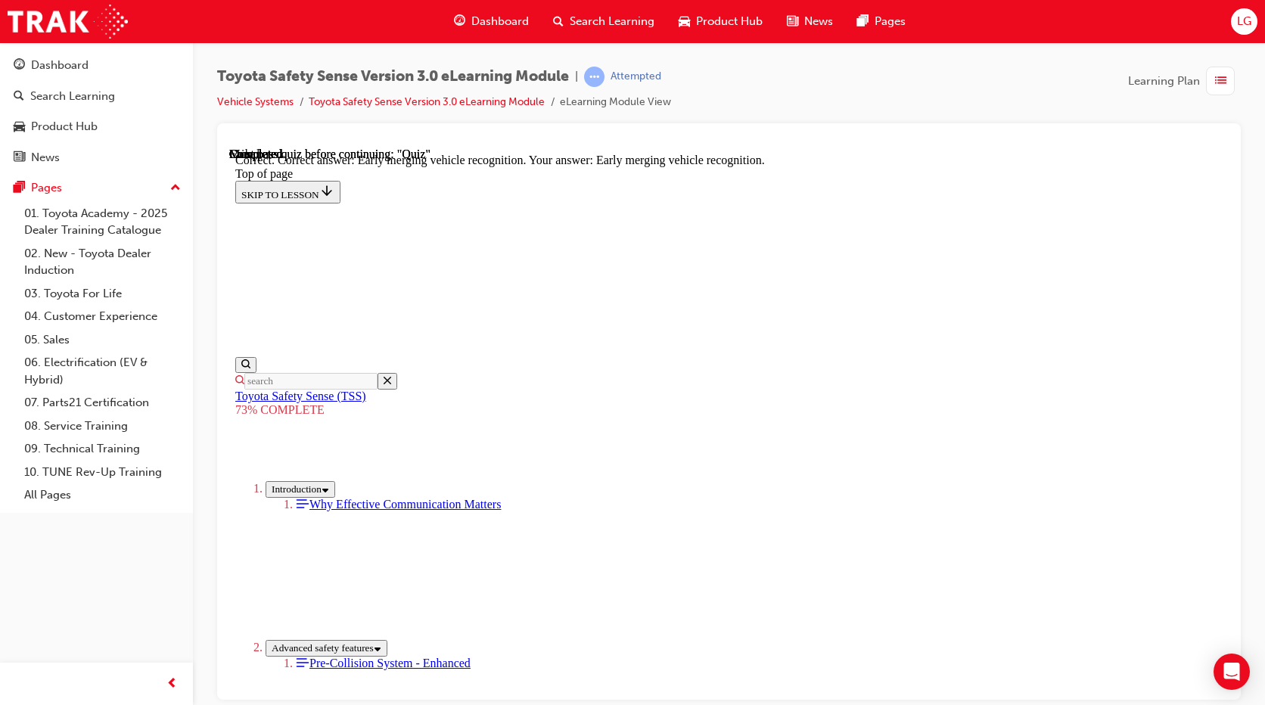
scroll to position [374, 0]
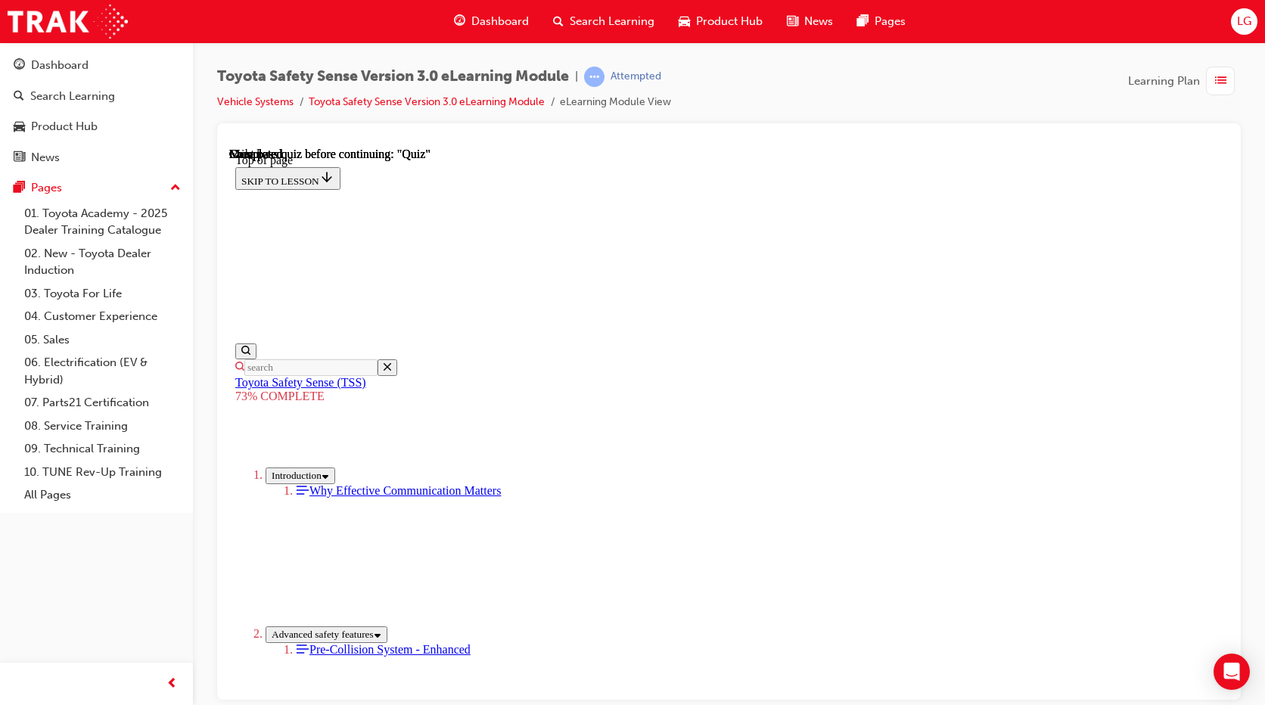
scroll to position [131, 0]
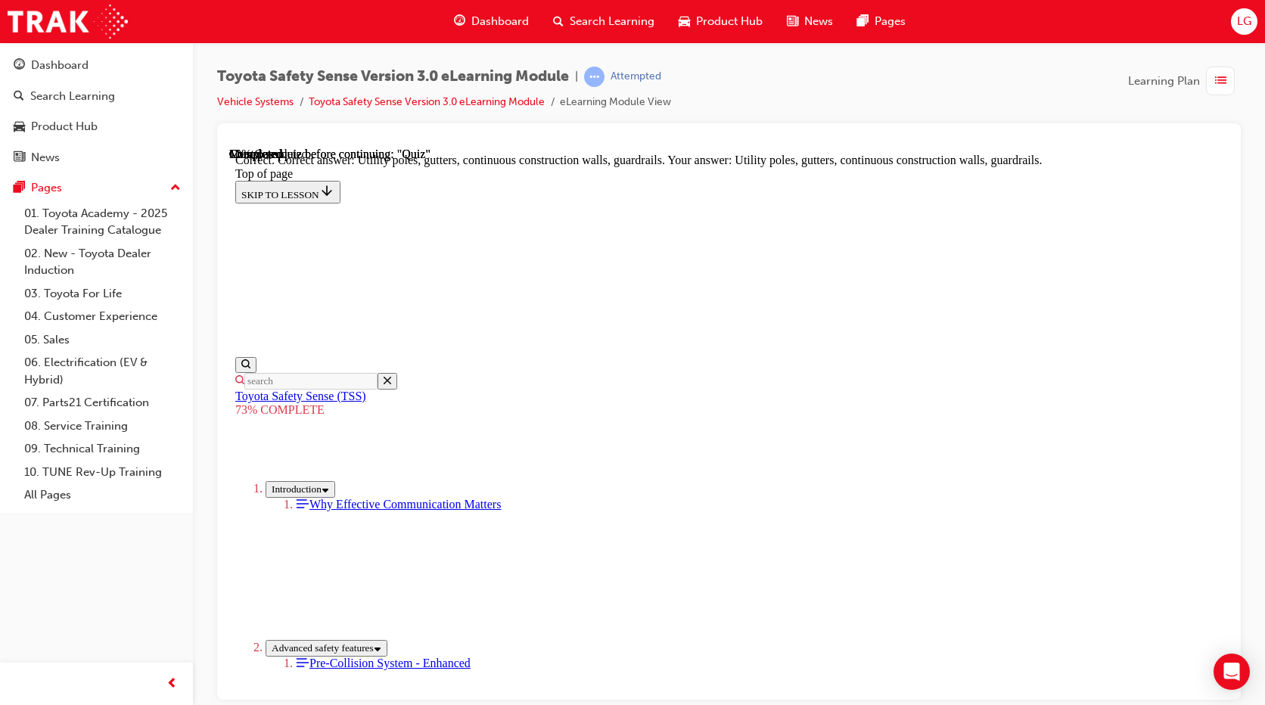
scroll to position [409, 0]
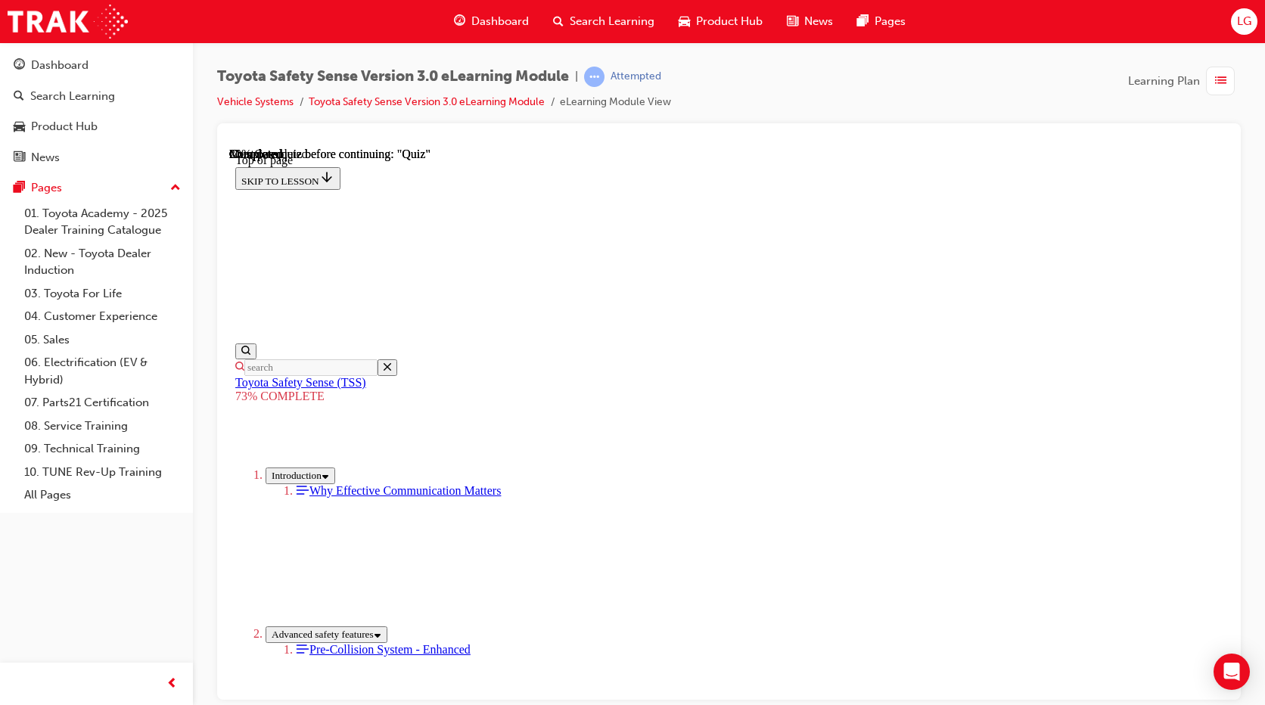
scroll to position [55, 0]
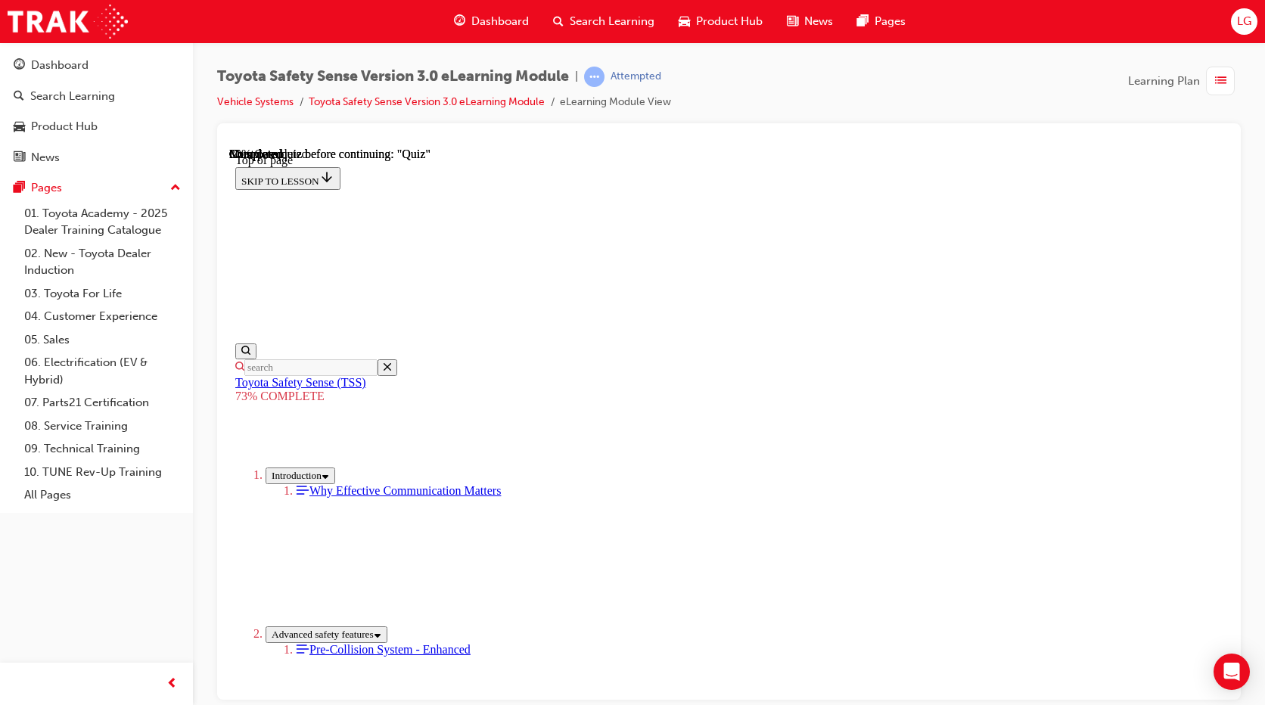
scroll to position [321, 0]
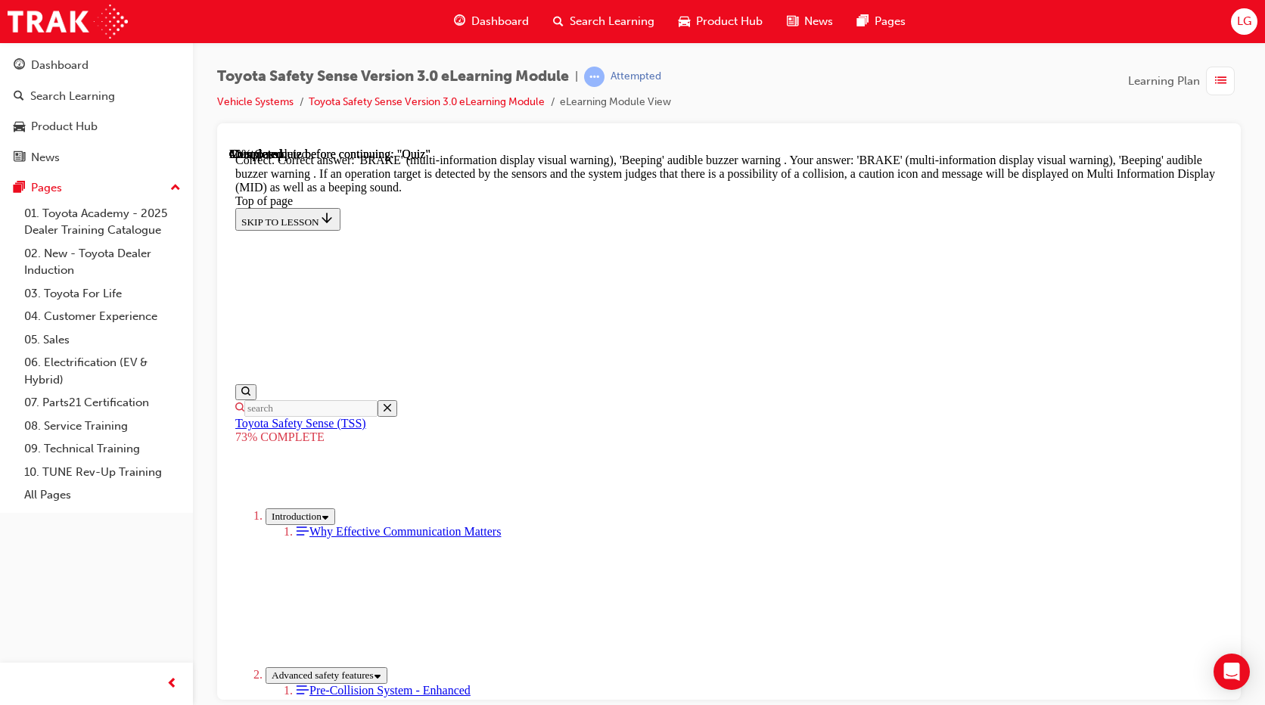
scroll to position [543, 0]
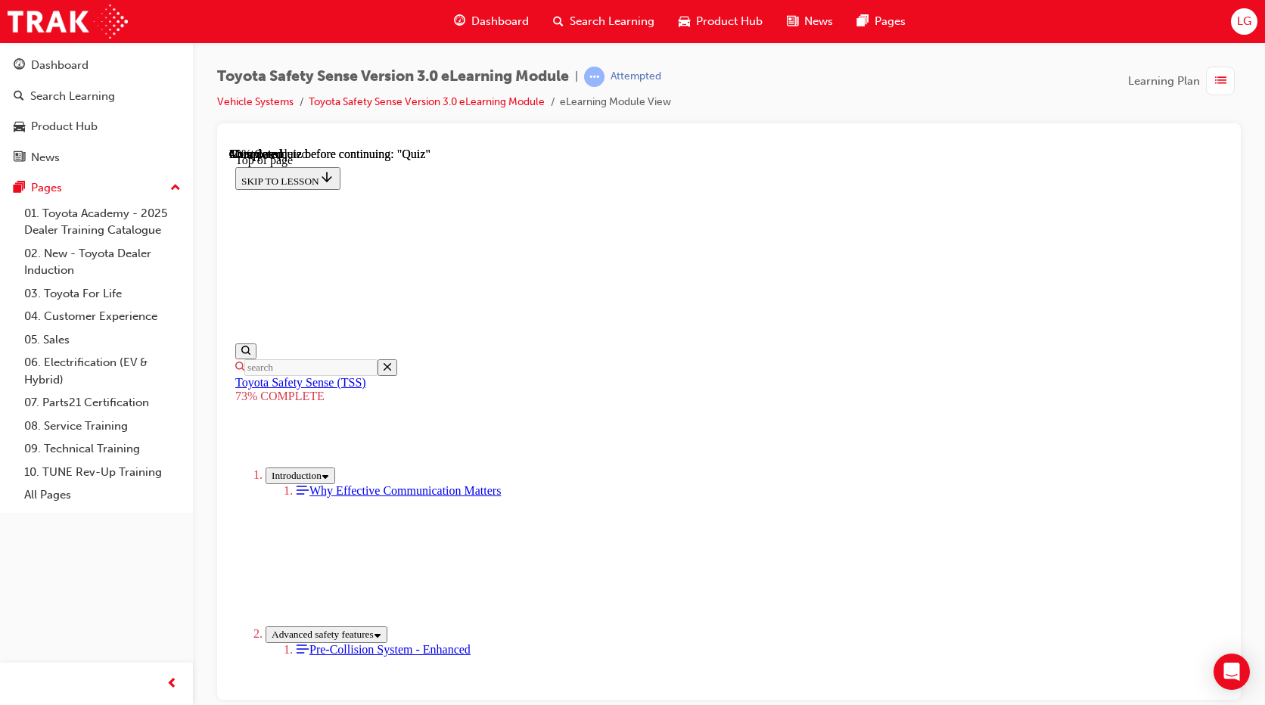
scroll to position [207, 0]
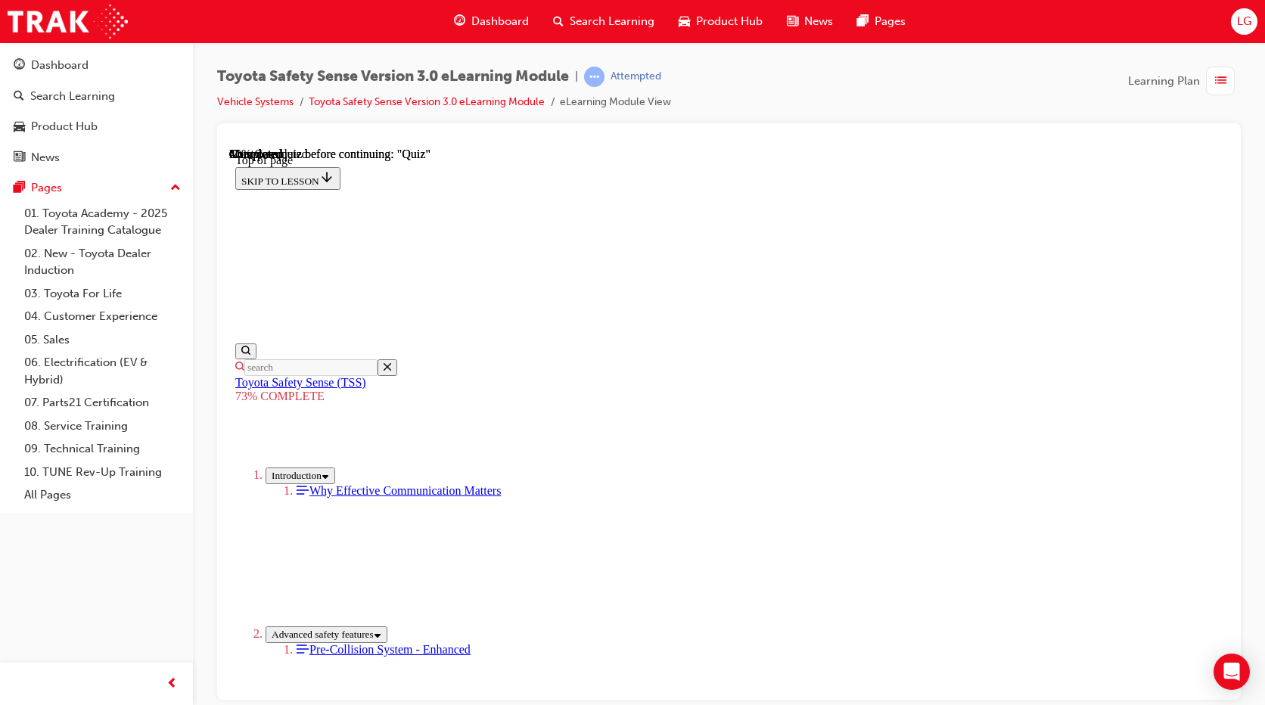
scroll to position [358, 0]
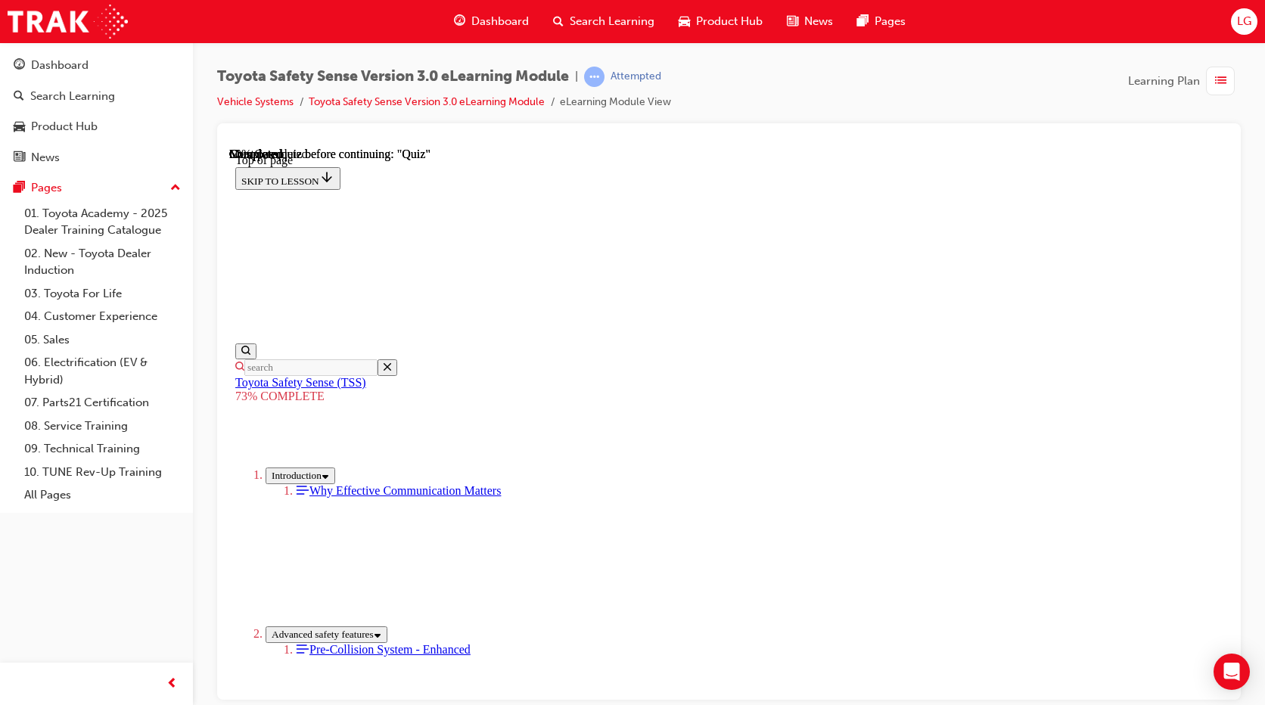
scroll to position [131, 0]
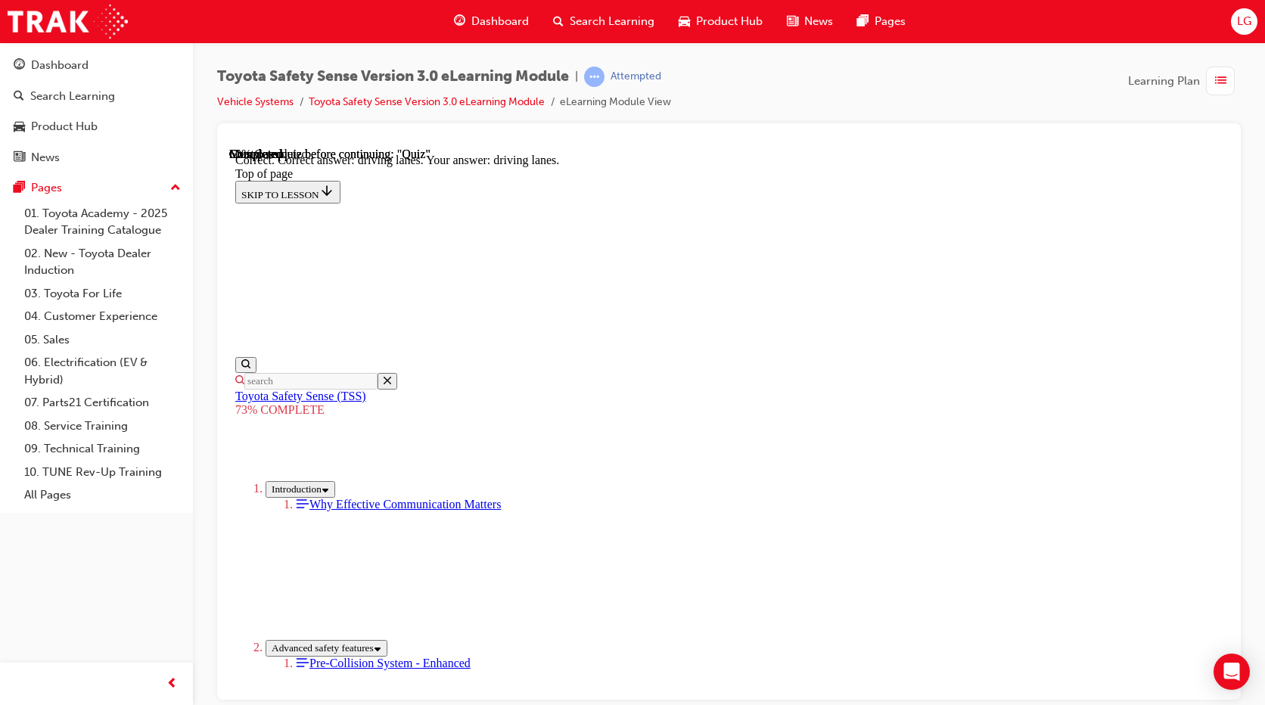
scroll to position [374, 0]
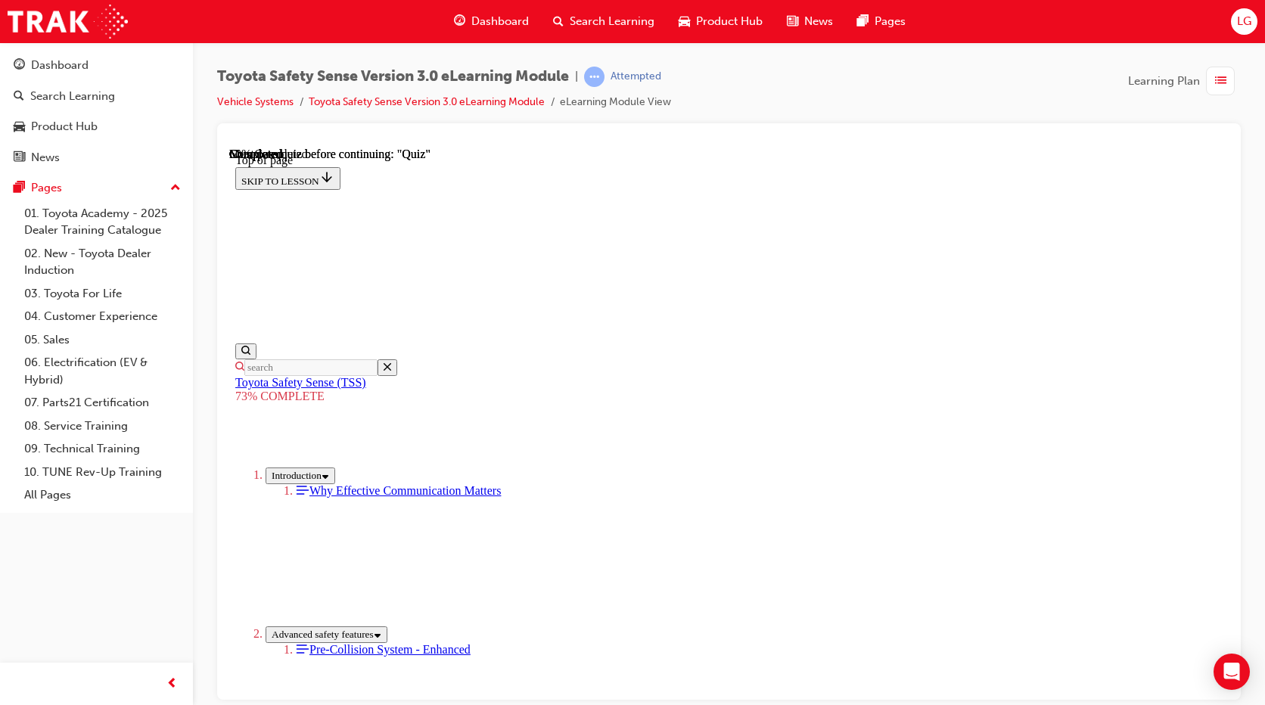
scroll to position [282, 0]
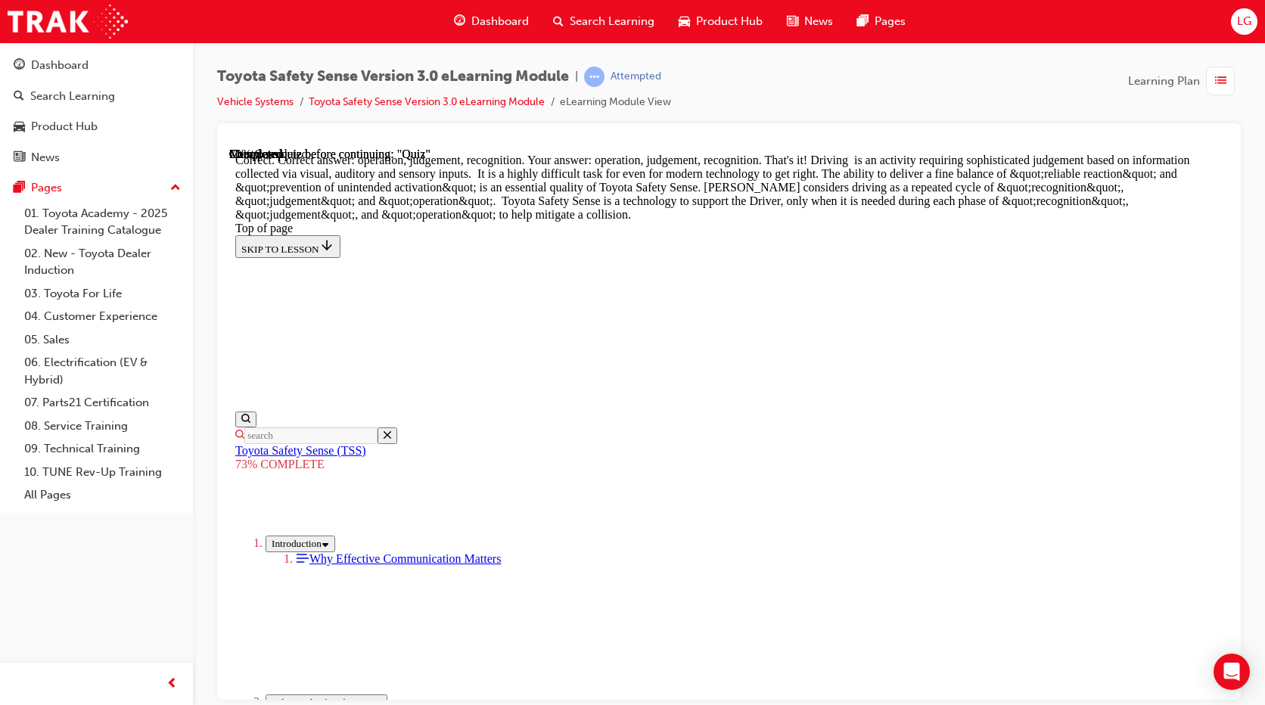
scroll to position [827, 0]
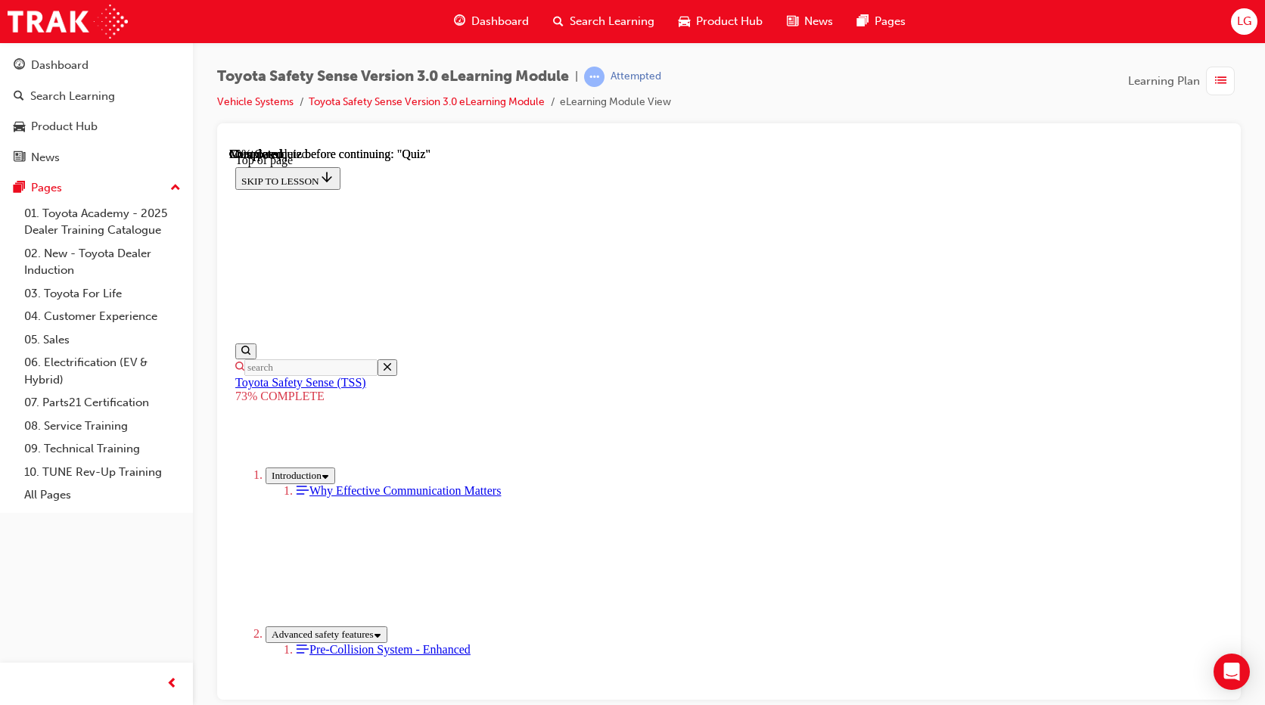
scroll to position [358, 0]
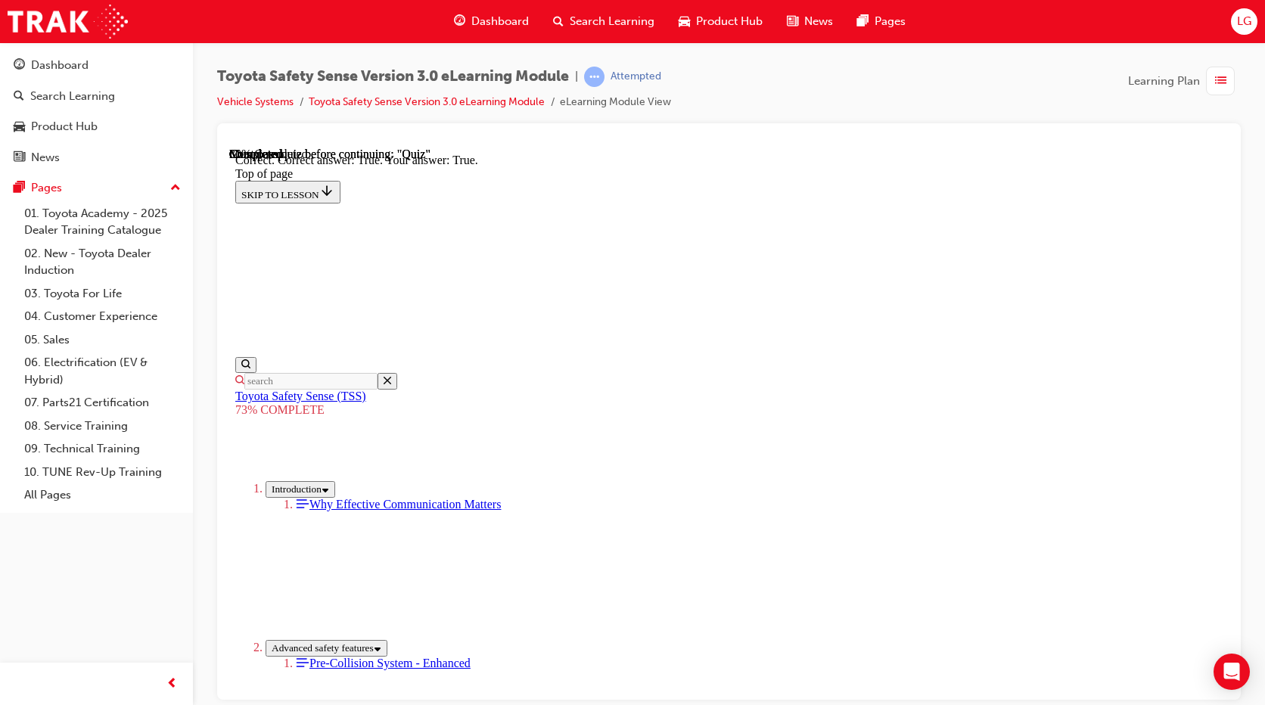
scroll to position [227, 0]
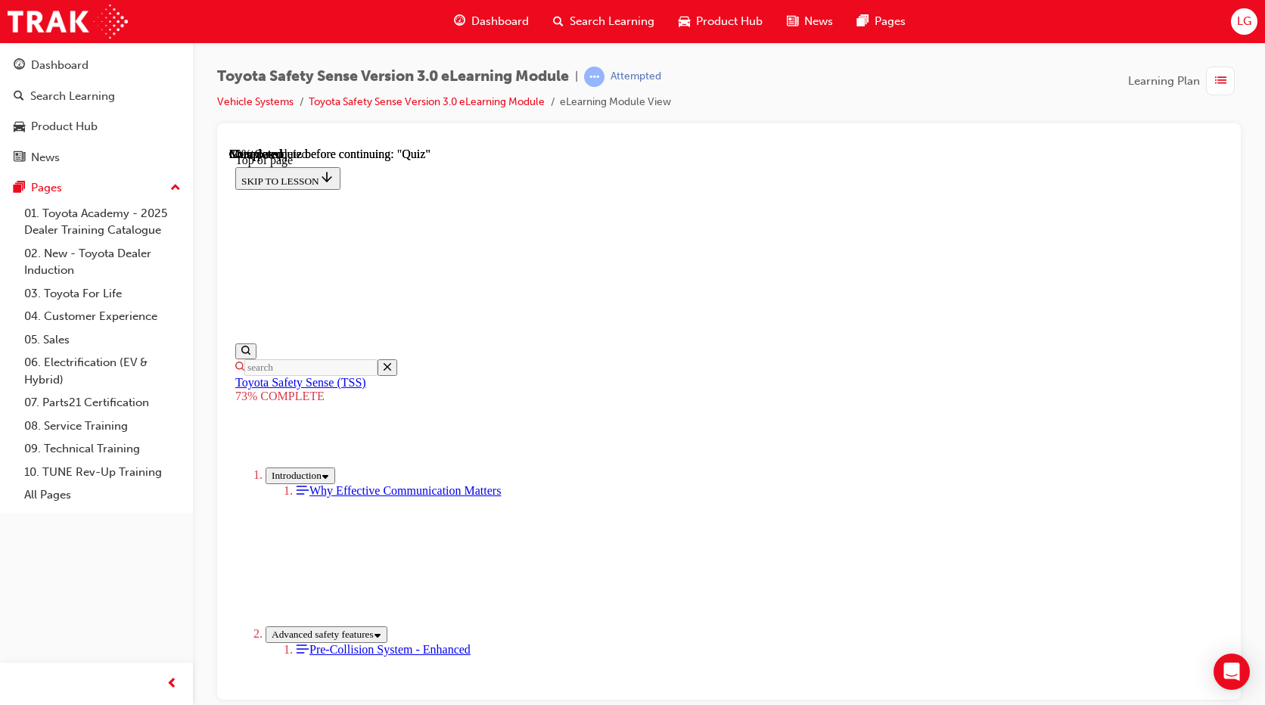
scroll to position [434, 0]
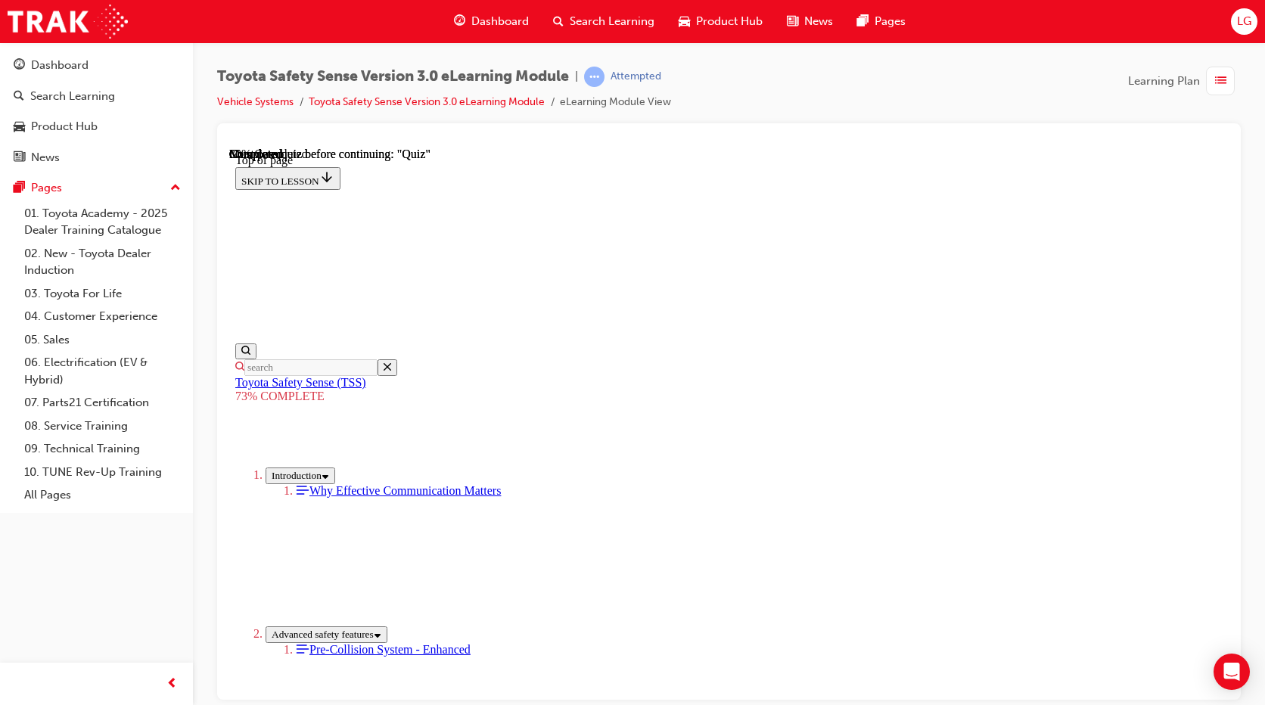
scroll to position [198, 0]
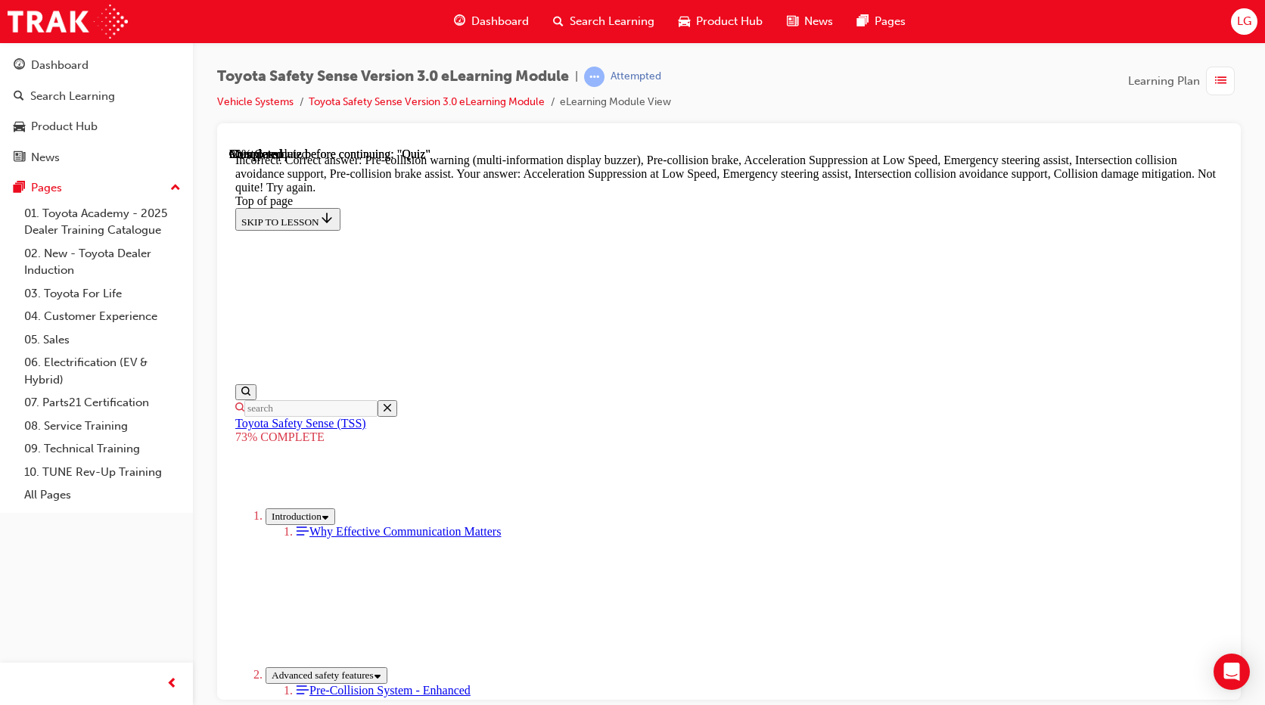
scroll to position [555, 0]
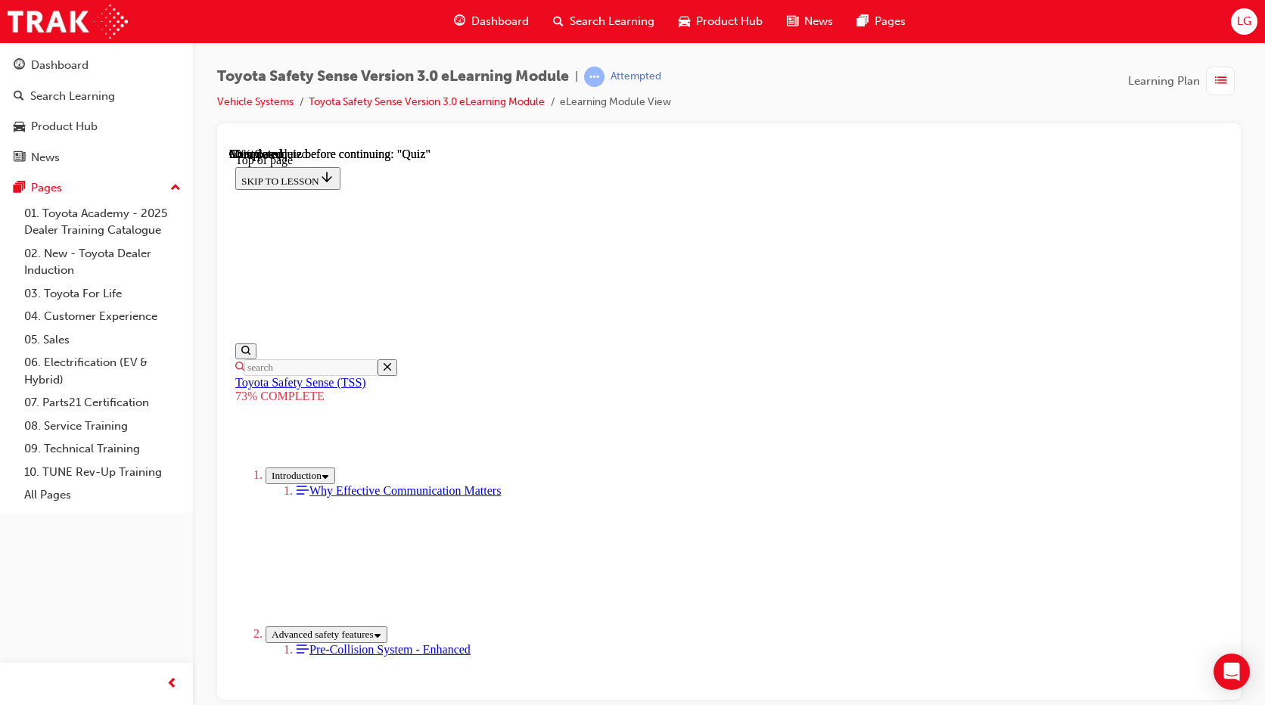
scroll to position [131, 0]
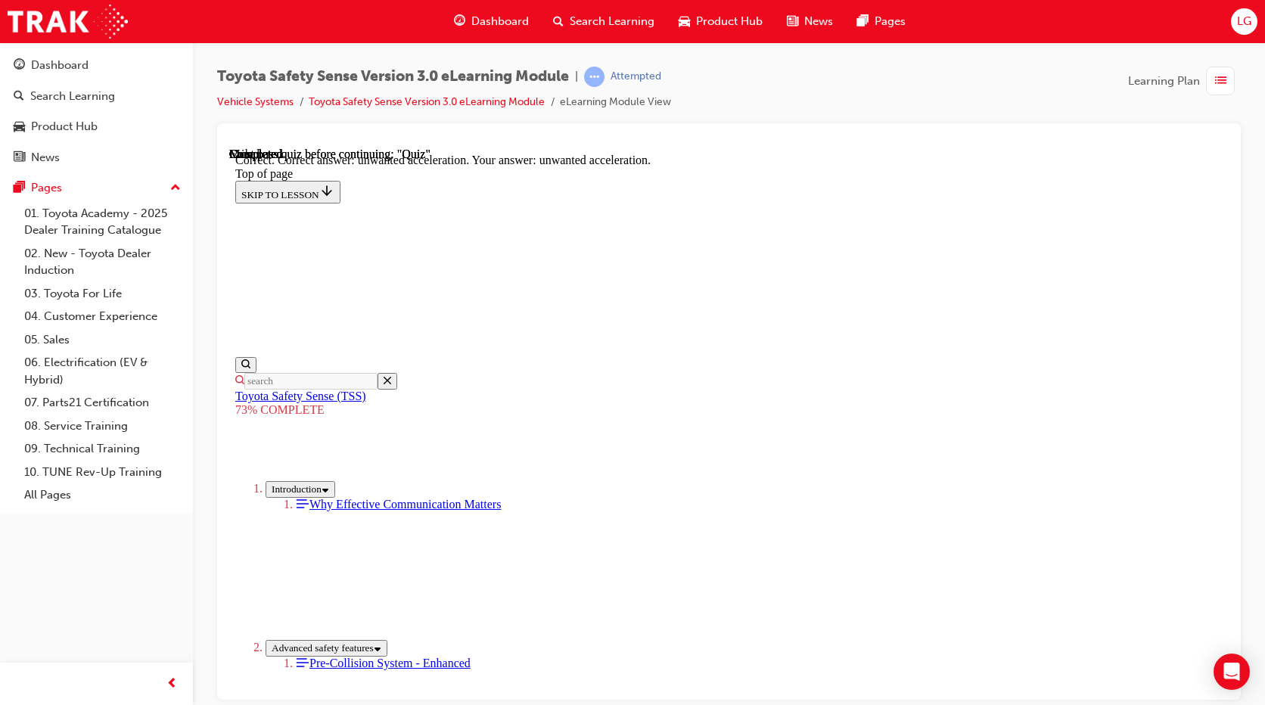
scroll to position [374, 0]
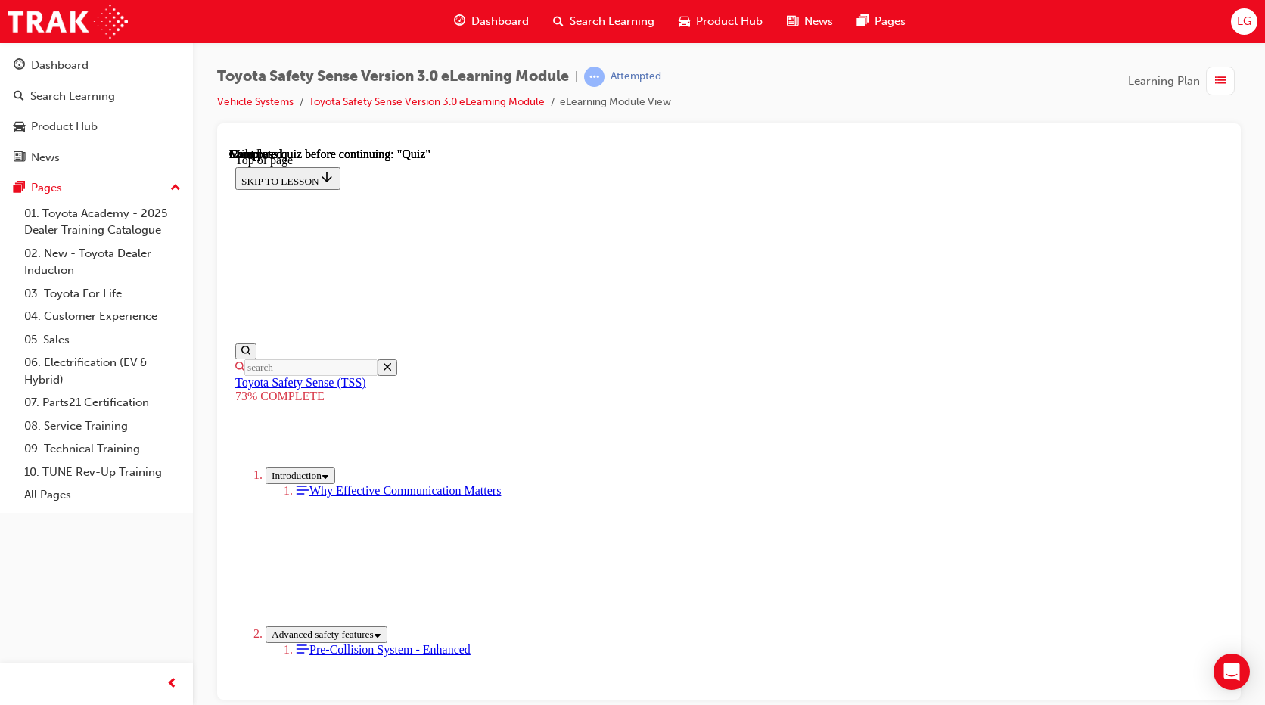
scroll to position [55, 0]
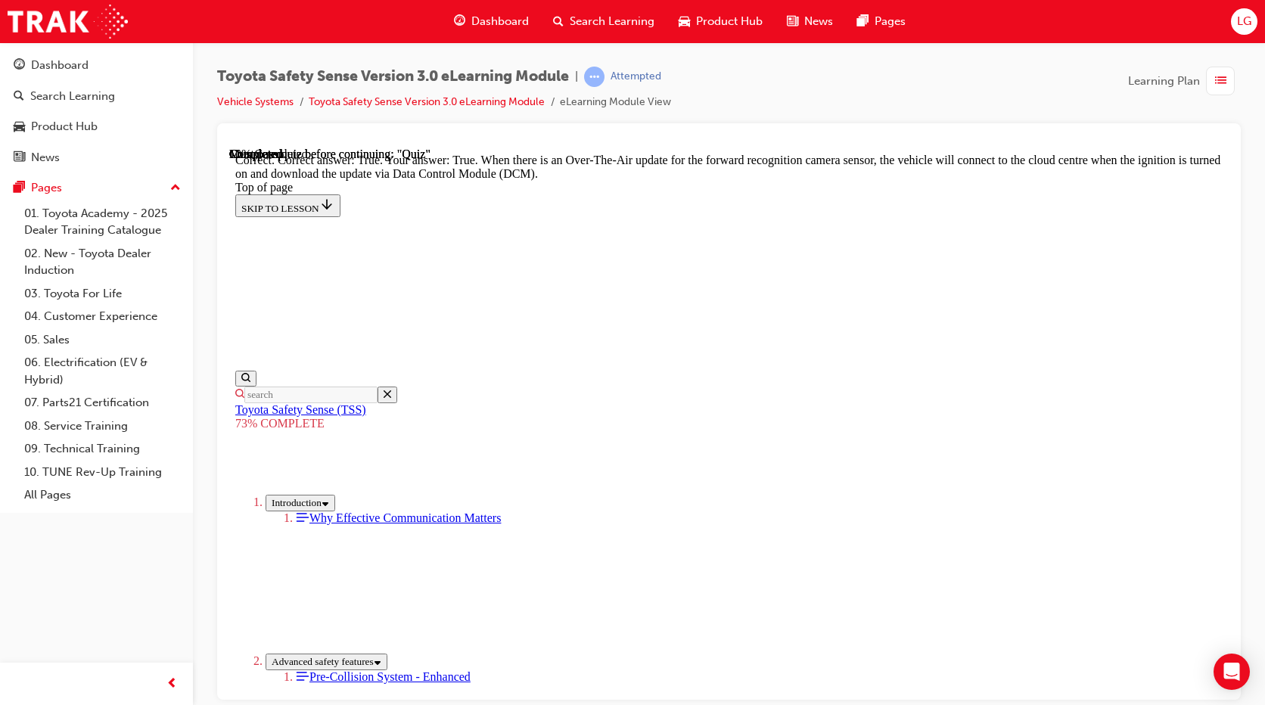
scroll to position [304, 0]
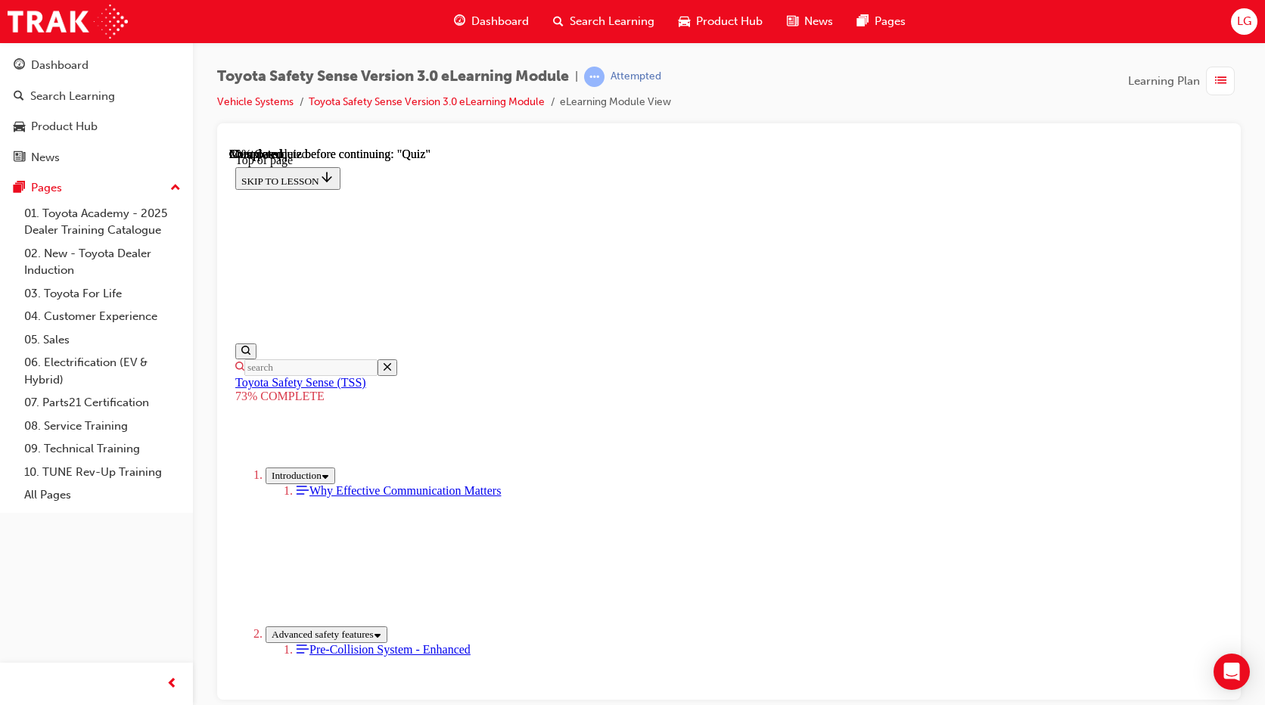
scroll to position [282, 0]
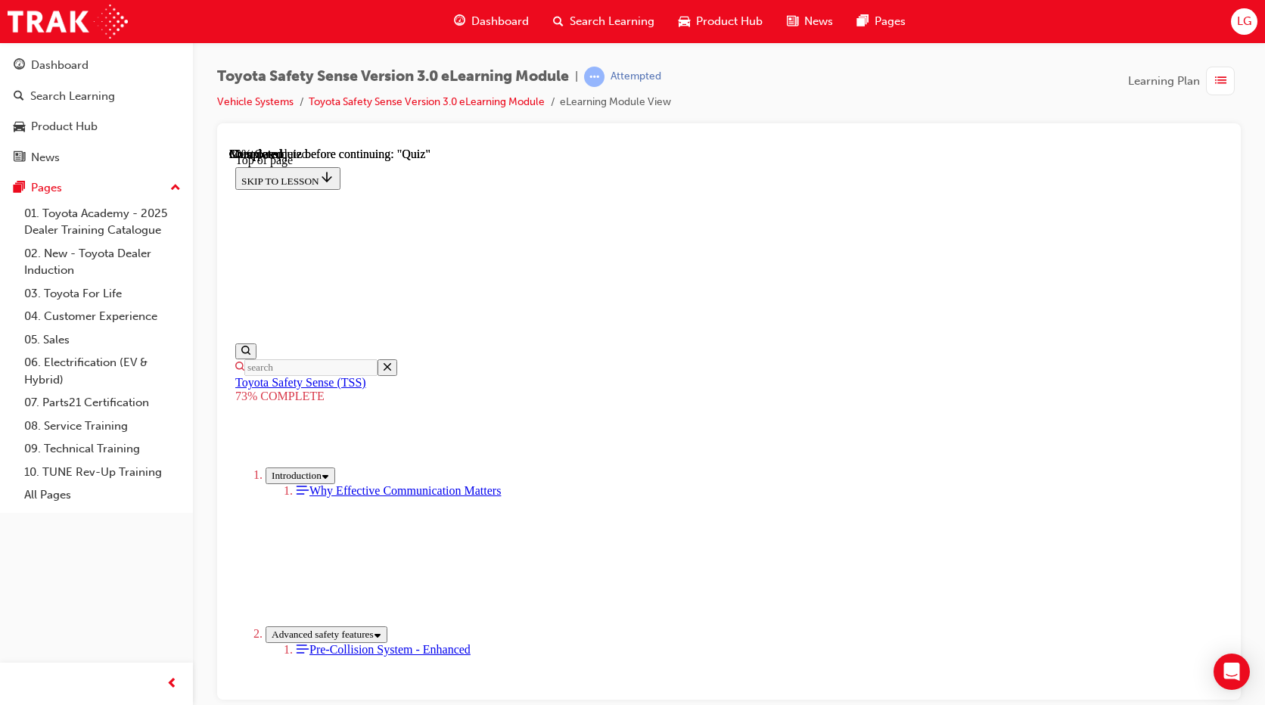
scroll to position [131, 0]
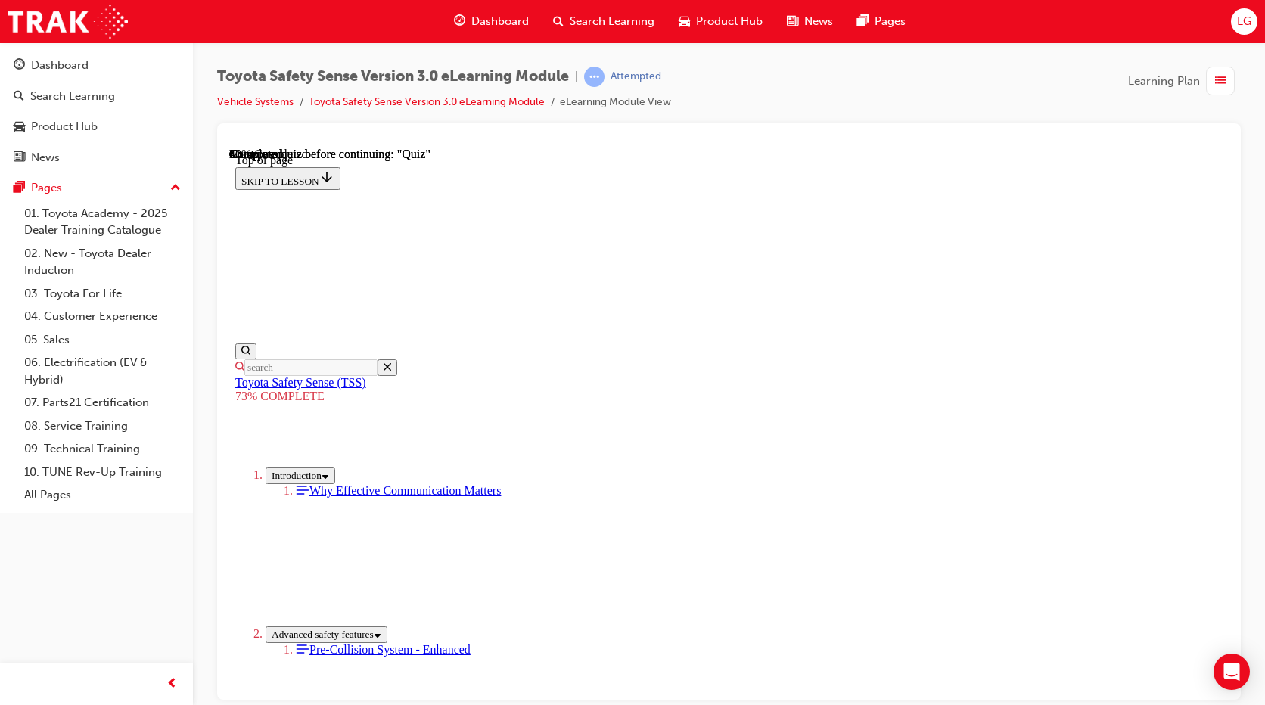
scroll to position [282, 0]
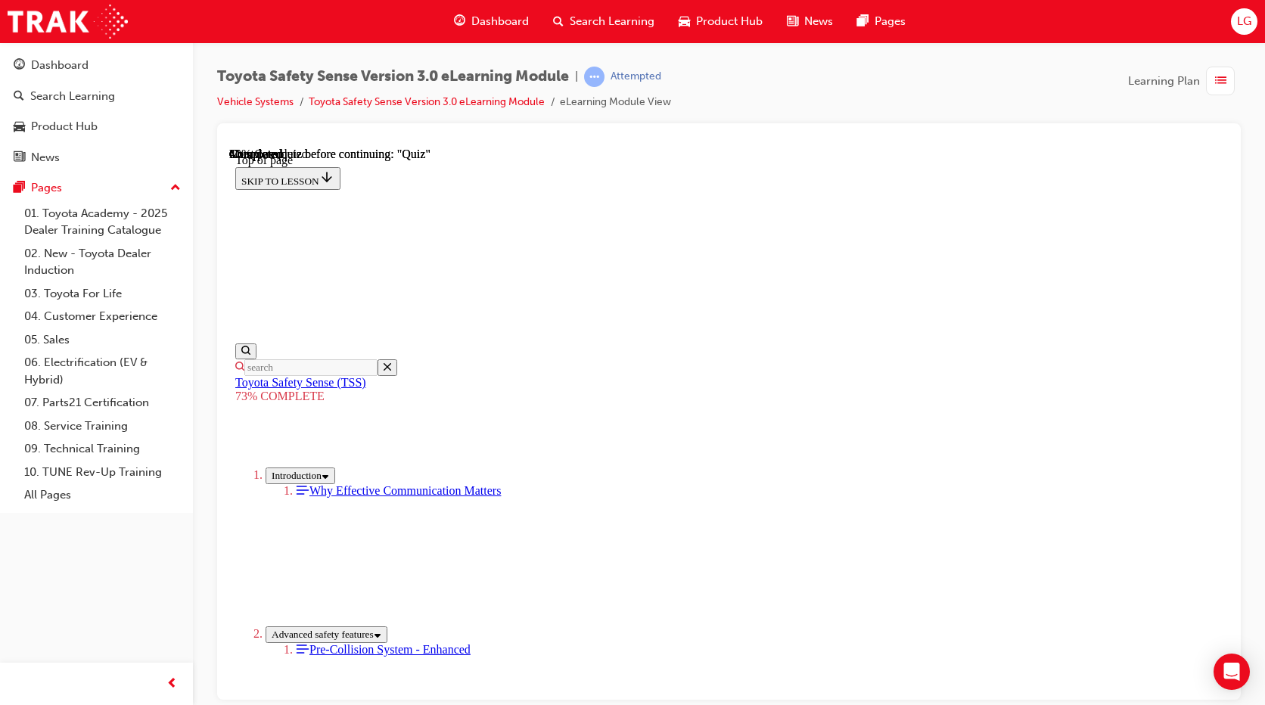
drag, startPoint x: 783, startPoint y: 313, endPoint x: 804, endPoint y: 349, distance: 41.0
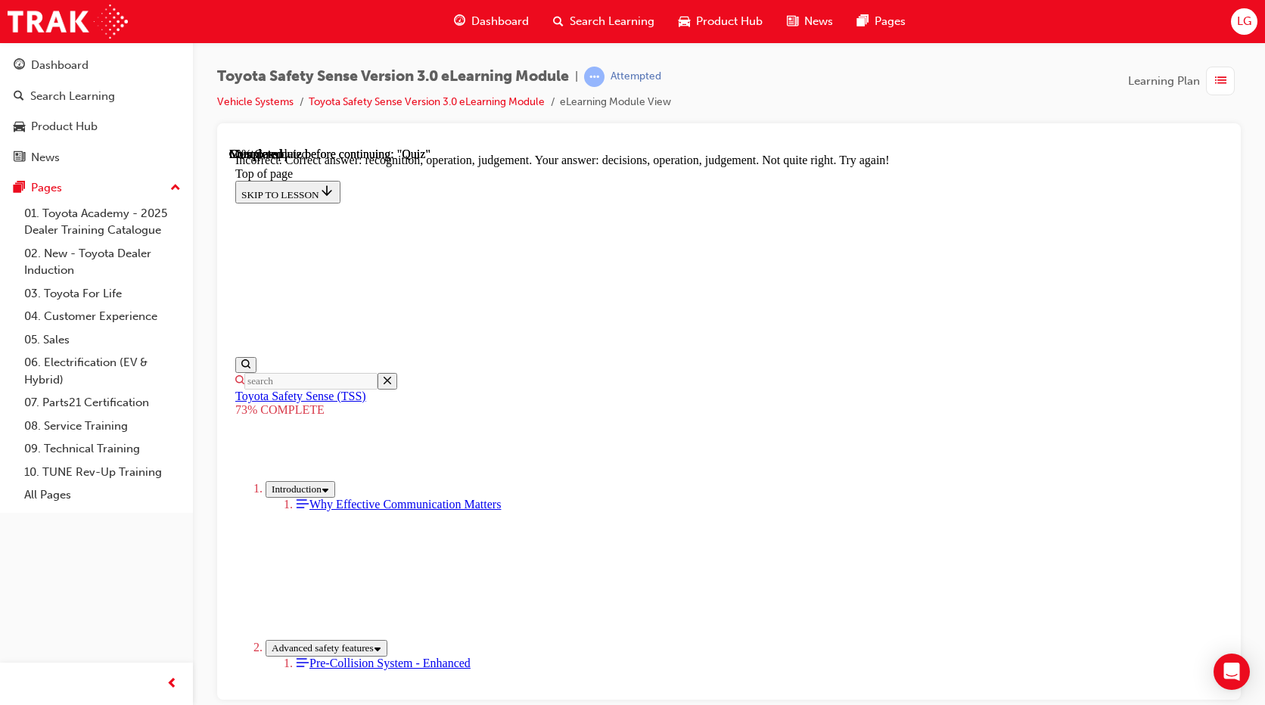
scroll to position [647, 0]
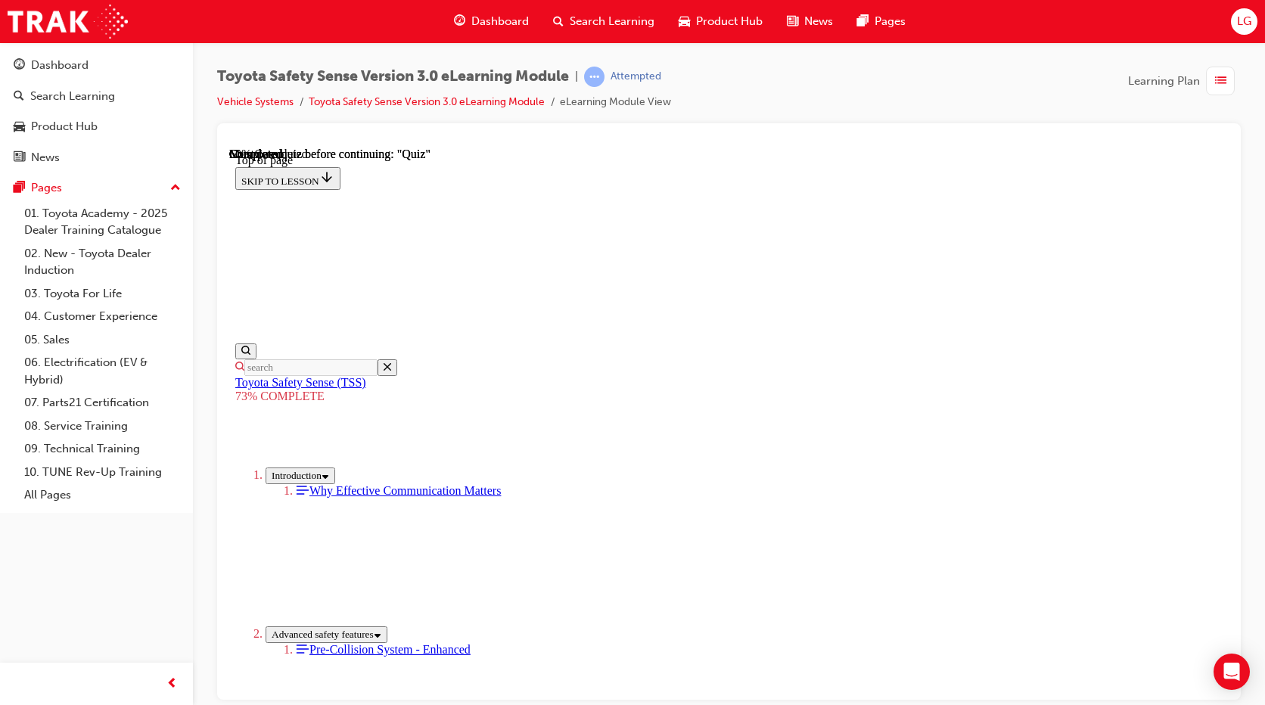
scroll to position [387, 0]
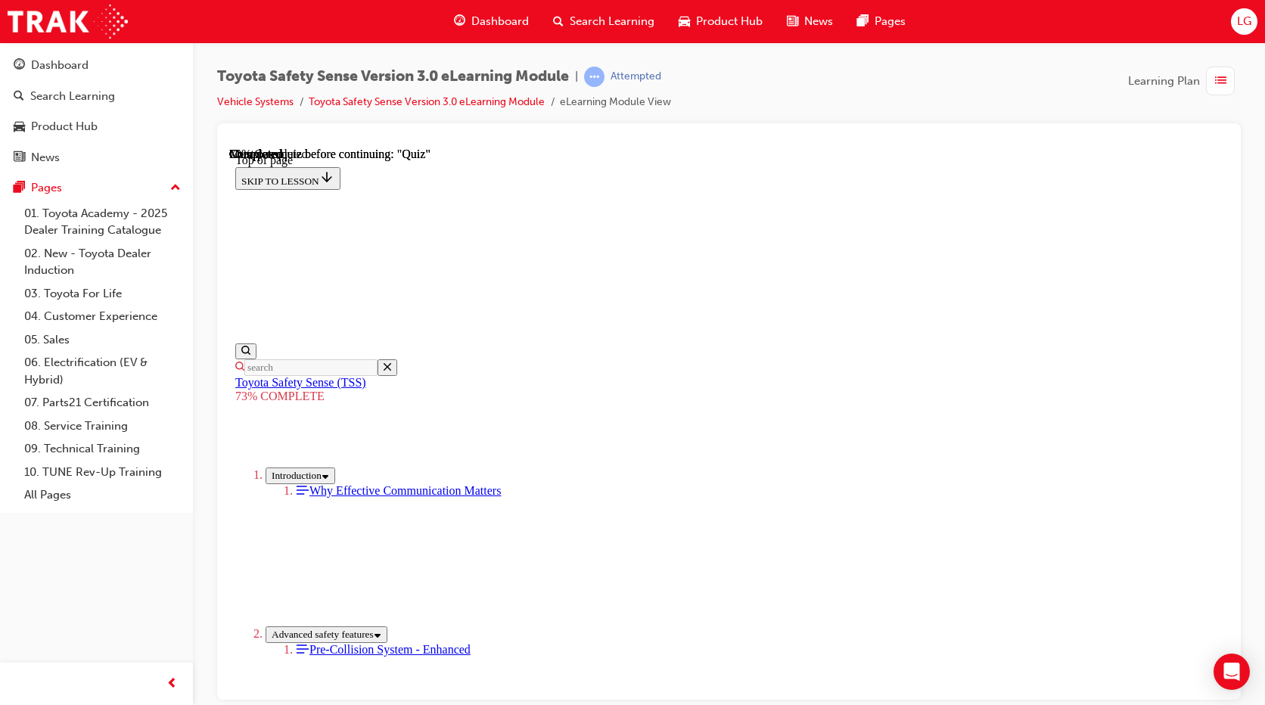
scroll to position [282, 0]
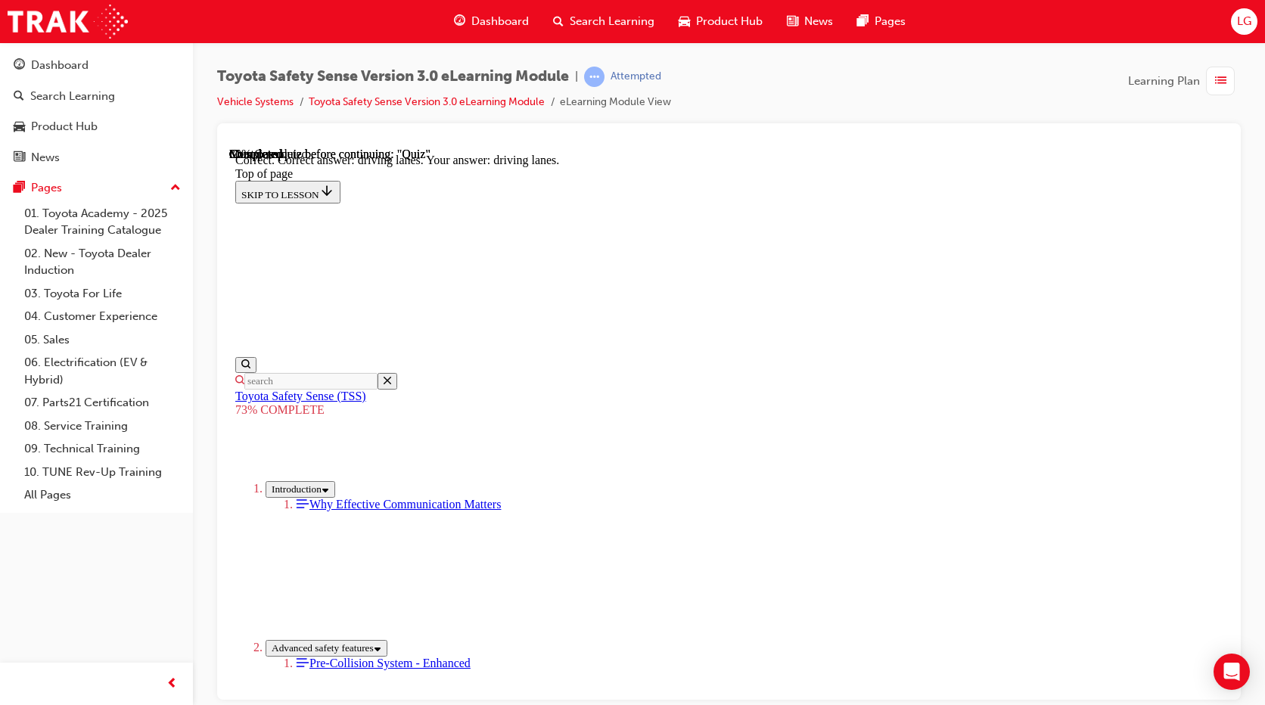
scroll to position [374, 0]
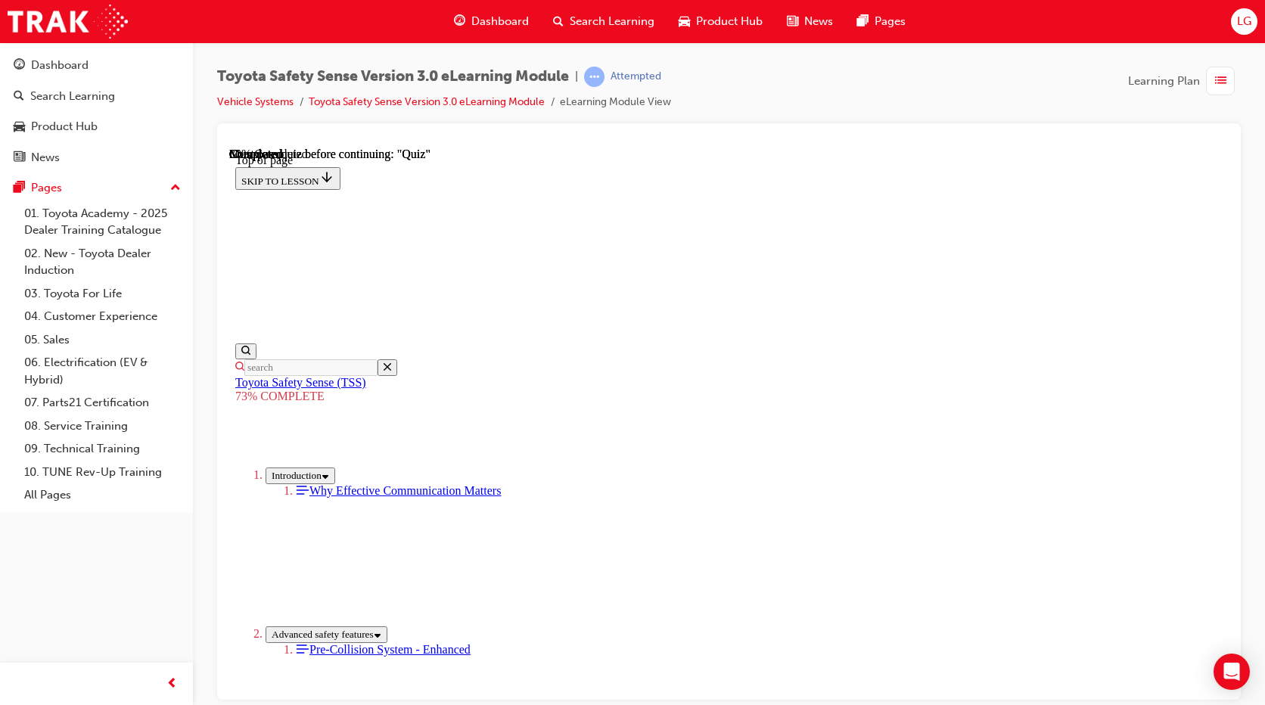
scroll to position [55, 0]
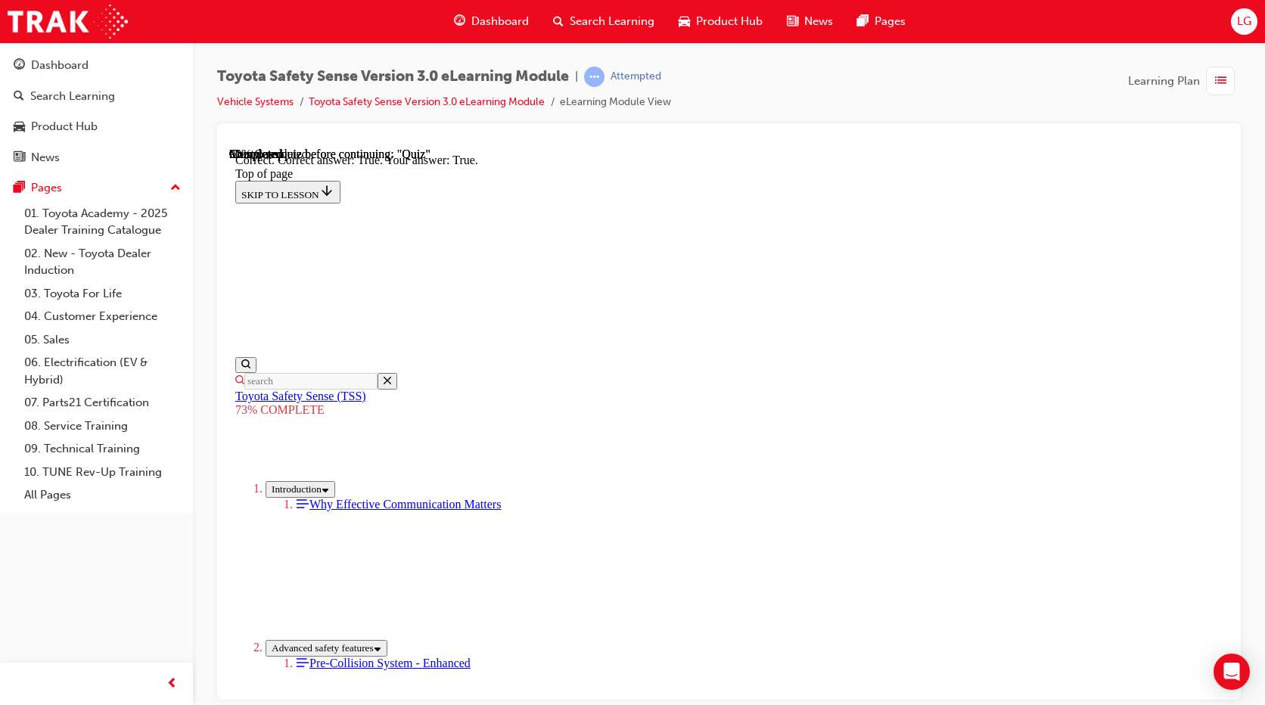
scroll to position [227, 0]
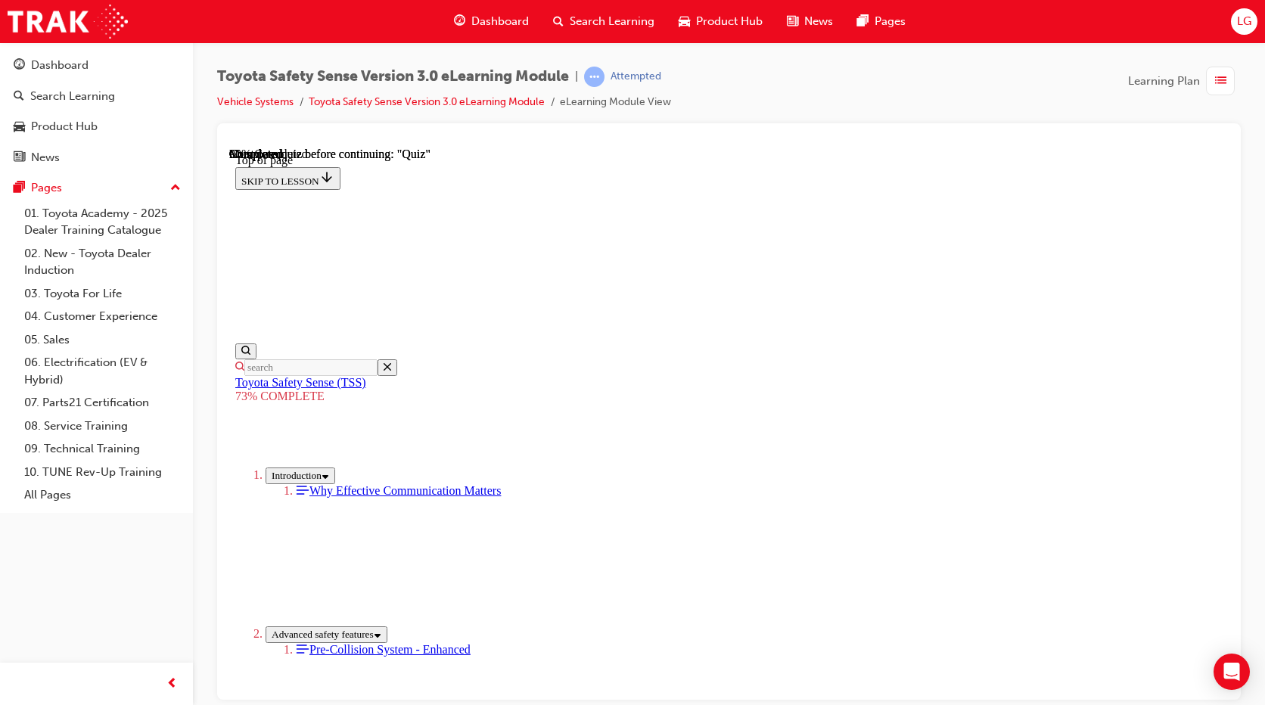
scroll to position [358, 0]
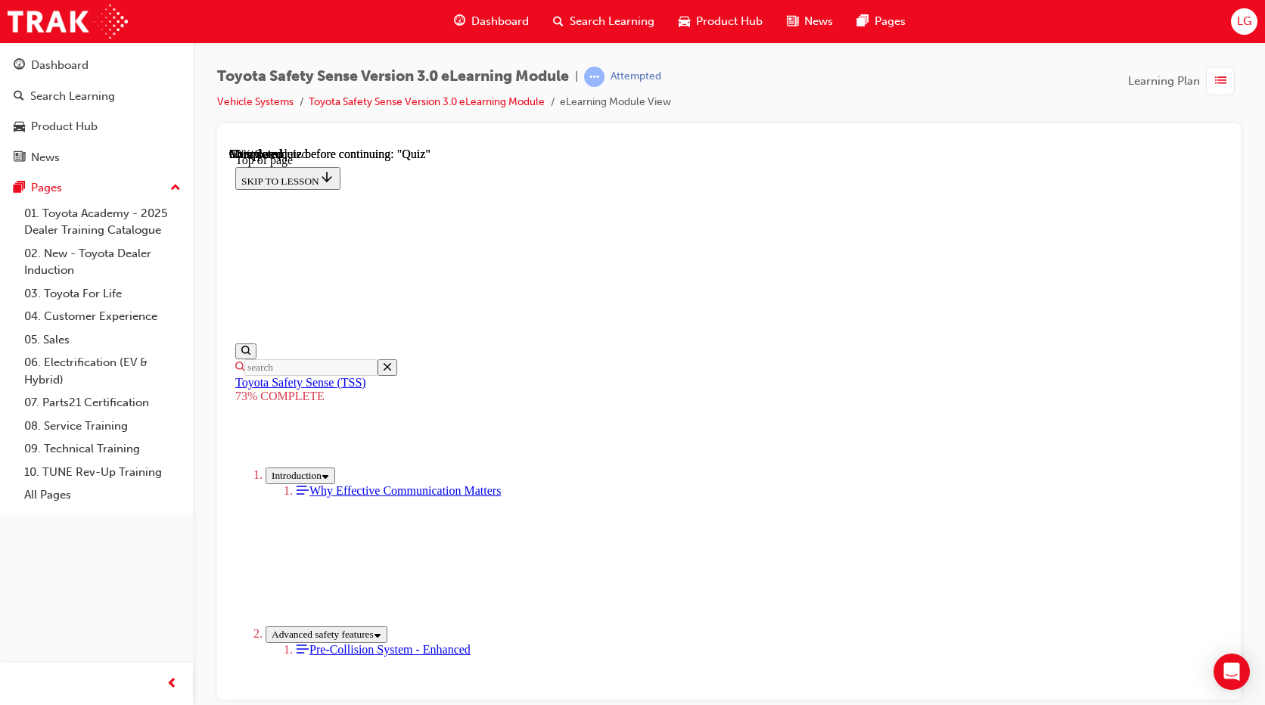
drag, startPoint x: 798, startPoint y: 630, endPoint x: 798, endPoint y: 639, distance: 9.1
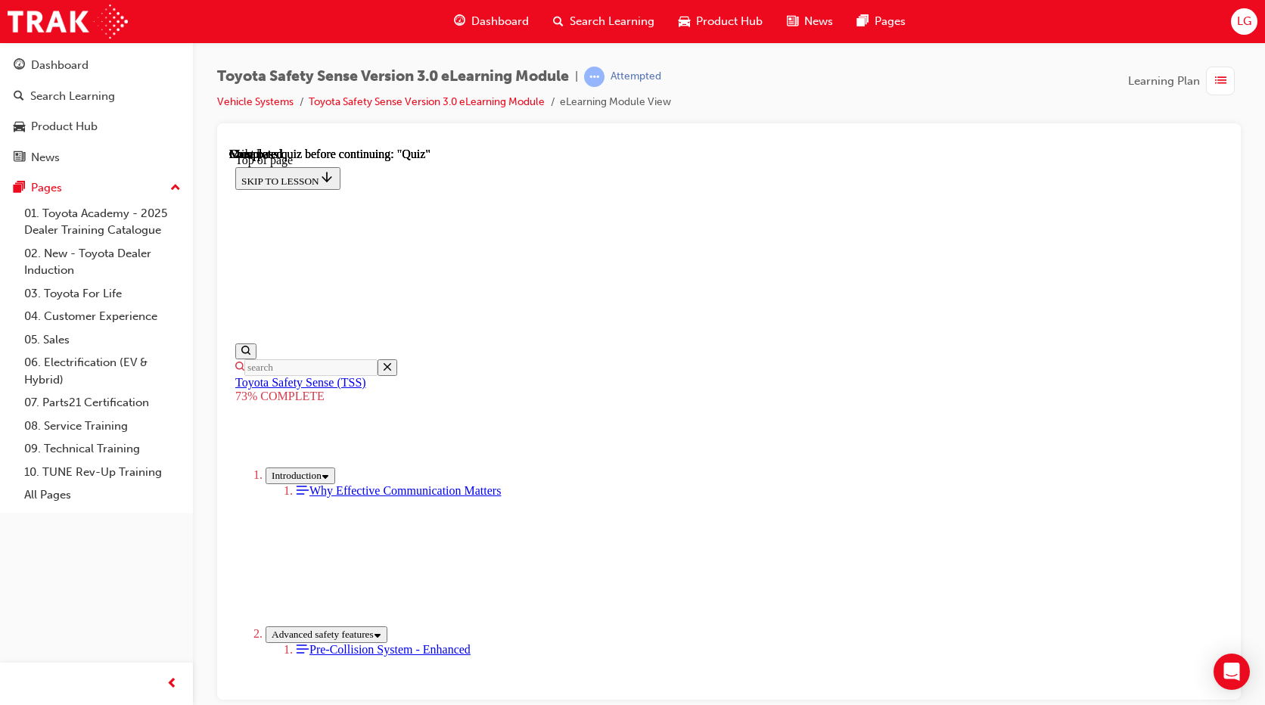
scroll to position [223, 0]
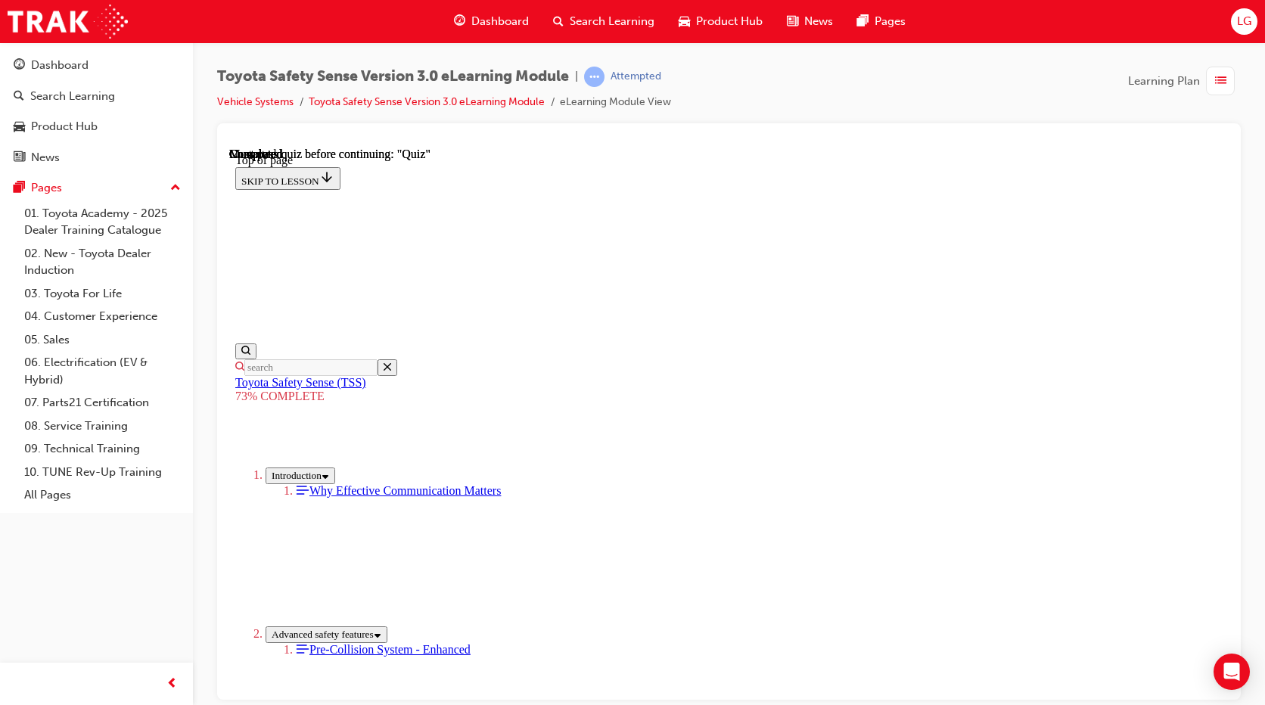
scroll to position [55, 0]
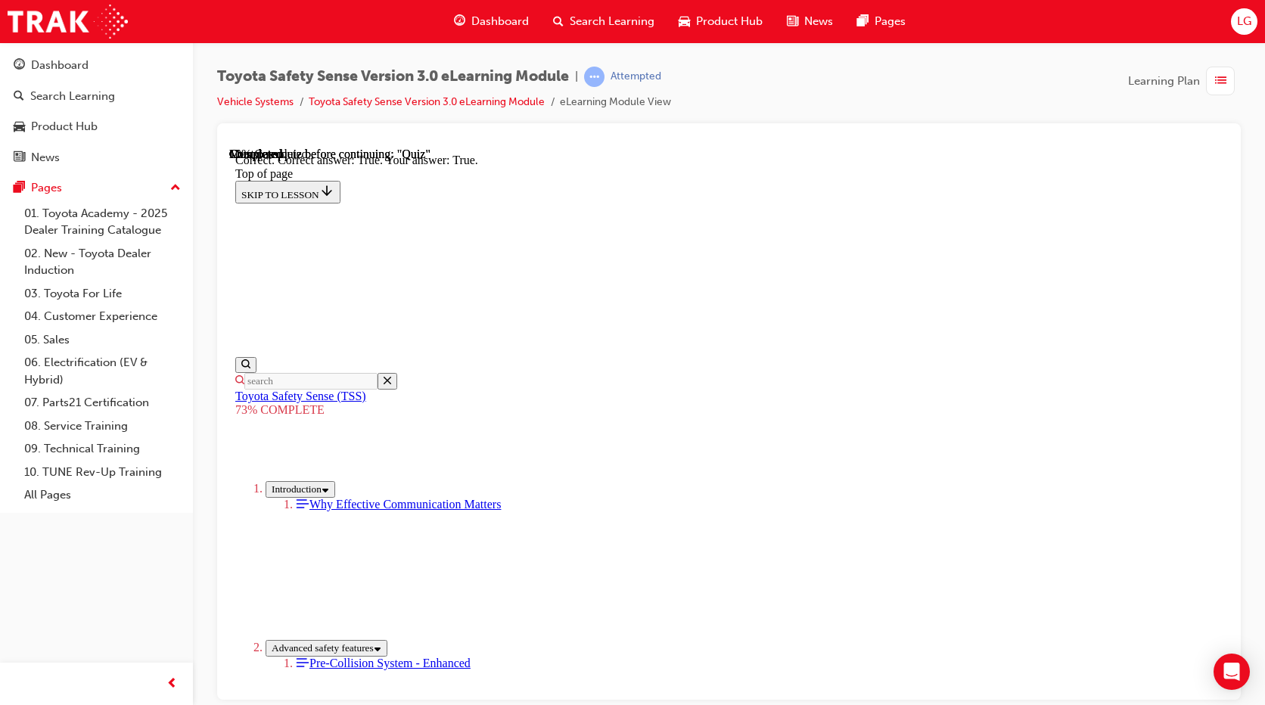
drag, startPoint x: 819, startPoint y: 515, endPoint x: 754, endPoint y: 636, distance: 137.5
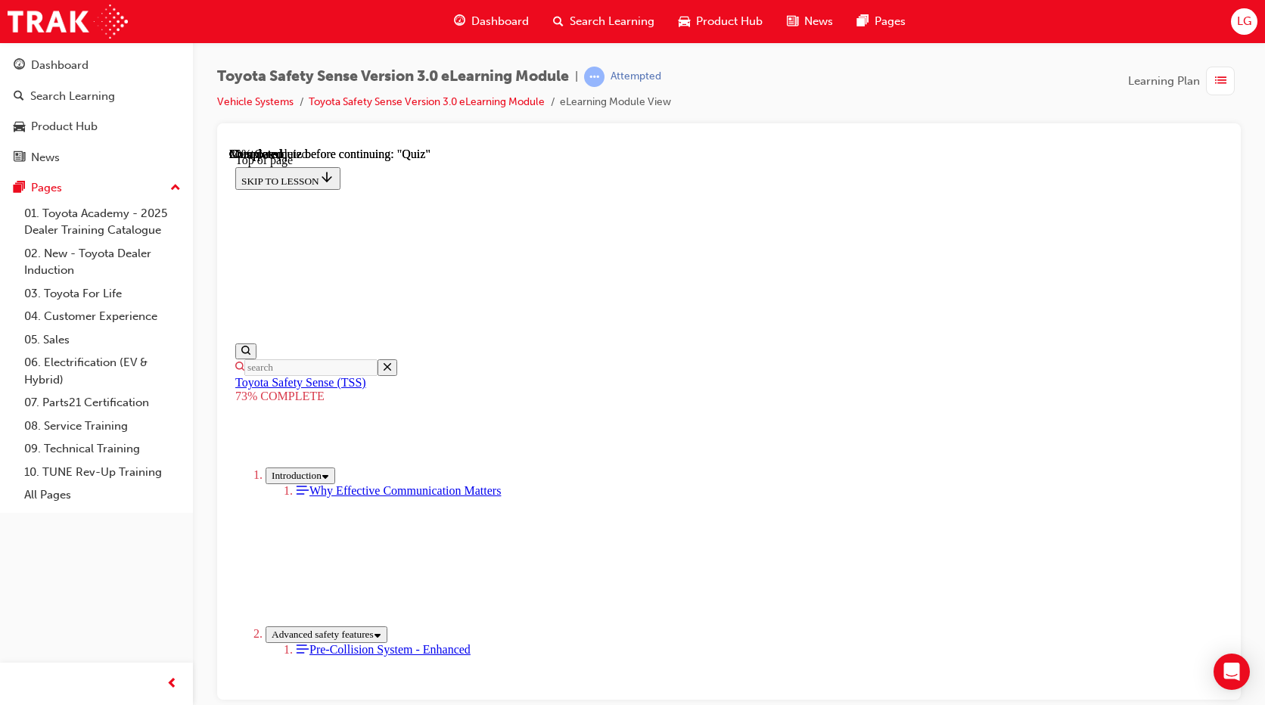
scroll to position [282, 0]
drag, startPoint x: 832, startPoint y: 540, endPoint x: 842, endPoint y: 558, distance: 20.3
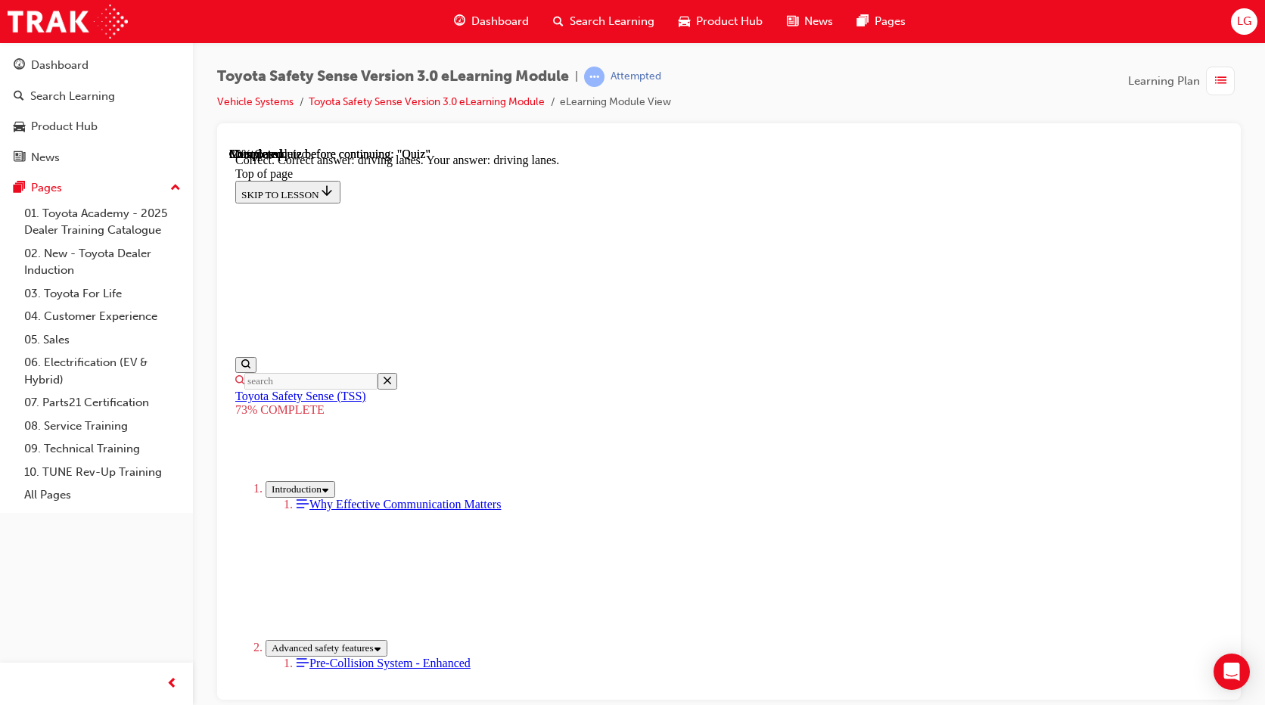
scroll to position [374, 0]
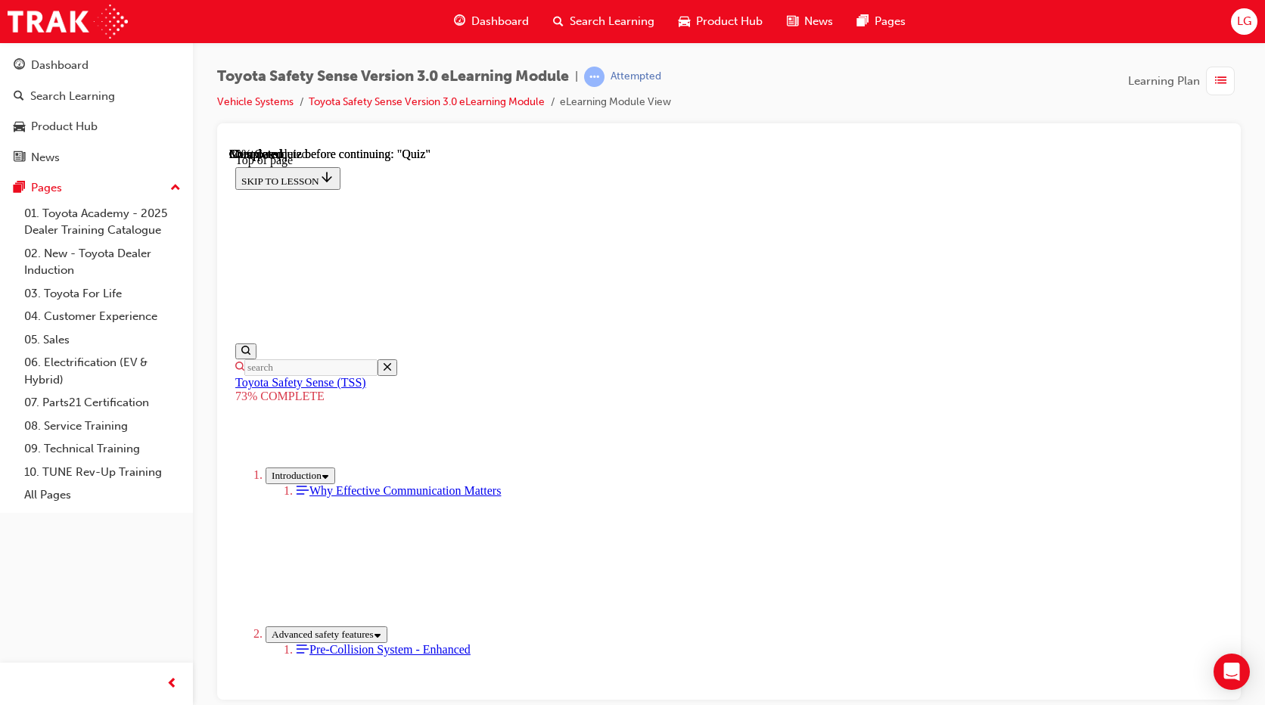
scroll to position [282, 0]
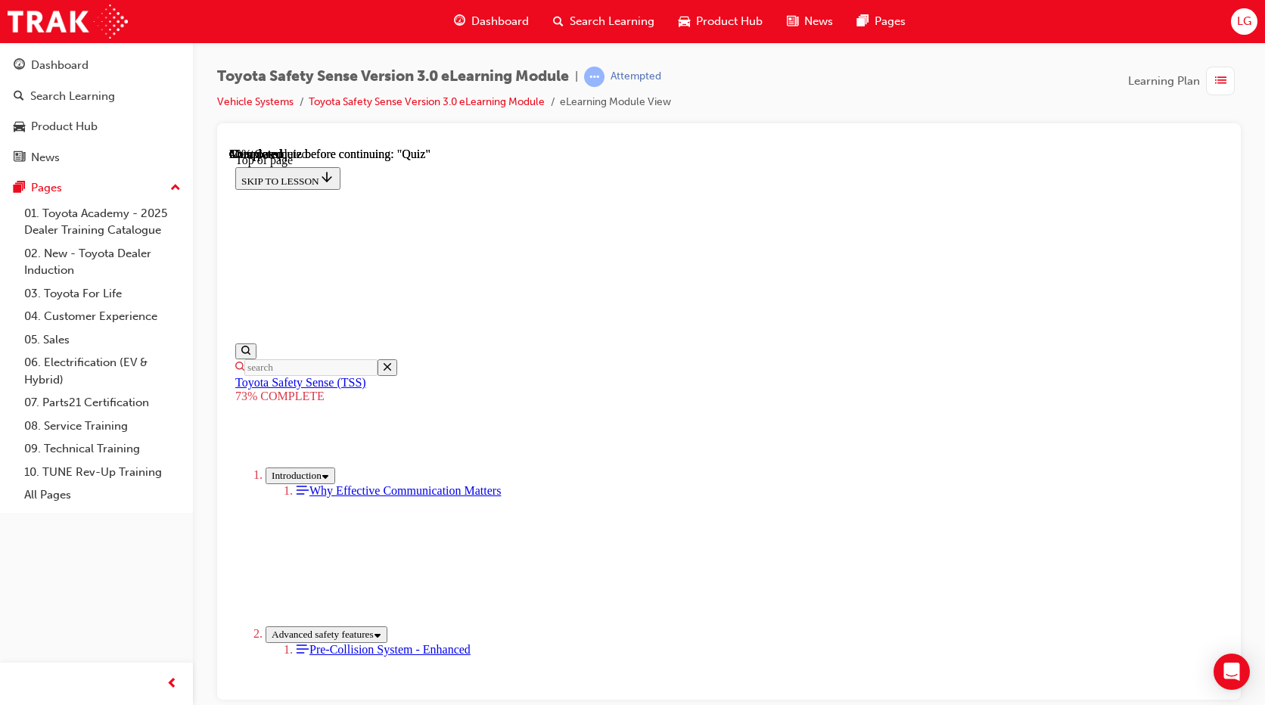
scroll to position [207, 0]
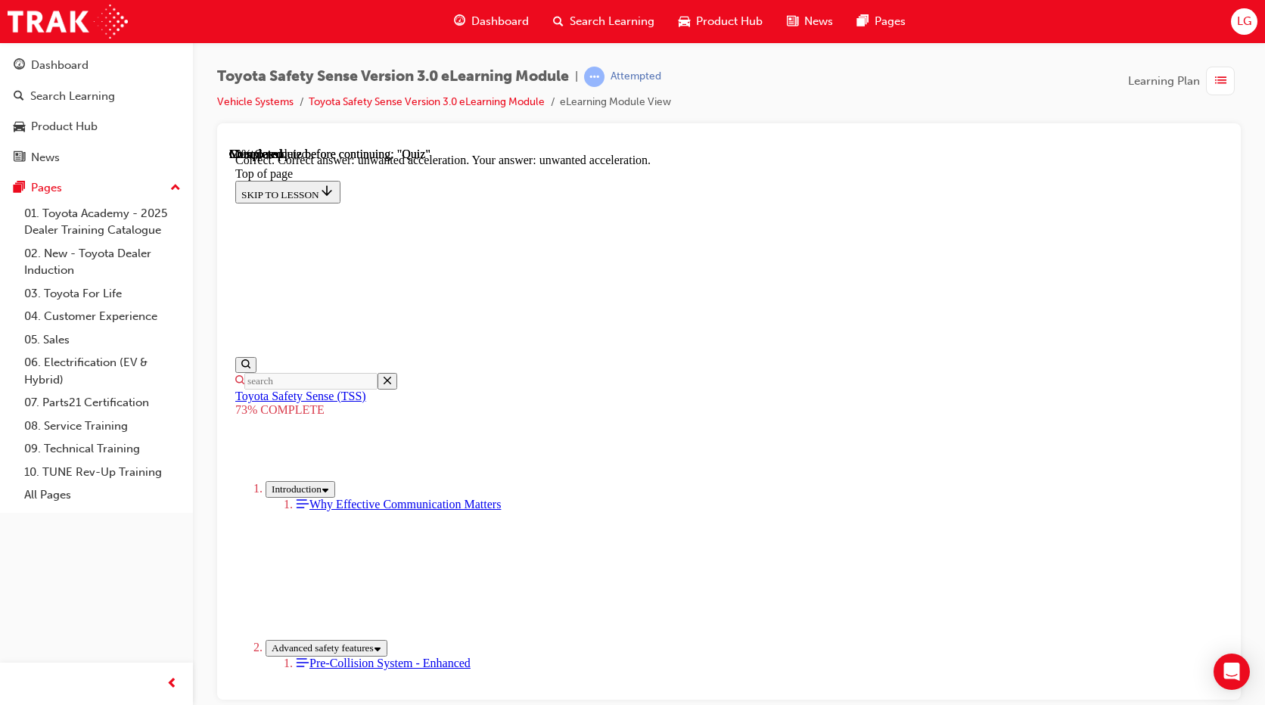
scroll to position [374, 0]
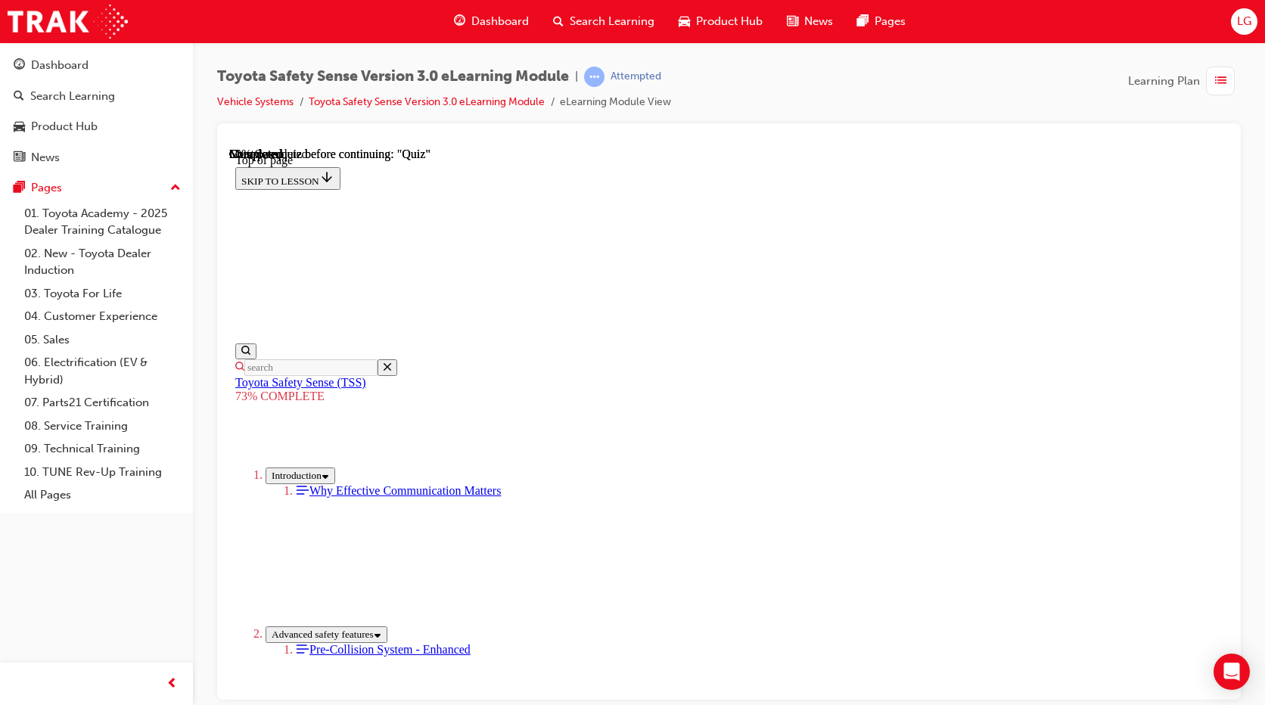
scroll to position [131, 0]
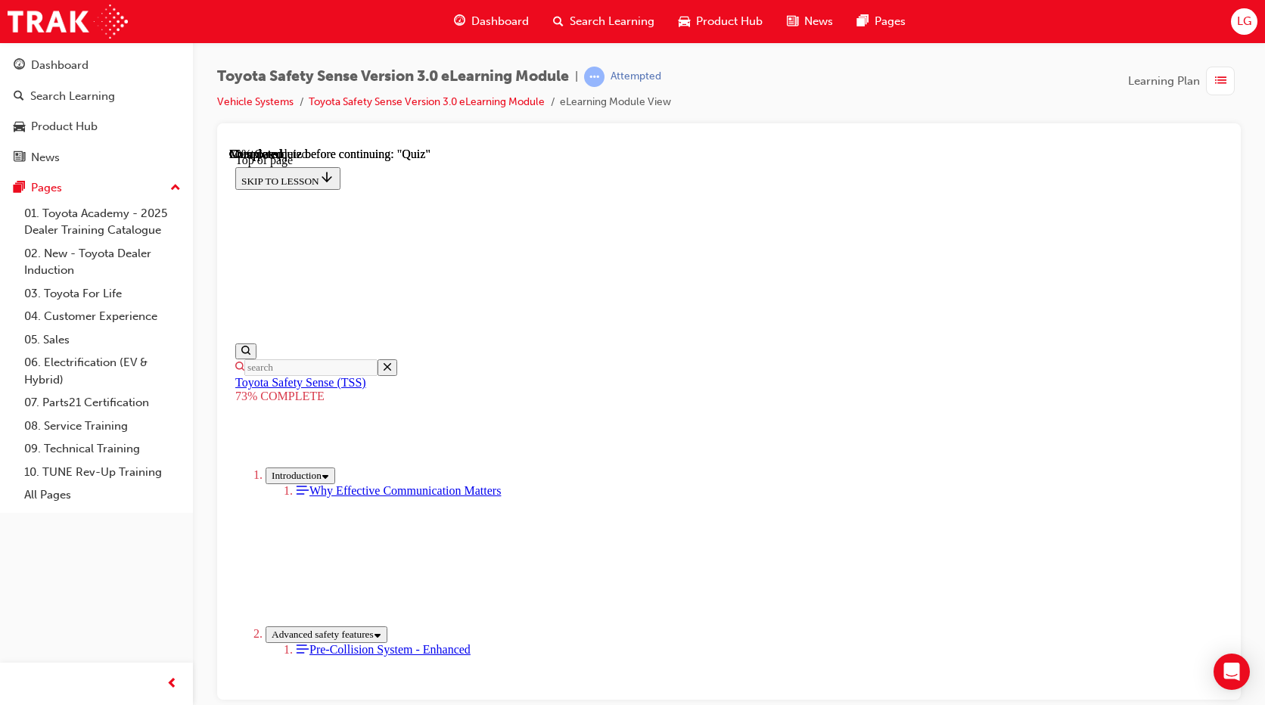
scroll to position [207, 0]
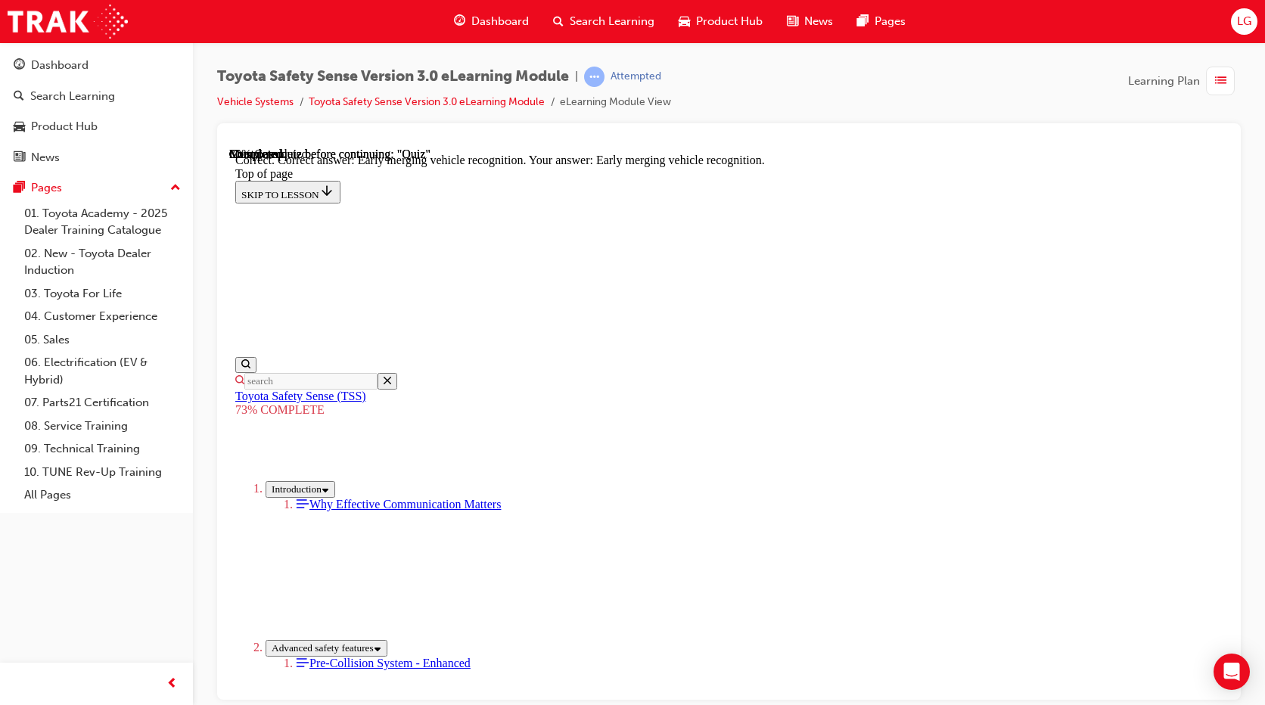
scroll to position [374, 0]
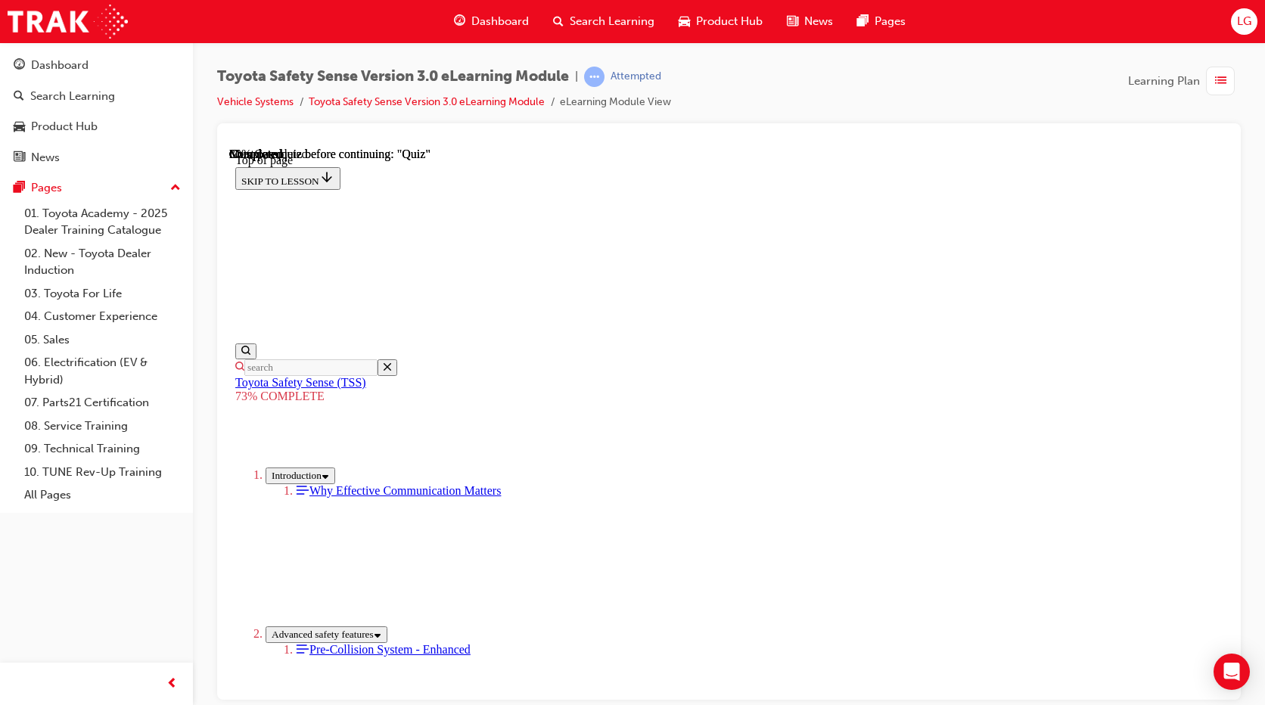
scroll to position [207, 0]
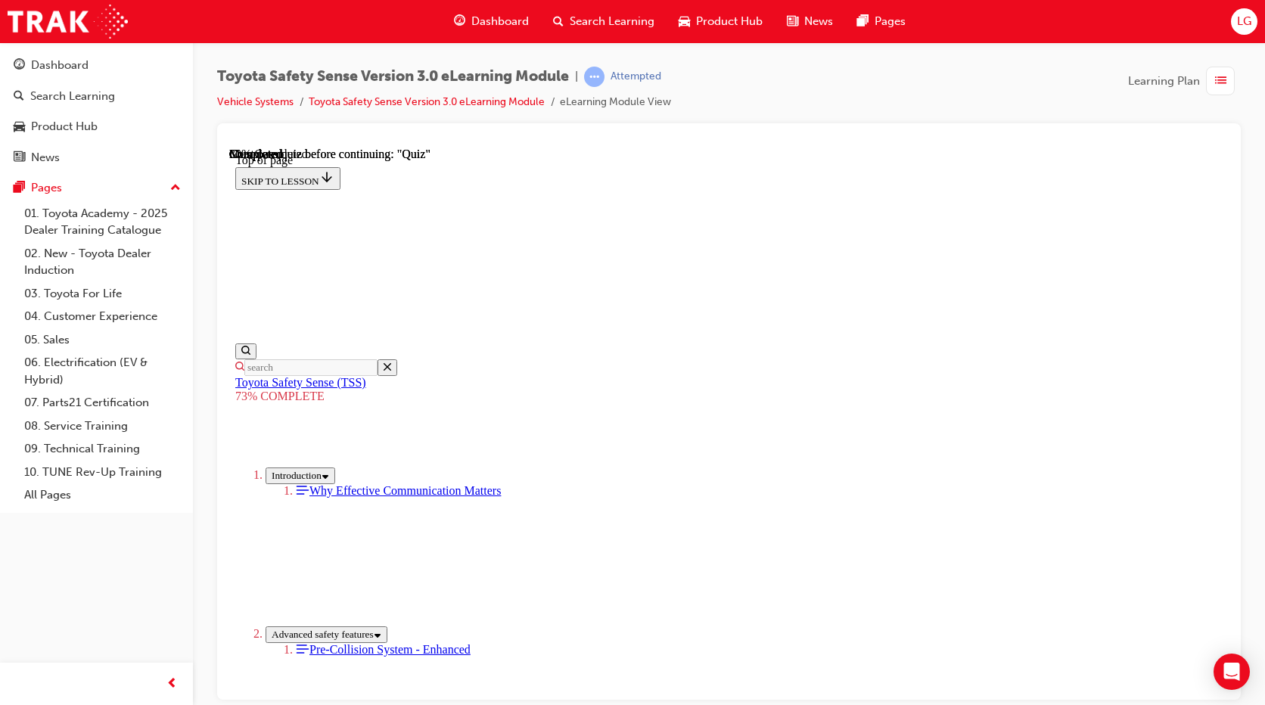
scroll to position [358, 0]
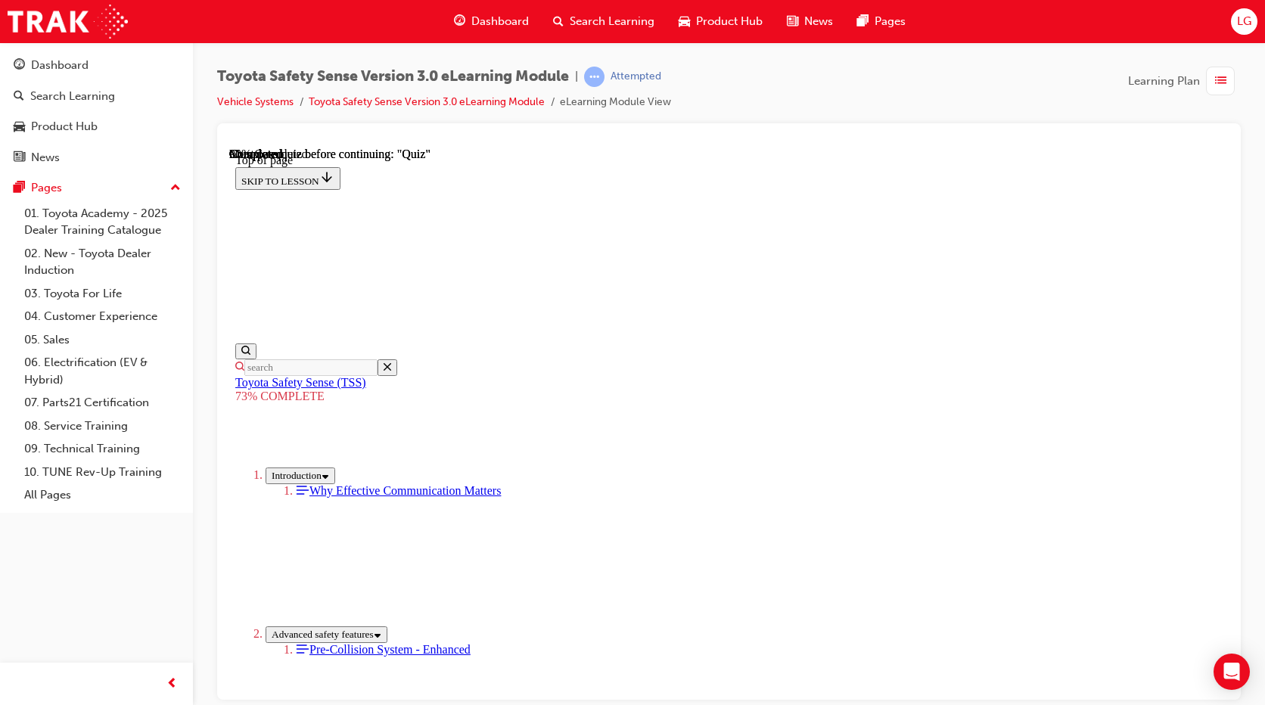
scroll to position [55, 0]
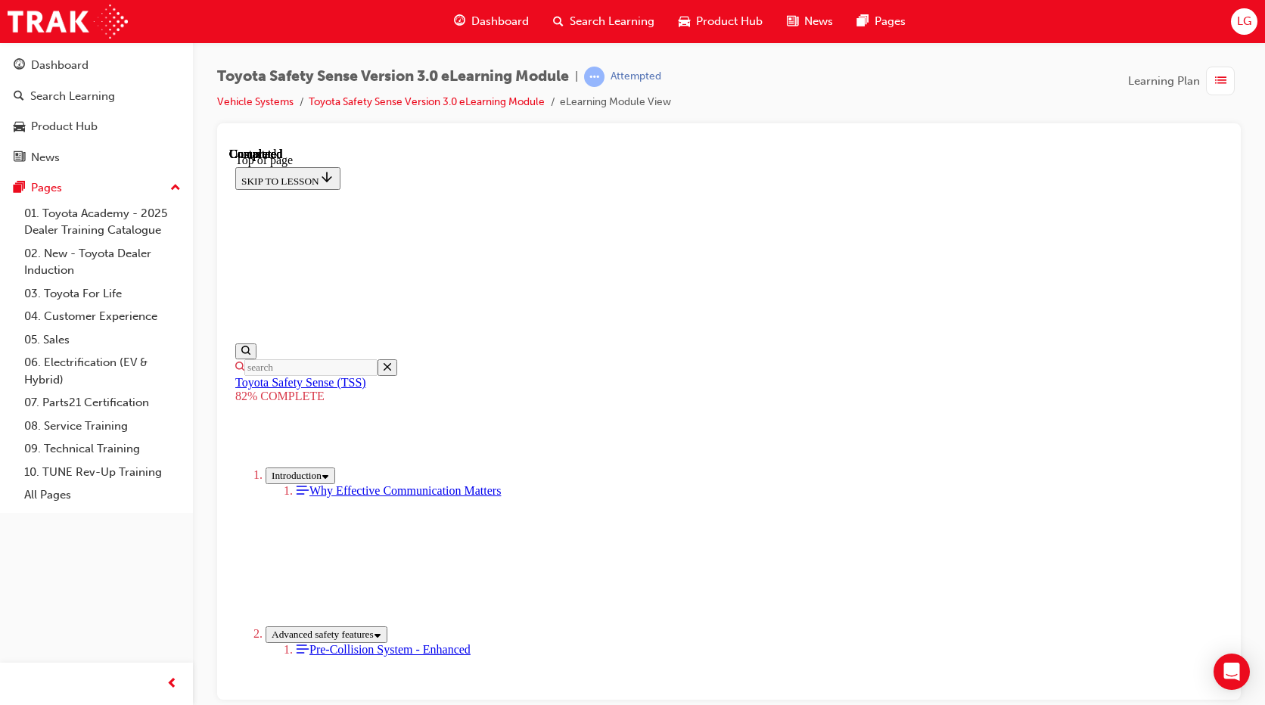
scroll to position [223, 0]
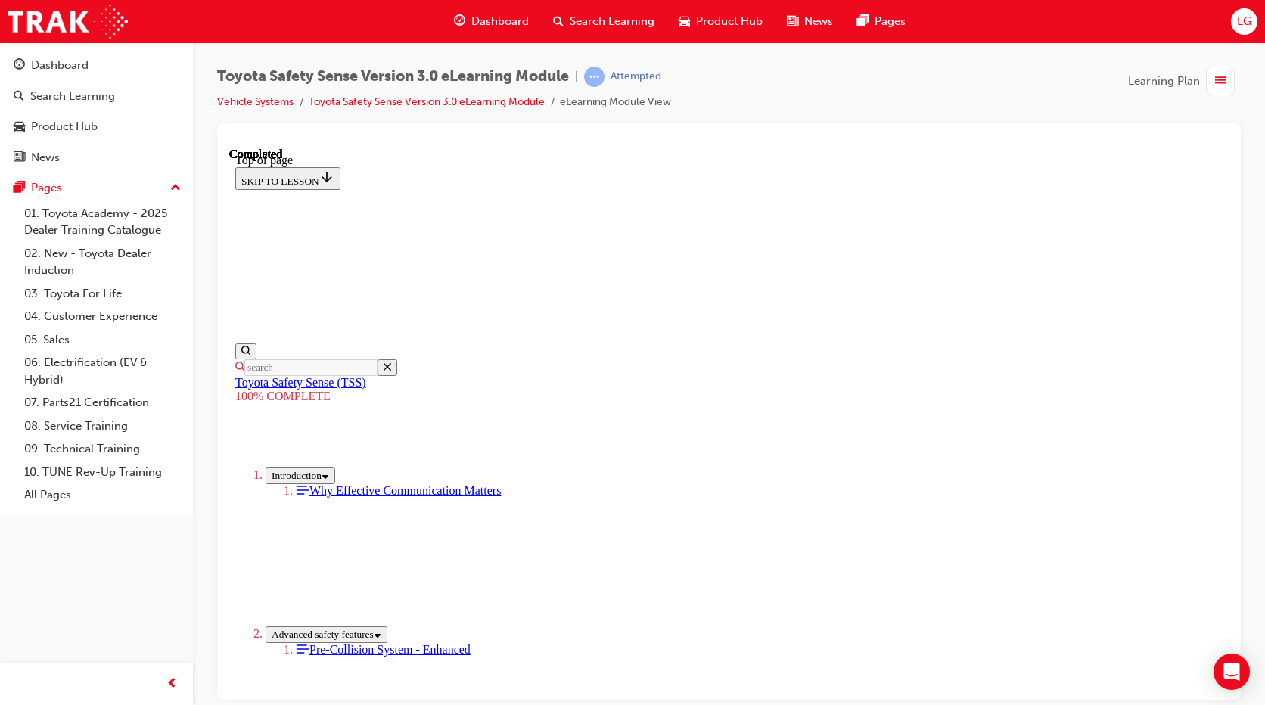
click at [621, 78] on div "Attempted" at bounding box center [636, 77] width 51 height 14
click at [597, 70] on span "learningRecordVerb_ATTEMPT-icon" at bounding box center [594, 77] width 20 height 20
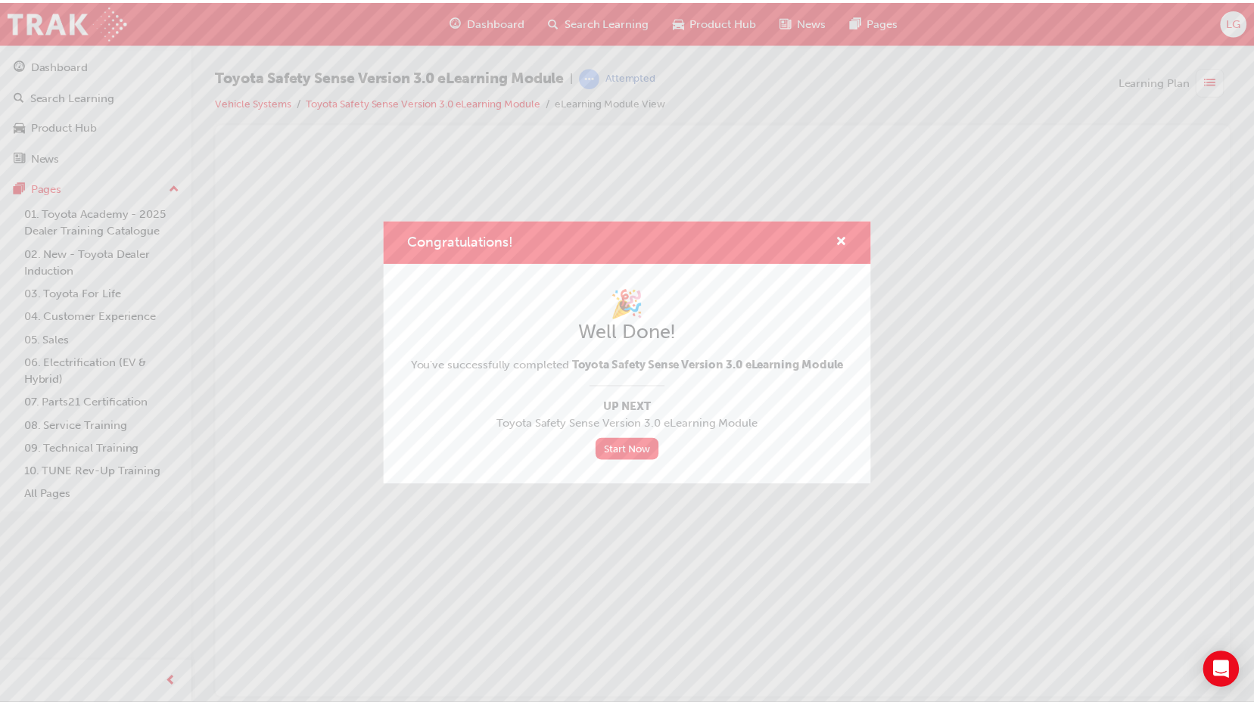
scroll to position [0, 0]
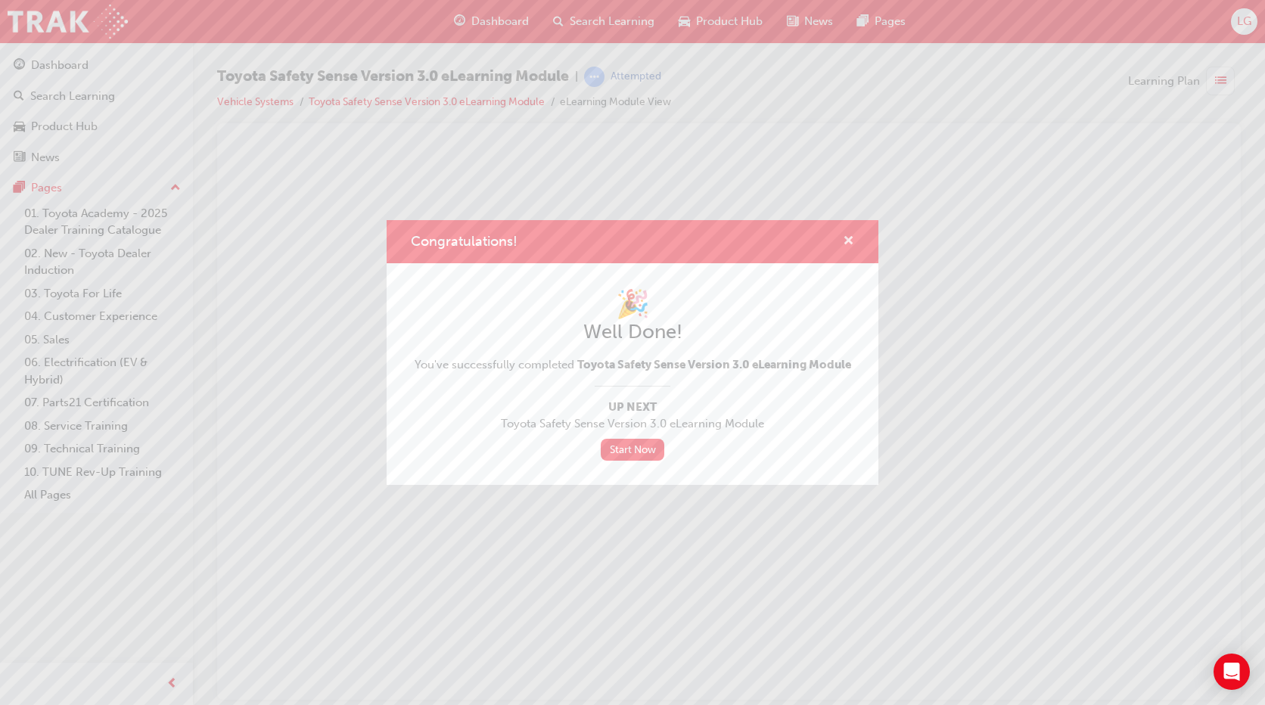
click at [851, 244] on span "cross-icon" at bounding box center [848, 242] width 11 height 14
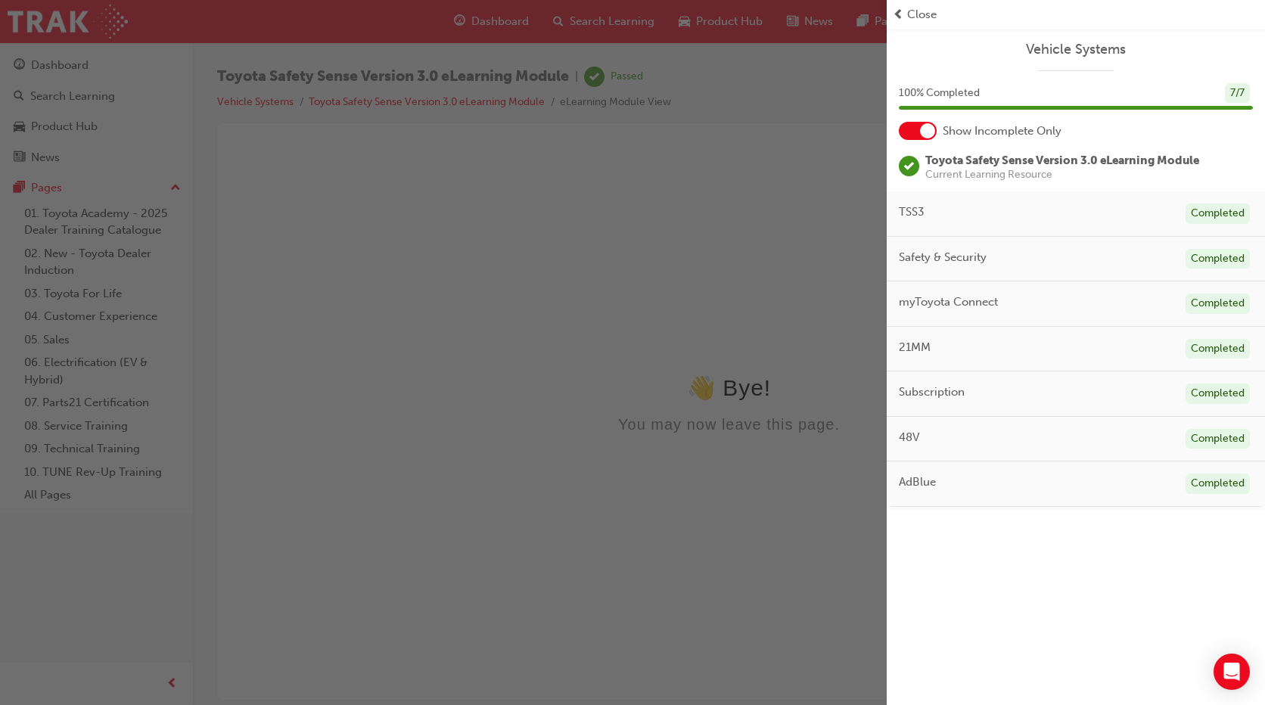
click at [926, 17] on span "Close" at bounding box center [922, 14] width 30 height 17
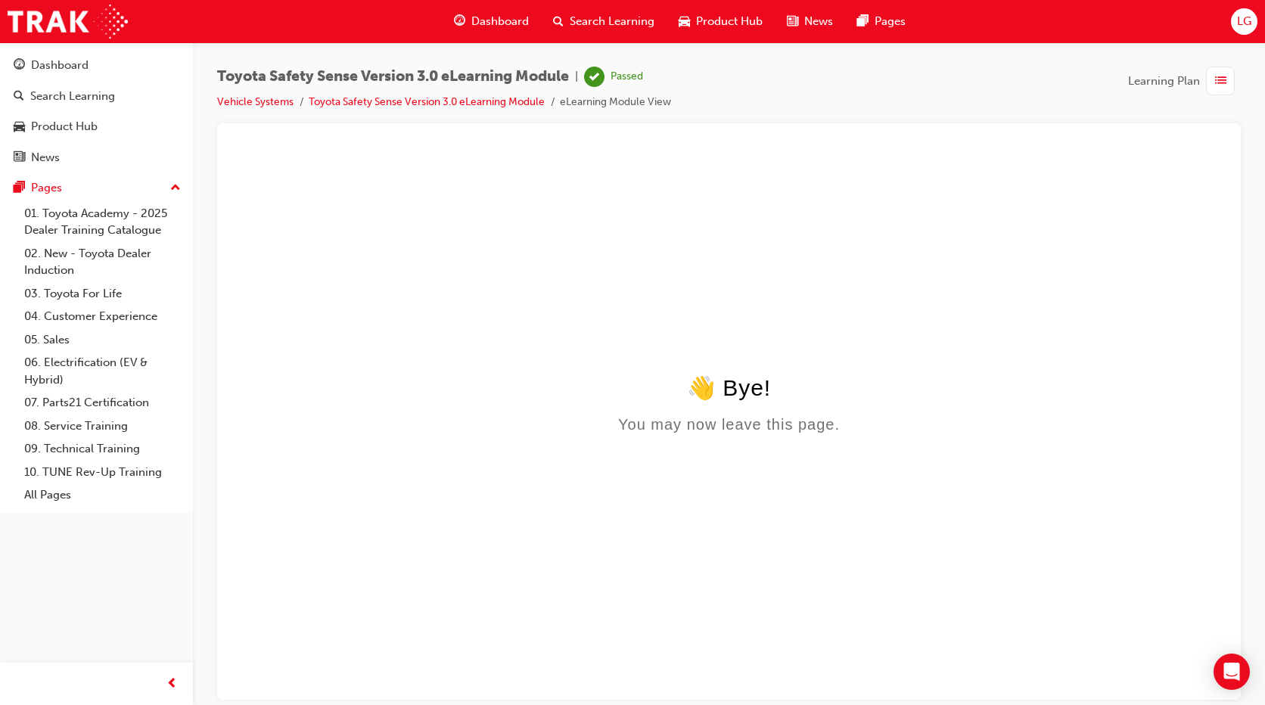
click at [508, 30] on div "Dashboard" at bounding box center [491, 21] width 99 height 31
